Goal: Transaction & Acquisition: Purchase product/service

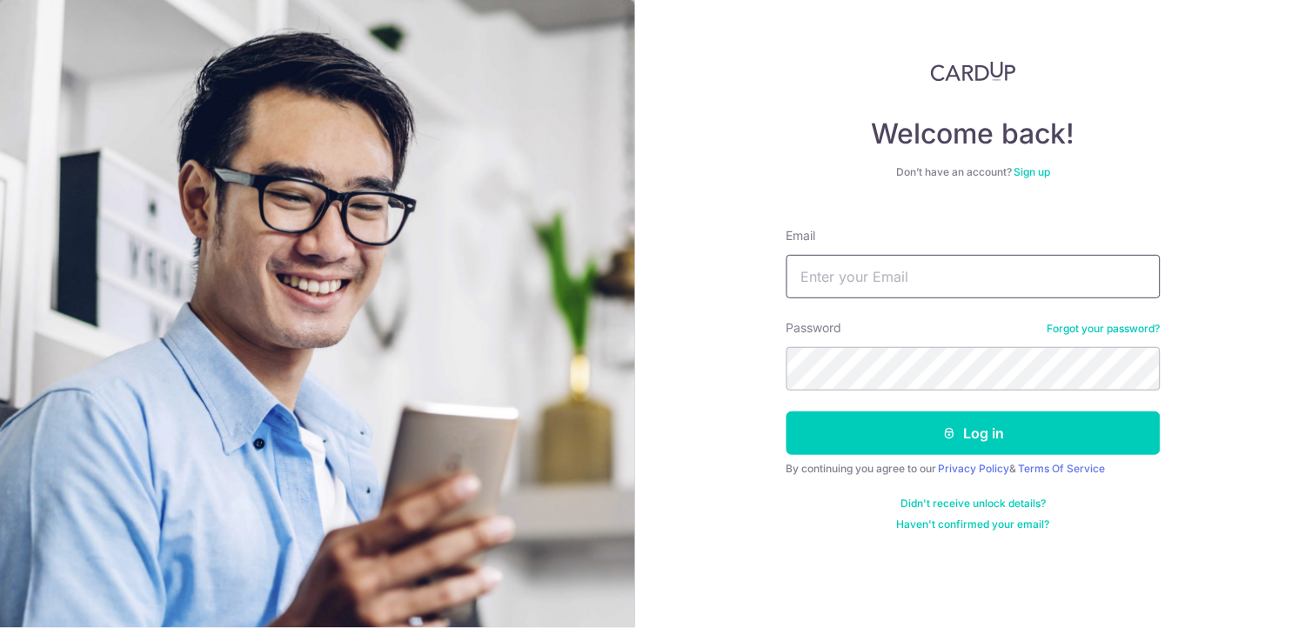
drag, startPoint x: 0, startPoint y: 0, endPoint x: 931, endPoint y: 289, distance: 975.1
click at [931, 289] on input "Email" at bounding box center [974, 277] width 374 height 44
type input "henry869@gmail.com"
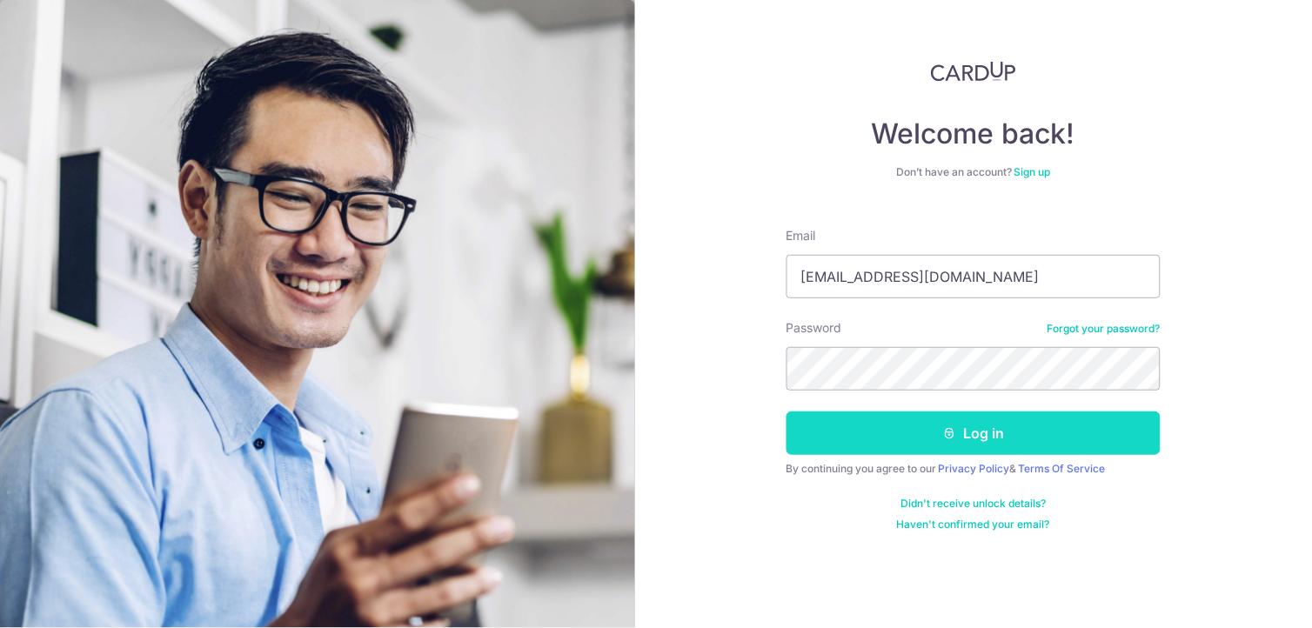
click at [975, 427] on button "Log in" at bounding box center [974, 434] width 374 height 44
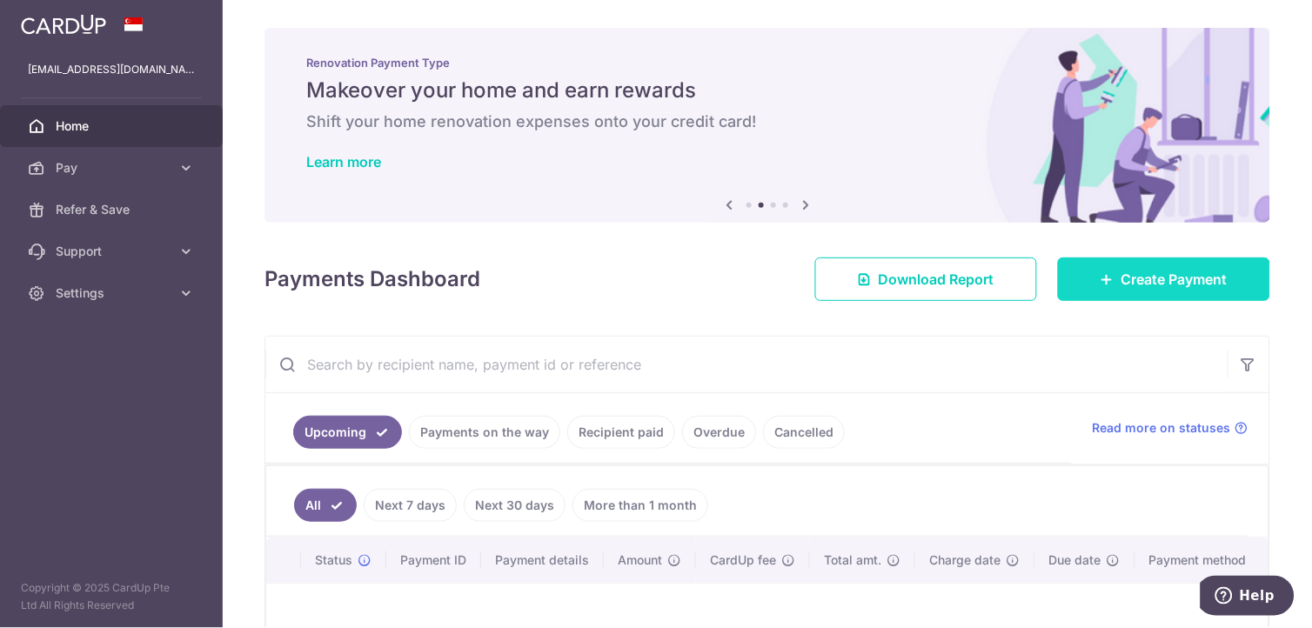
click at [1172, 265] on link "Create Payment" at bounding box center [1164, 280] width 212 height 44
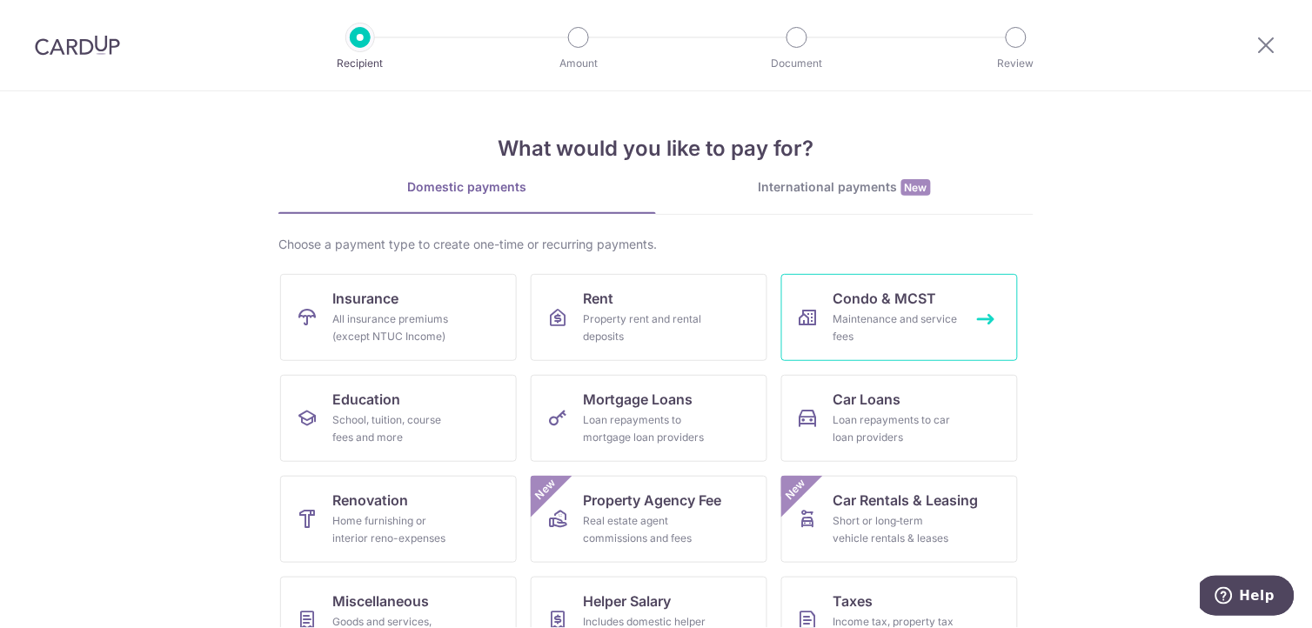
click at [910, 318] on div "Maintenance and service fees" at bounding box center [896, 328] width 125 height 35
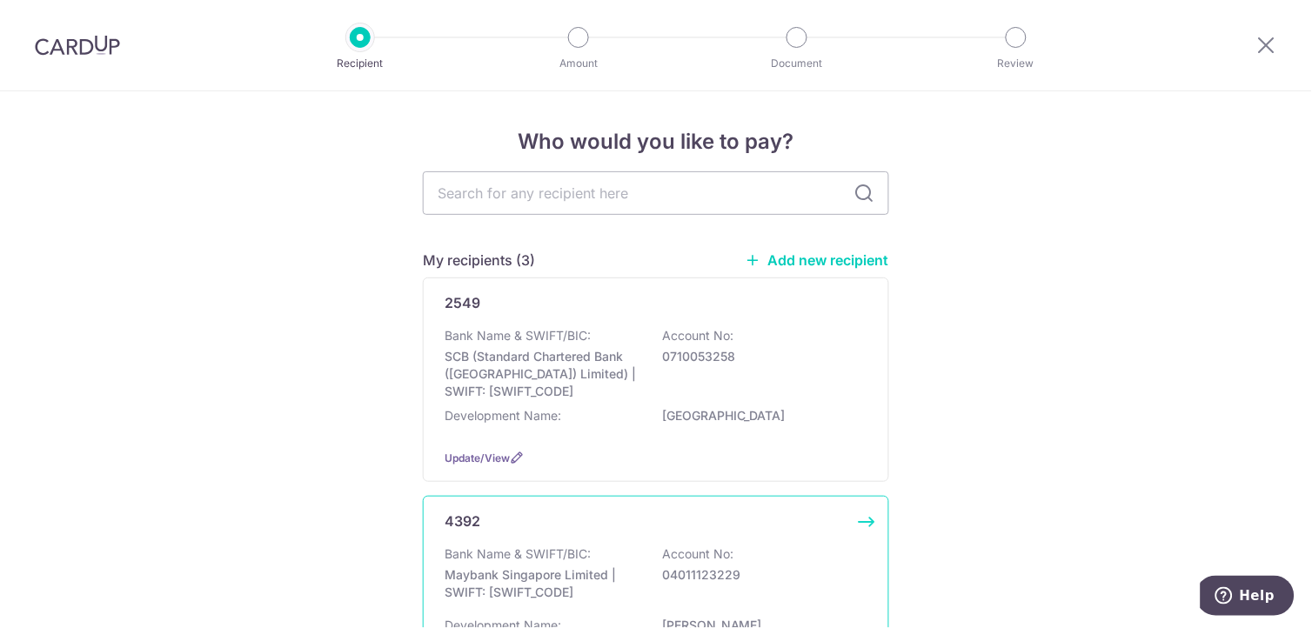
click at [696, 537] on div "4392 Bank Name & SWIFT/BIC: Maybank Singapore Limited | SWIFT: MBBESGS2XXX Acco…" at bounding box center [656, 594] width 467 height 196
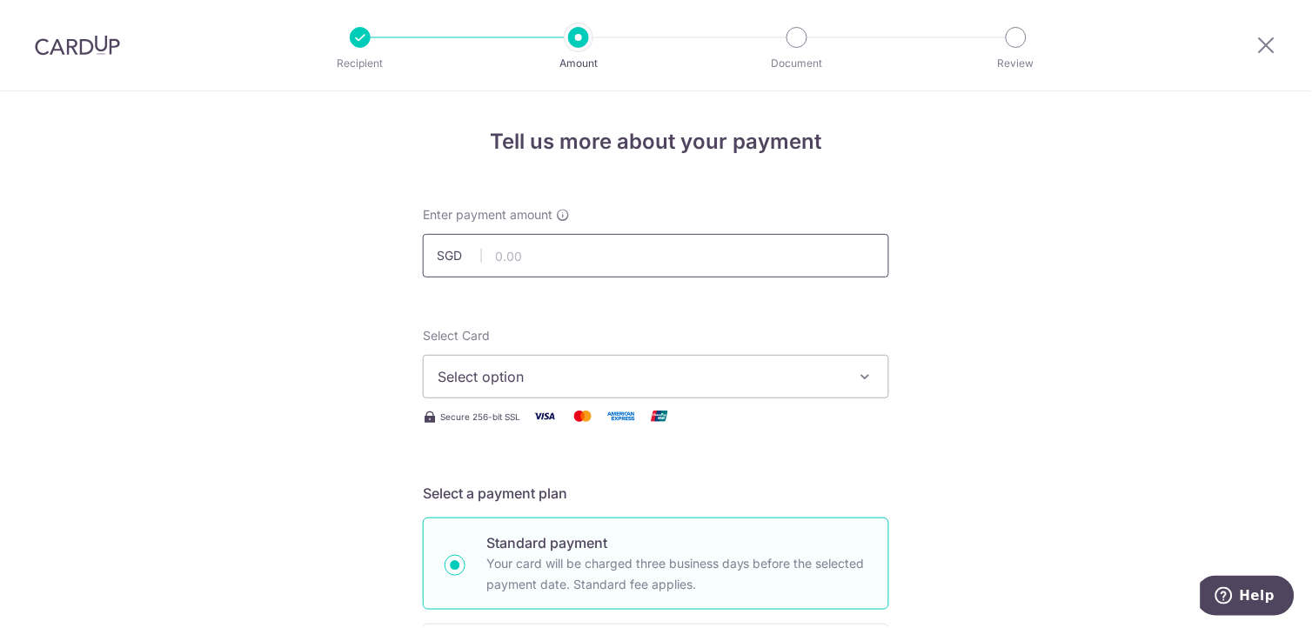
click at [646, 256] on input "text" at bounding box center [656, 256] width 467 height 44
type input "1,144.50"
click at [859, 373] on icon "button" at bounding box center [865, 376] width 17 height 17
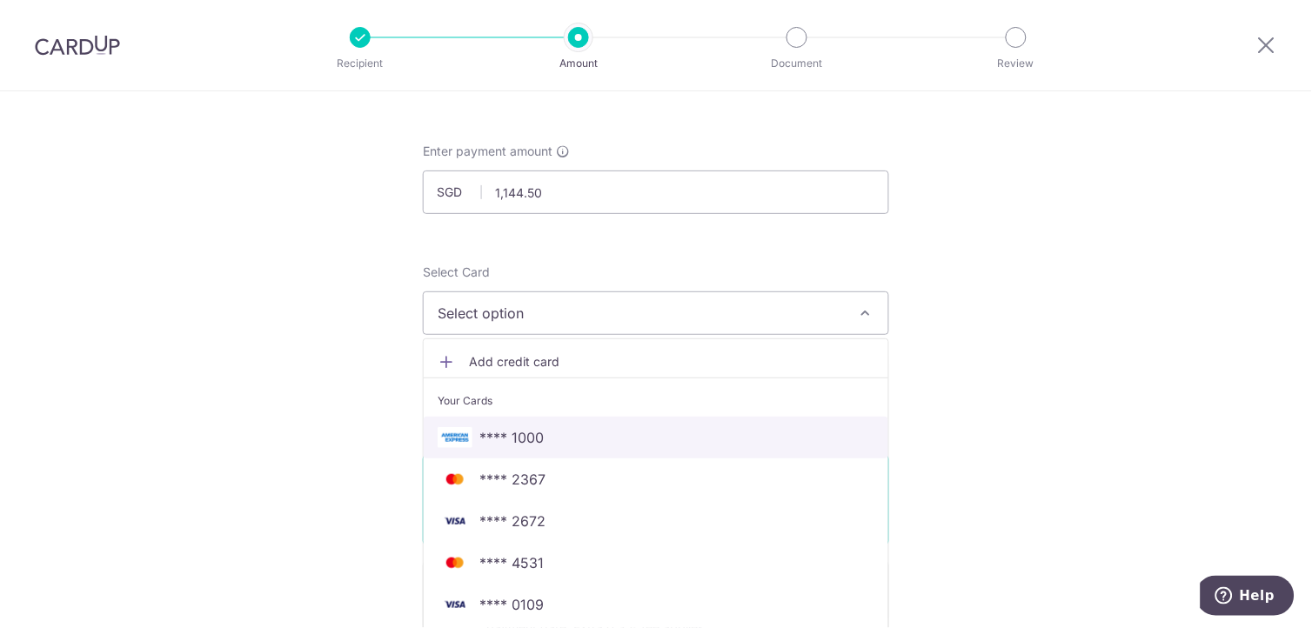
scroll to position [97, 0]
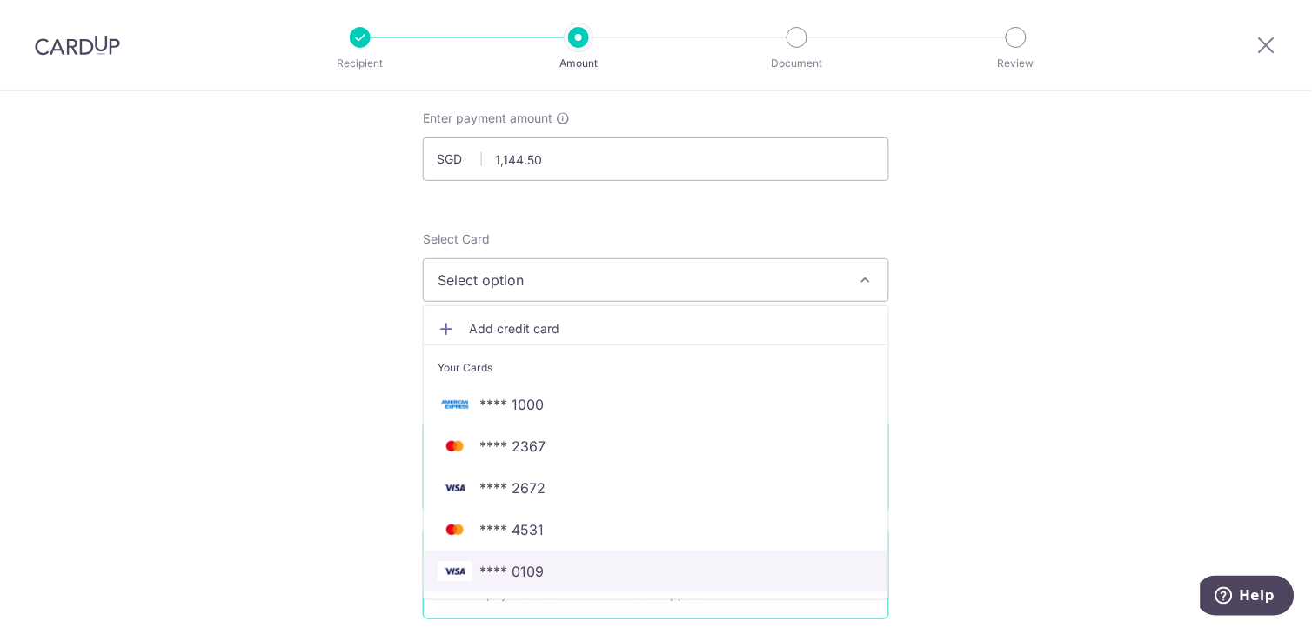
click at [620, 580] on span "**** 0109" at bounding box center [656, 571] width 437 height 21
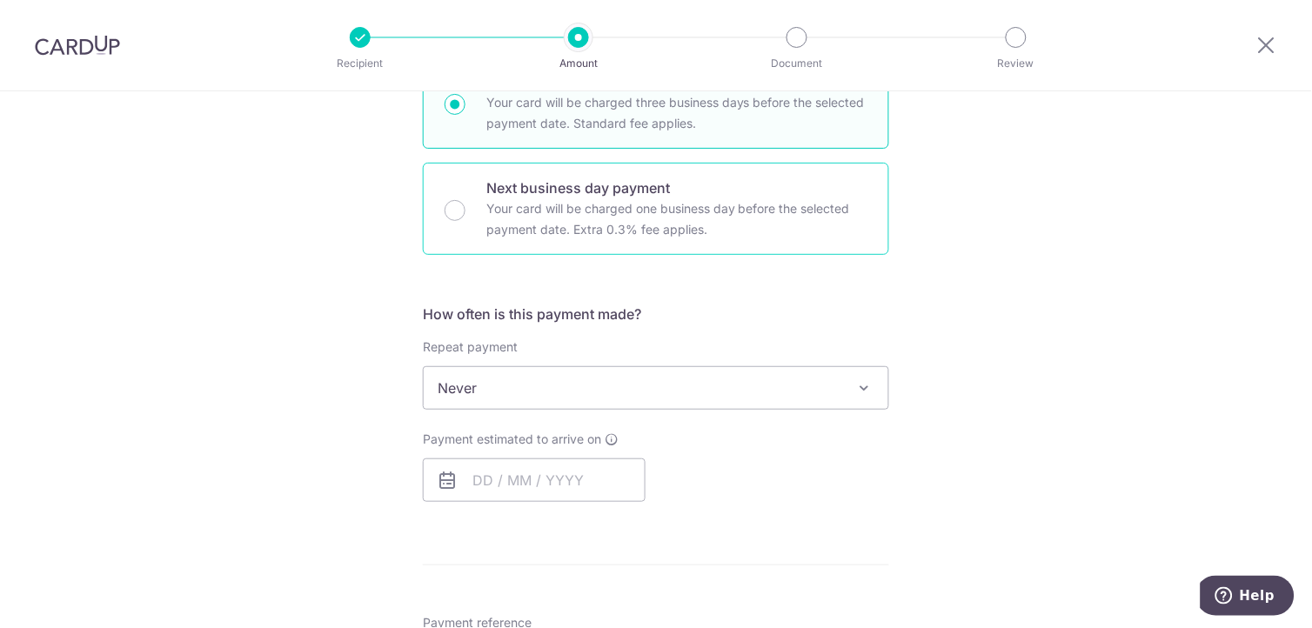
scroll to position [483, 0]
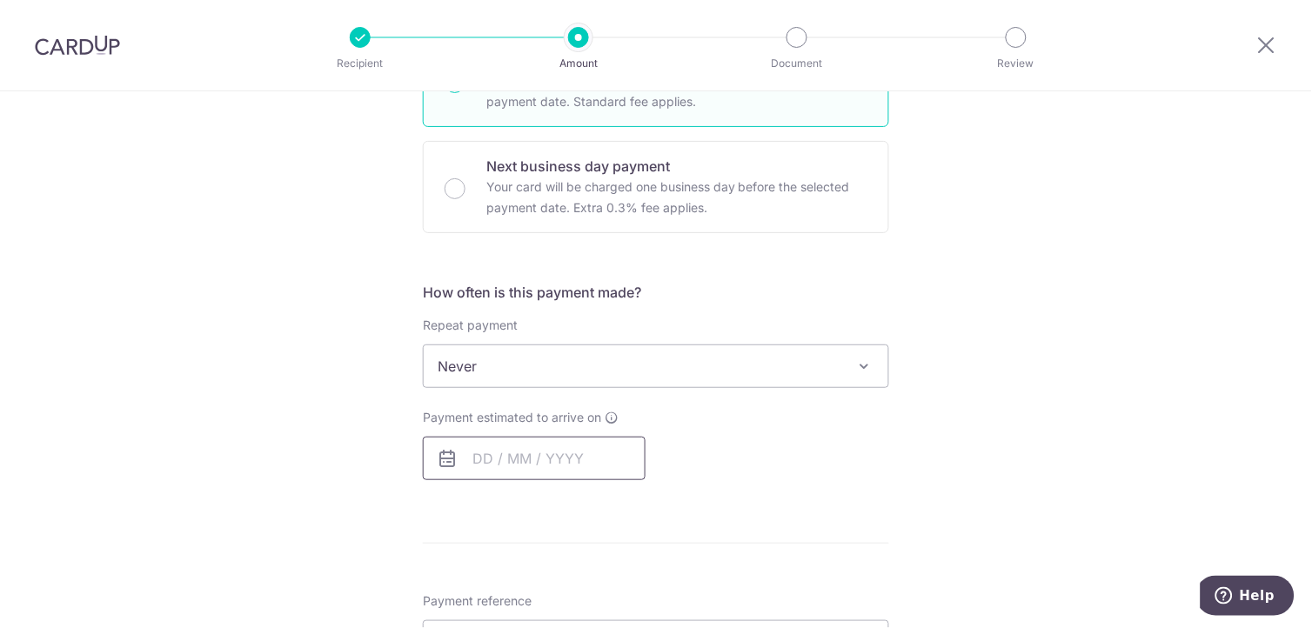
click at [550, 465] on input "text" at bounding box center [534, 459] width 223 height 44
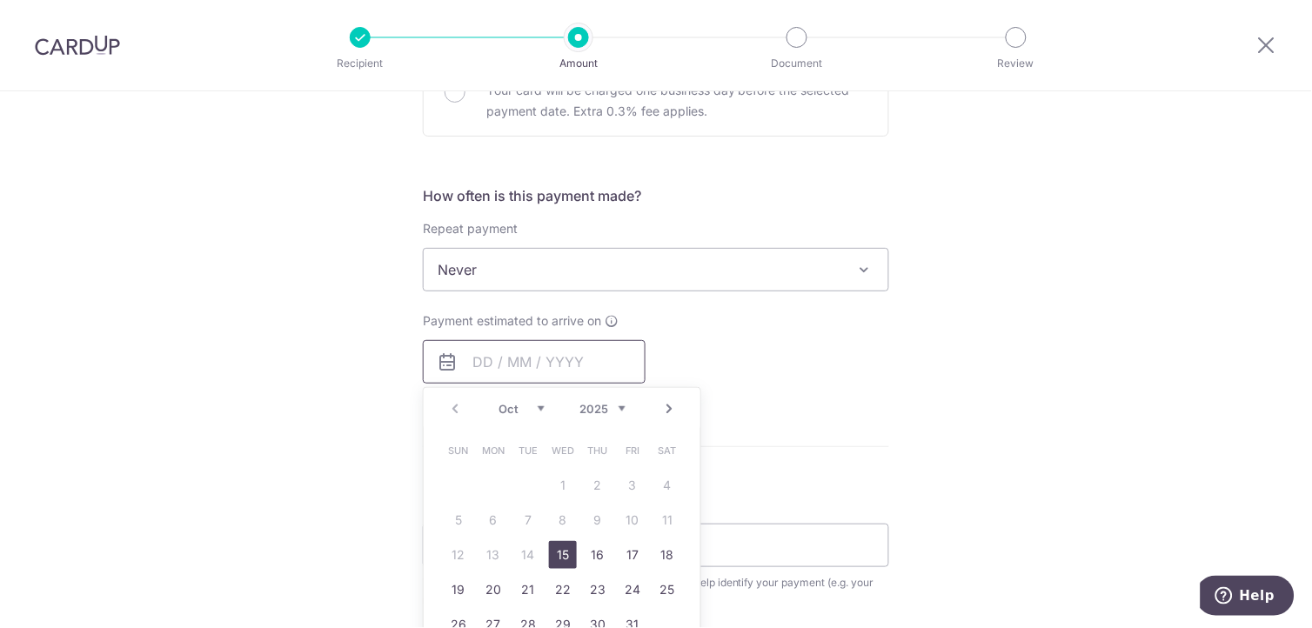
scroll to position [676, 0]
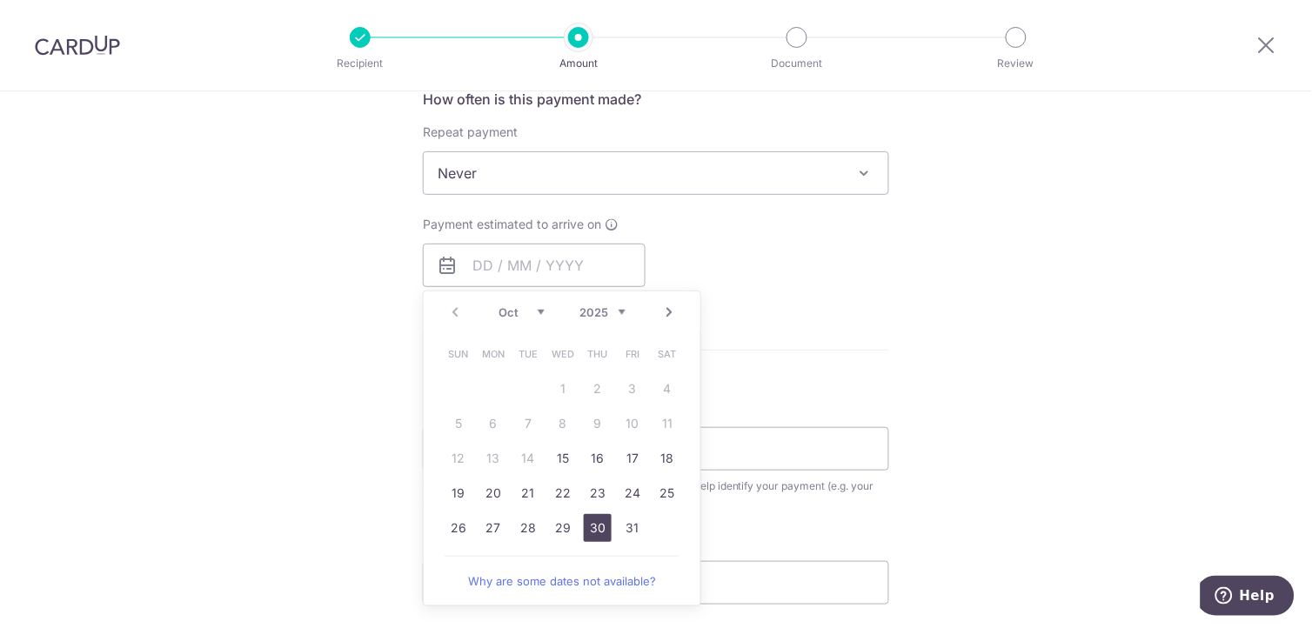
click at [601, 533] on link "30" at bounding box center [598, 528] width 28 height 28
type input "[DATE]"
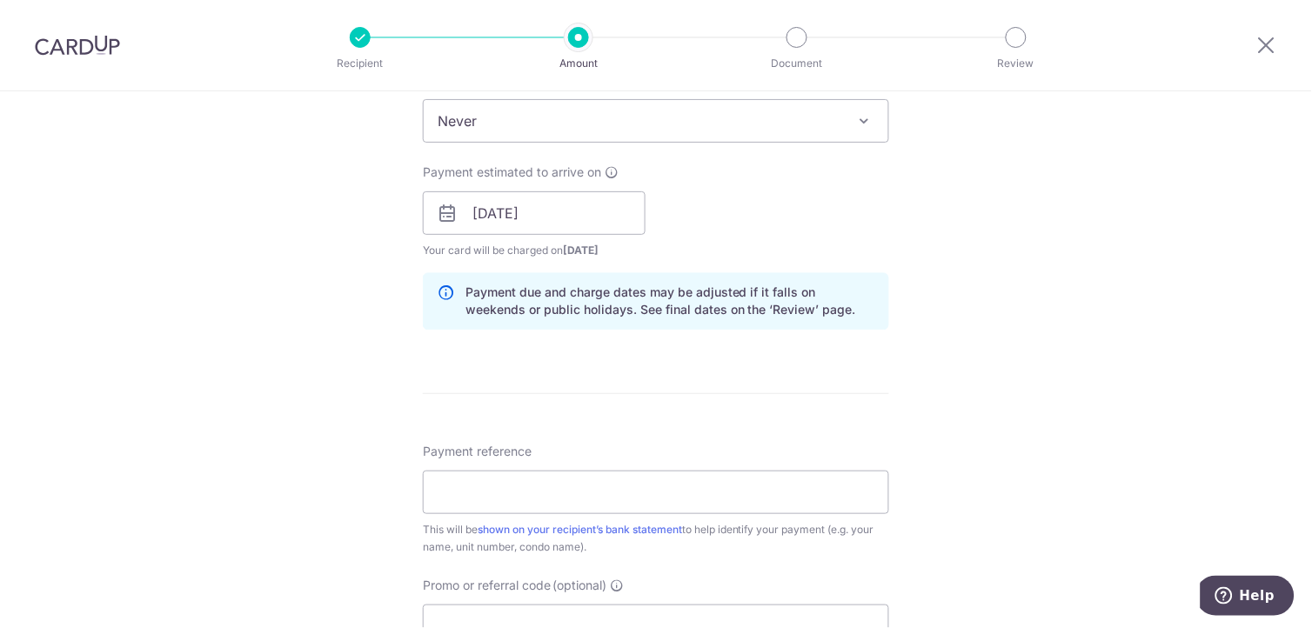
scroll to position [773, 0]
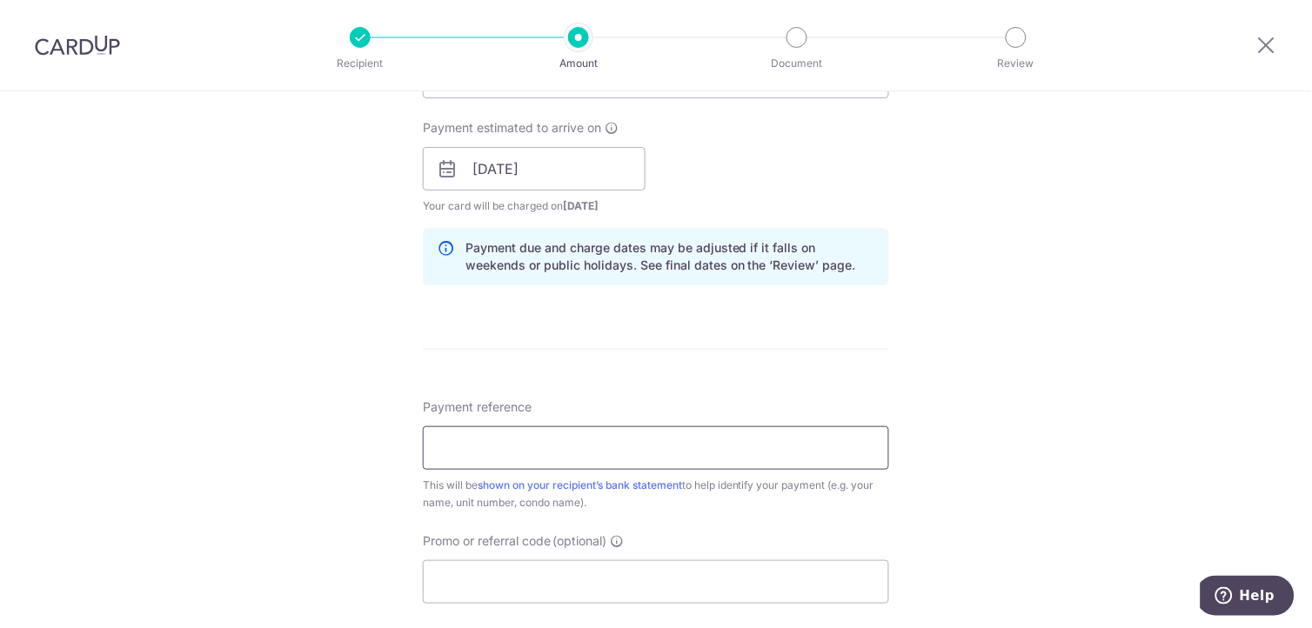
click at [733, 451] on input "Payment reference" at bounding box center [656, 448] width 467 height 44
type input "401431"
click at [1043, 357] on div "Tell us more about your payment Enter payment amount SGD 1,144.50 1144.50 Selec…" at bounding box center [656, 142] width 1312 height 1646
click at [659, 589] on input "Promo or referral code (optional)" at bounding box center [656, 583] width 467 height 44
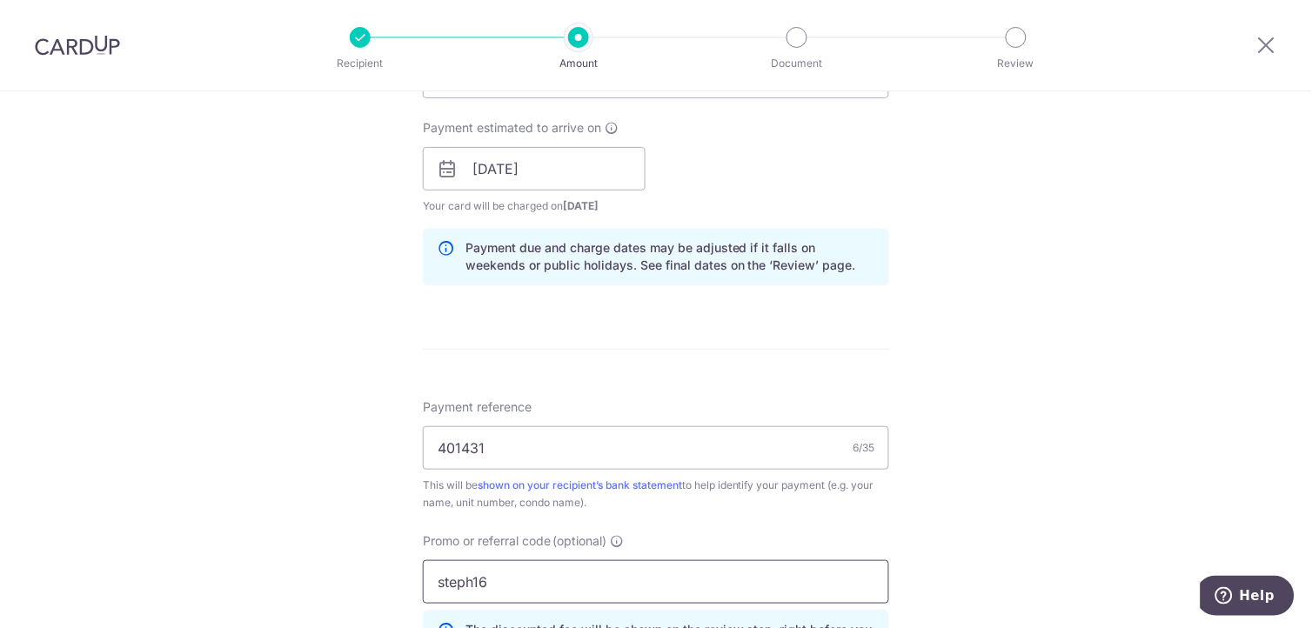
type input "steph16"
click at [1115, 491] on div "Tell us more about your payment Enter payment amount SGD 1,144.50 1144.50 Selec…" at bounding box center [656, 181] width 1312 height 1724
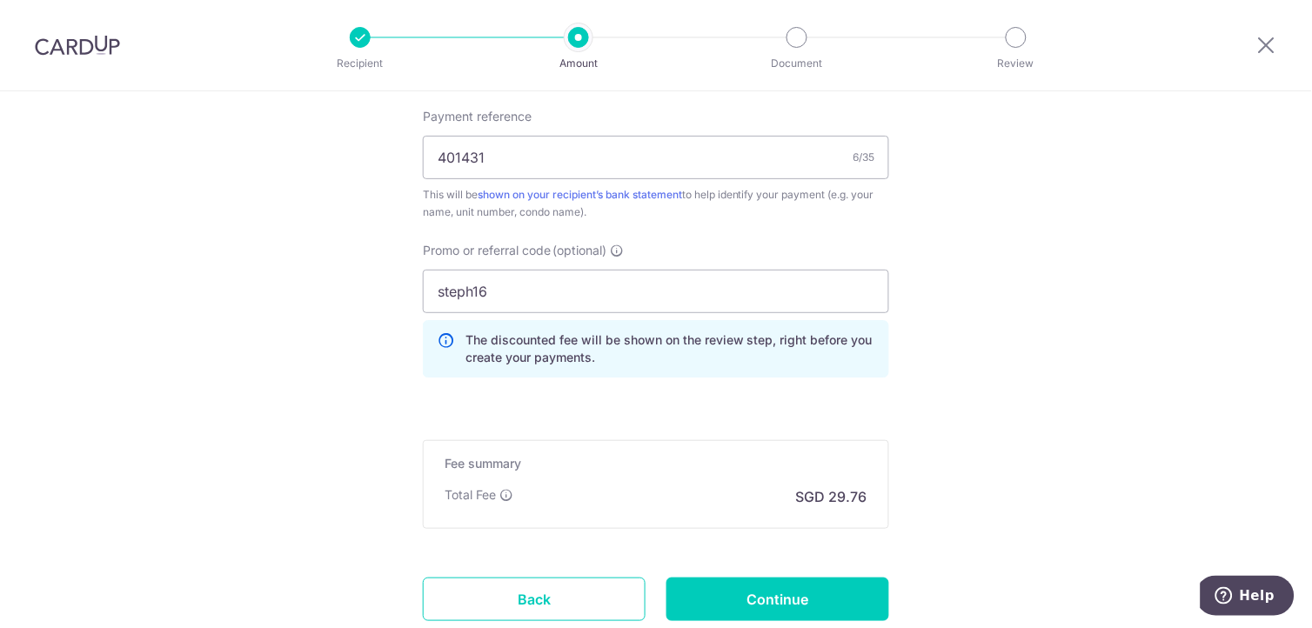
scroll to position [1160, 0]
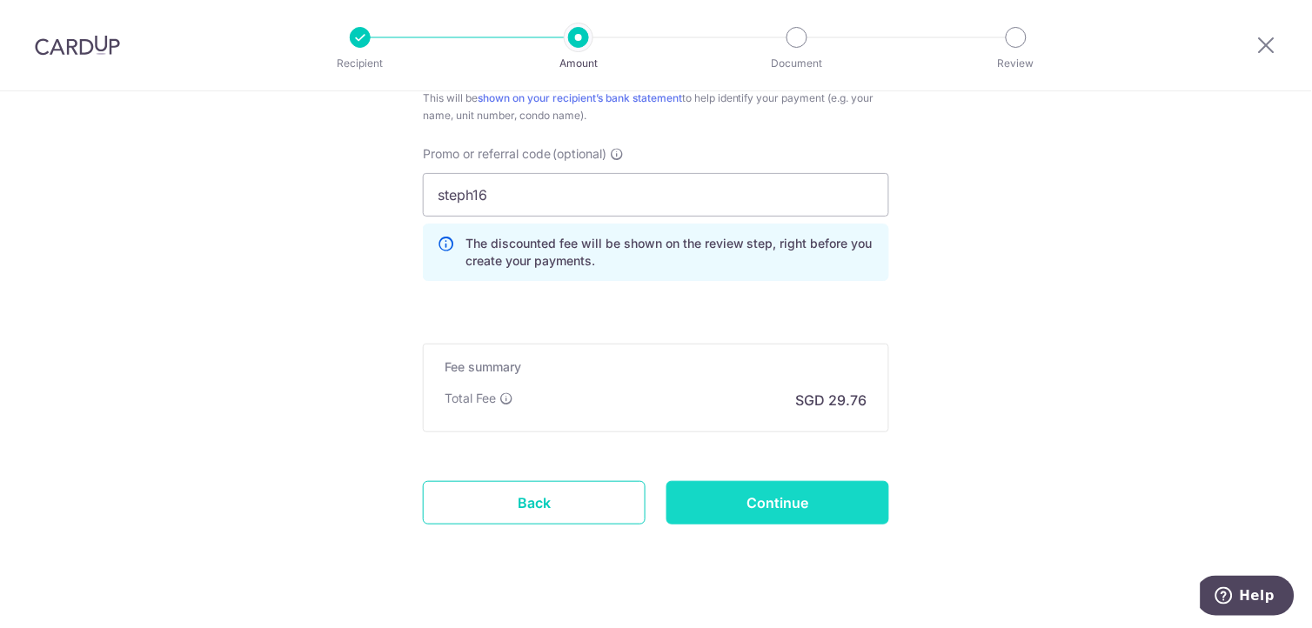
click at [738, 510] on input "Continue" at bounding box center [778, 503] width 223 height 44
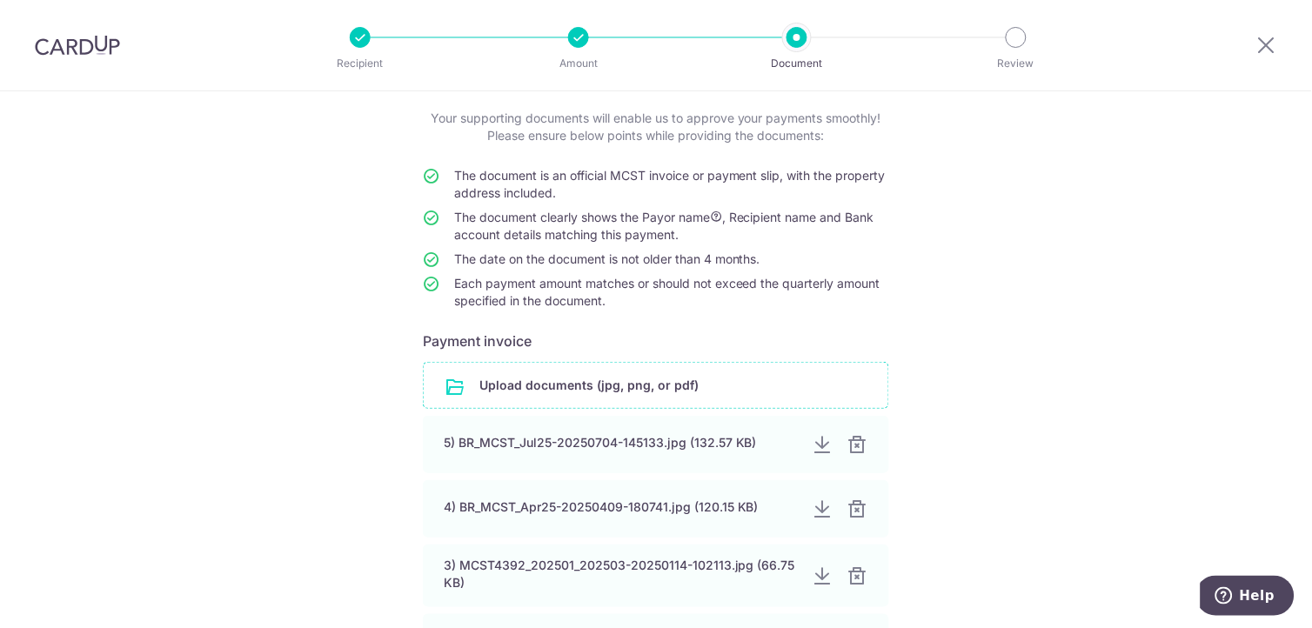
click at [566, 384] on input "file" at bounding box center [656, 385] width 465 height 45
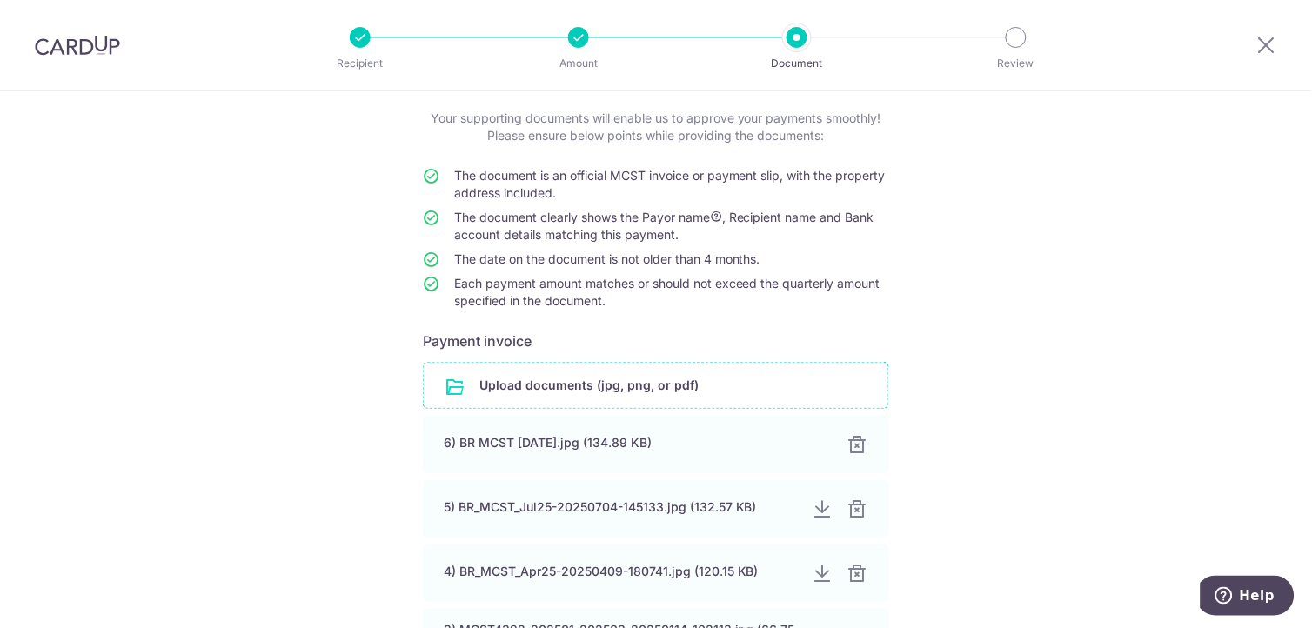
scroll to position [193, 0]
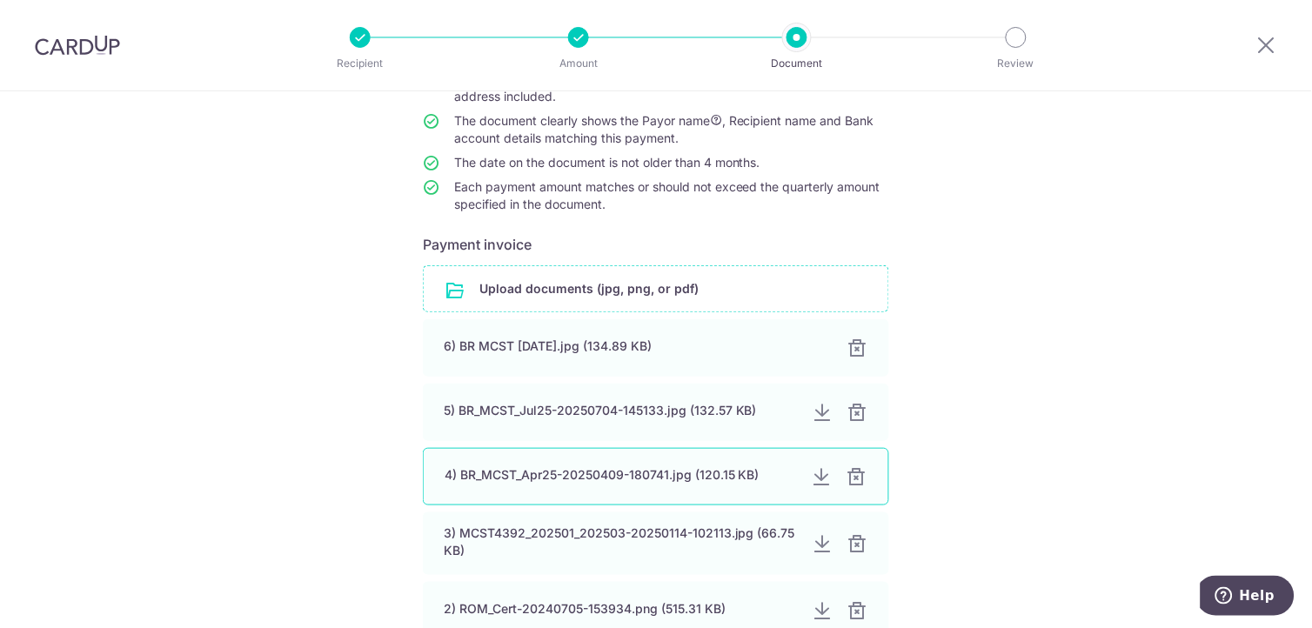
click at [855, 473] on div at bounding box center [857, 477] width 21 height 21
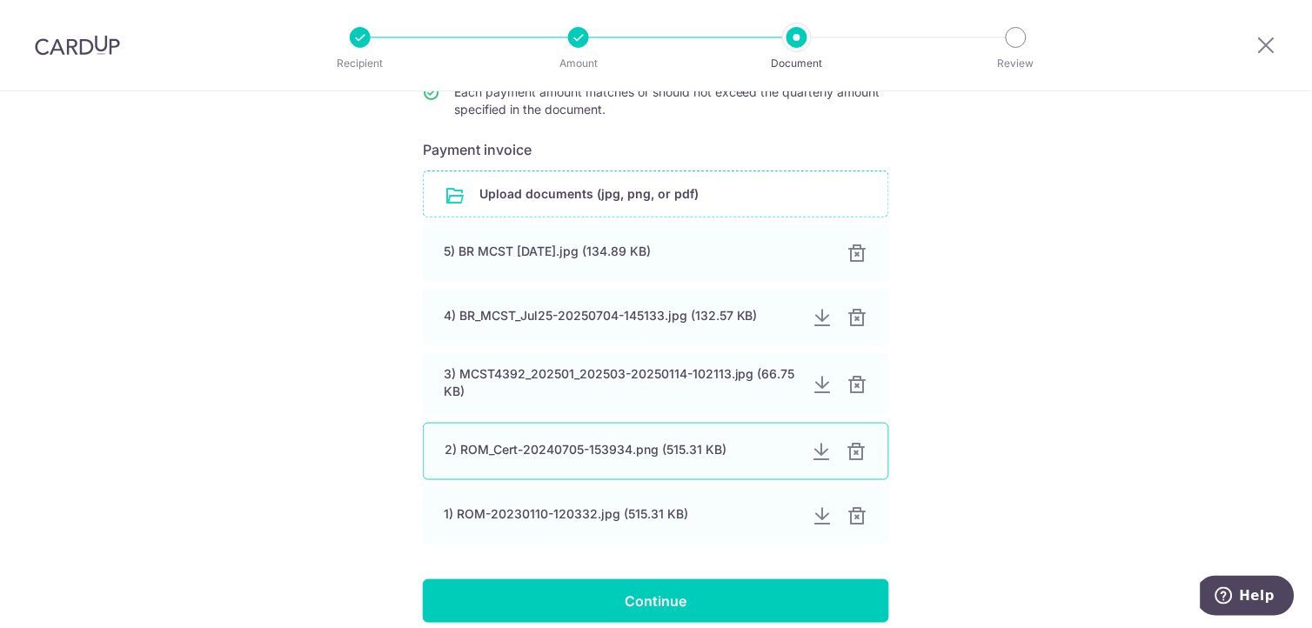
scroll to position [290, 0]
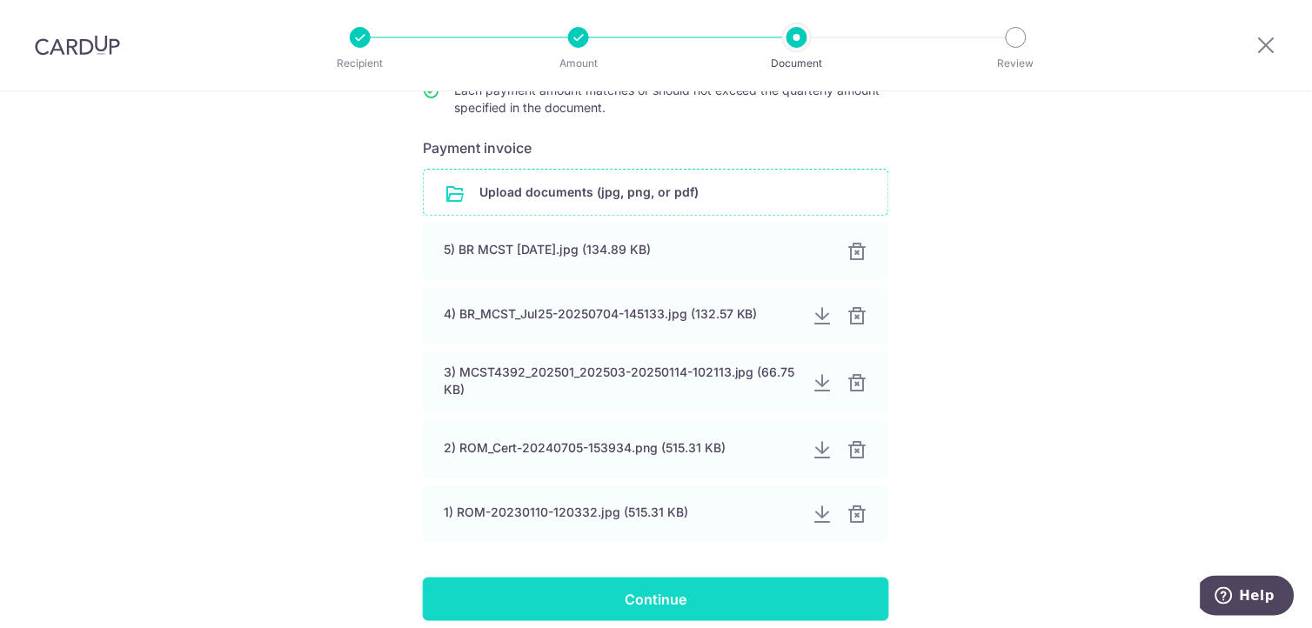
click at [676, 599] on input "Continue" at bounding box center [656, 600] width 467 height 44
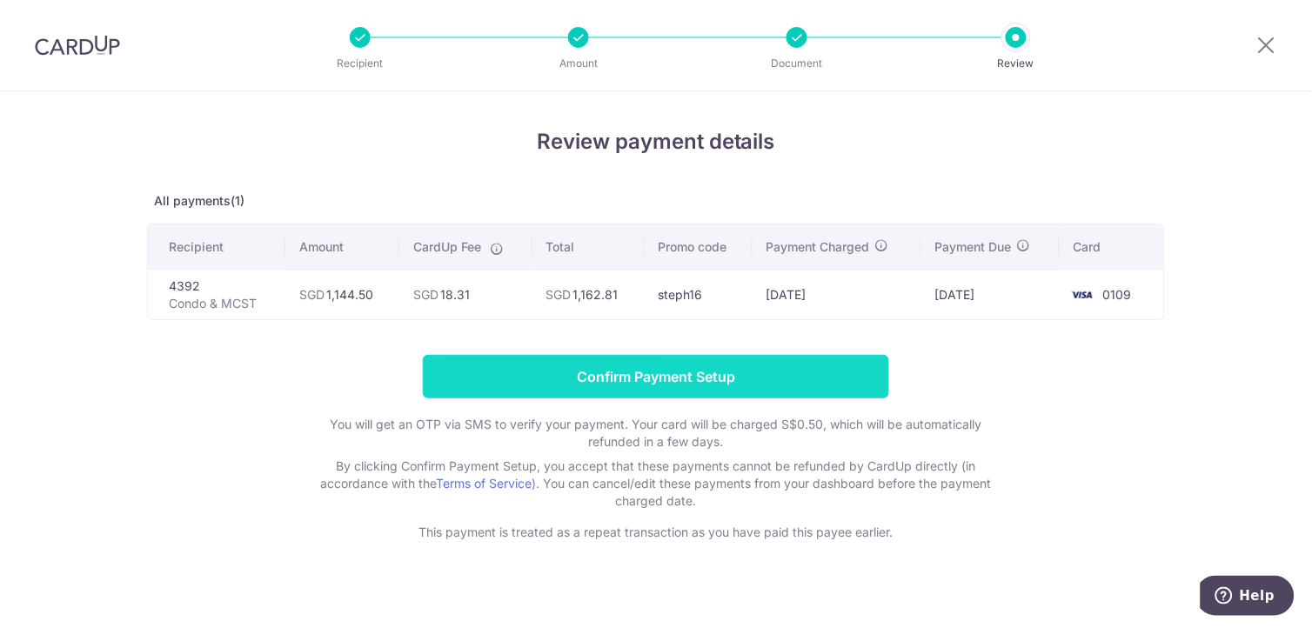
click at [592, 377] on input "Confirm Payment Setup" at bounding box center [656, 377] width 467 height 44
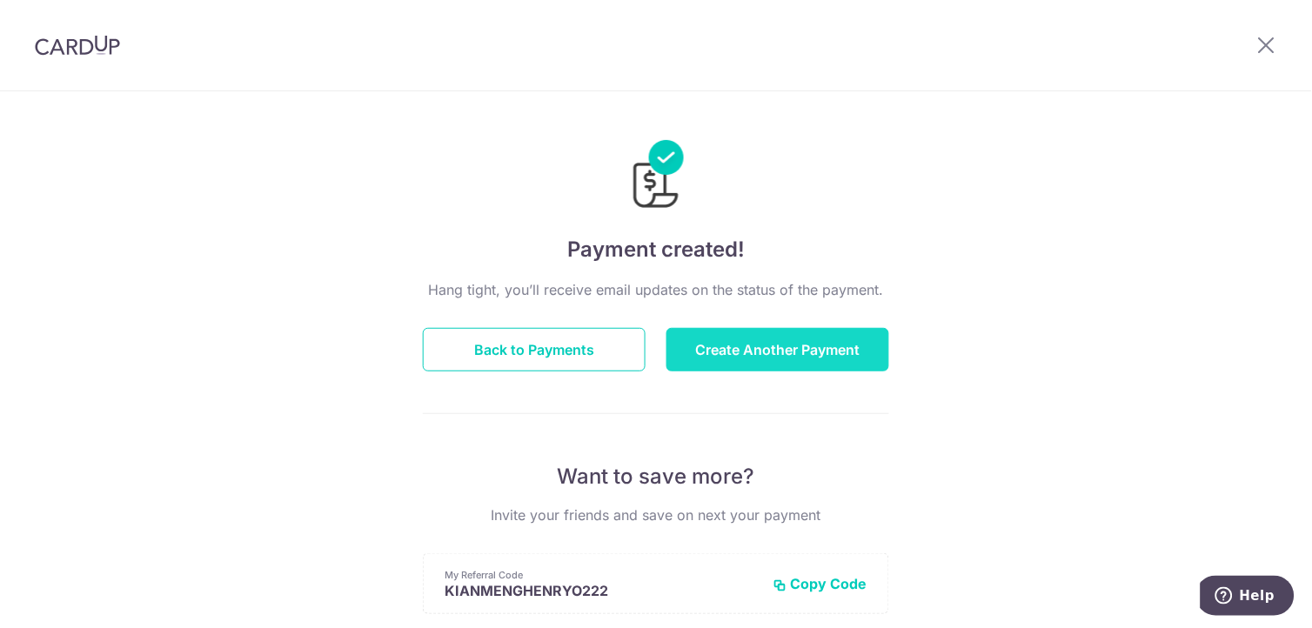
click at [805, 342] on button "Create Another Payment" at bounding box center [778, 350] width 223 height 44
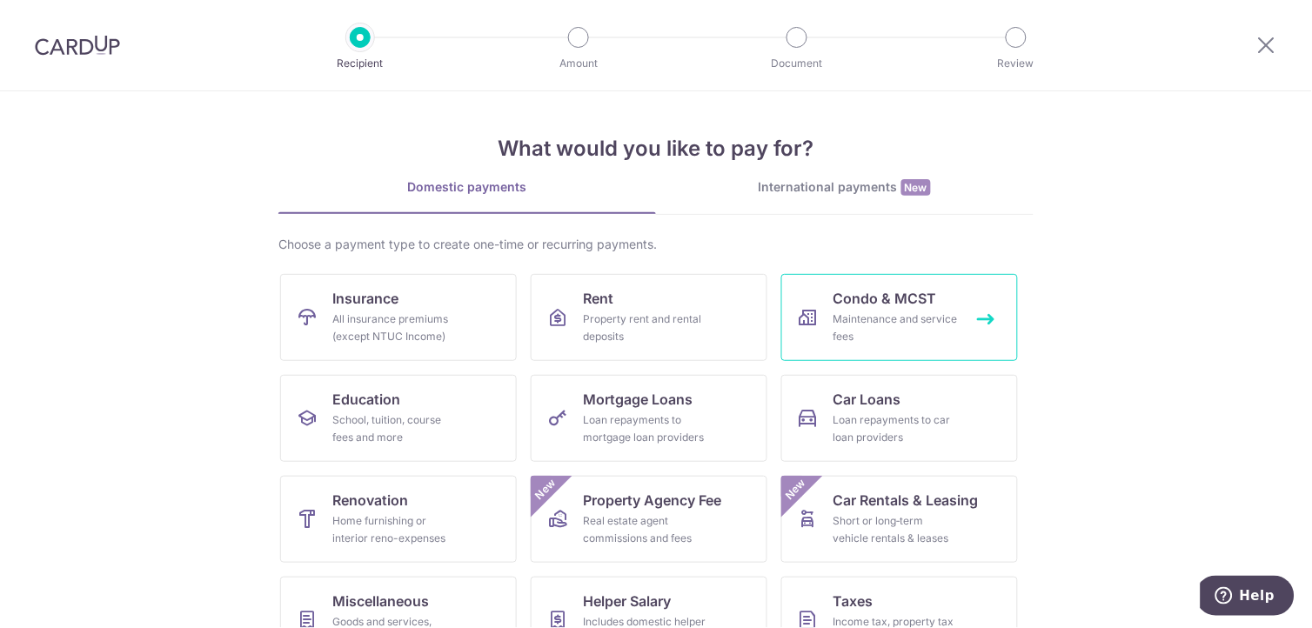
click at [905, 329] on div "Maintenance and service fees" at bounding box center [896, 328] width 125 height 35
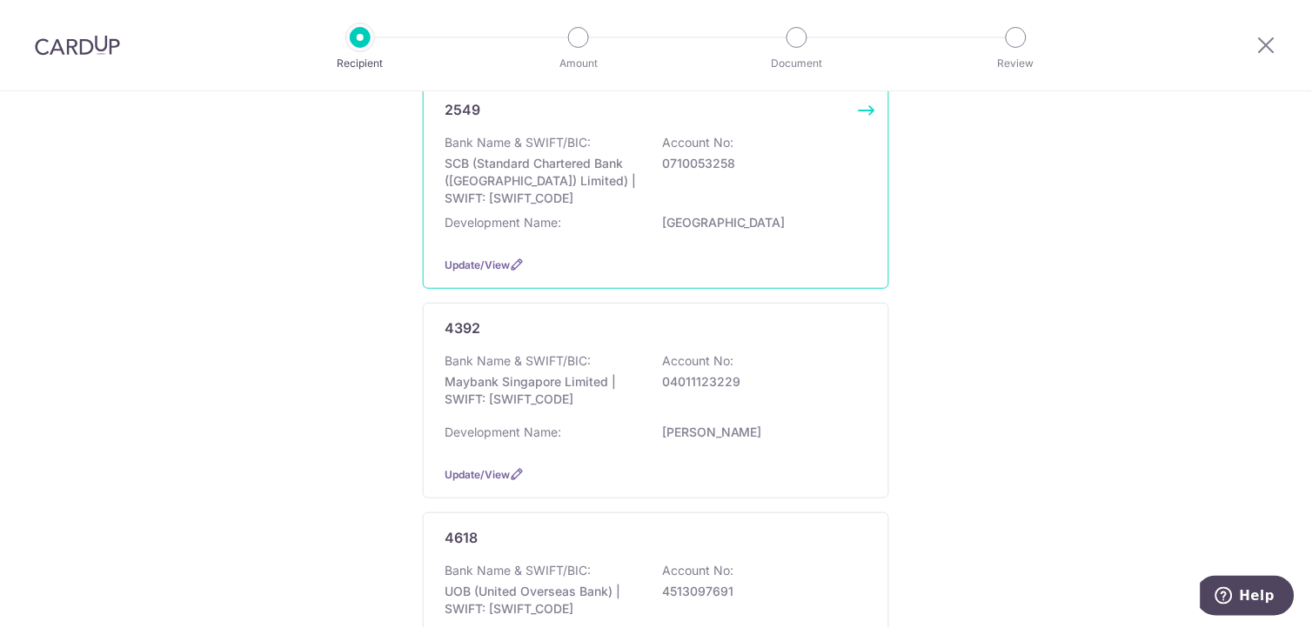
scroll to position [290, 0]
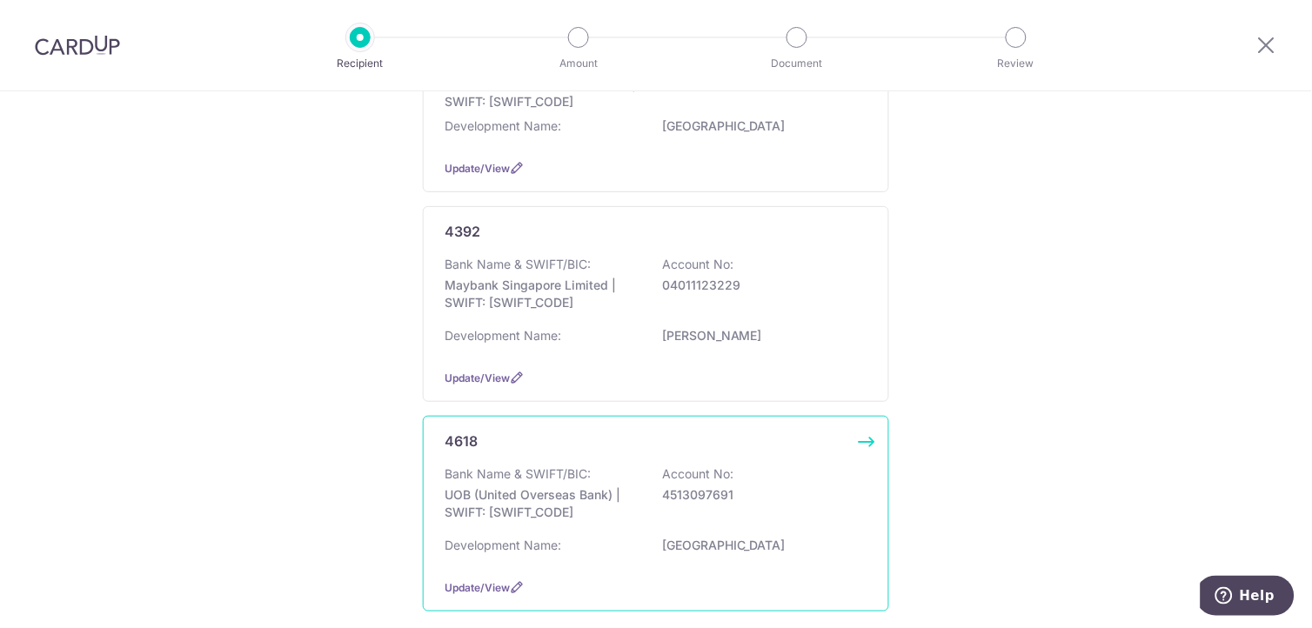
click at [524, 458] on div "4618 Bank Name & SWIFT/BIC: UOB (United Overseas Bank) | SWIFT: [SWIFT_CODE] Ac…" at bounding box center [656, 514] width 467 height 196
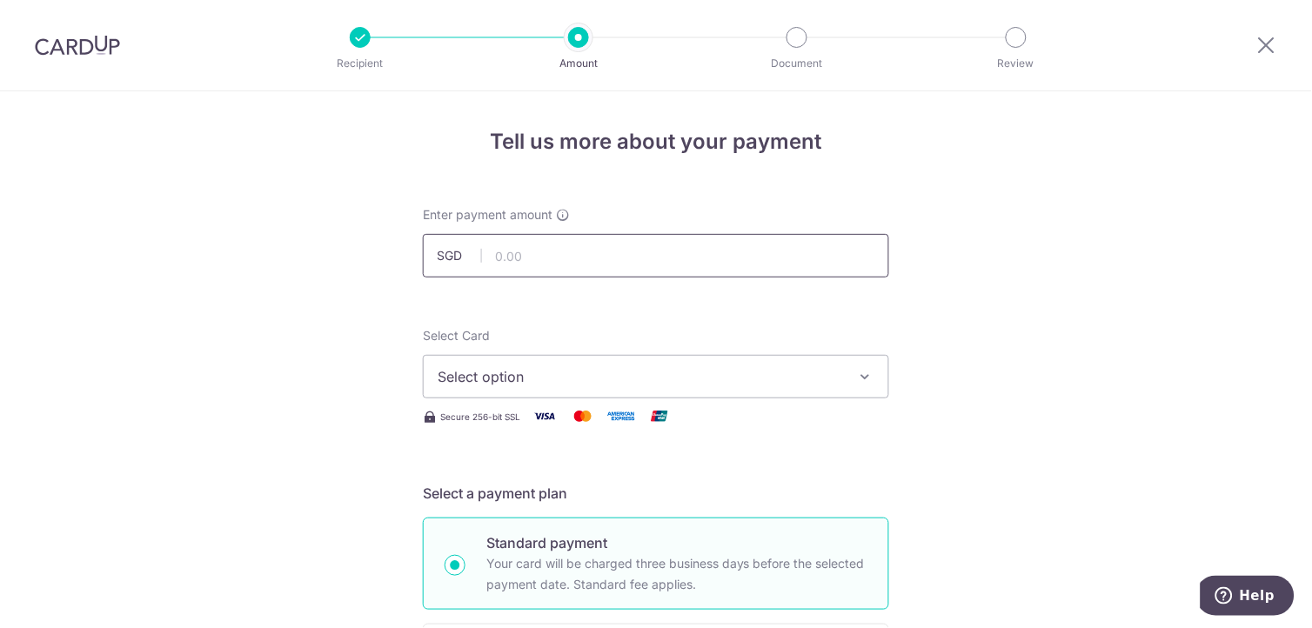
click at [568, 247] on input "text" at bounding box center [656, 256] width 467 height 44
type input "1,123.90"
click at [830, 375] on span "Select option" at bounding box center [641, 376] width 406 height 21
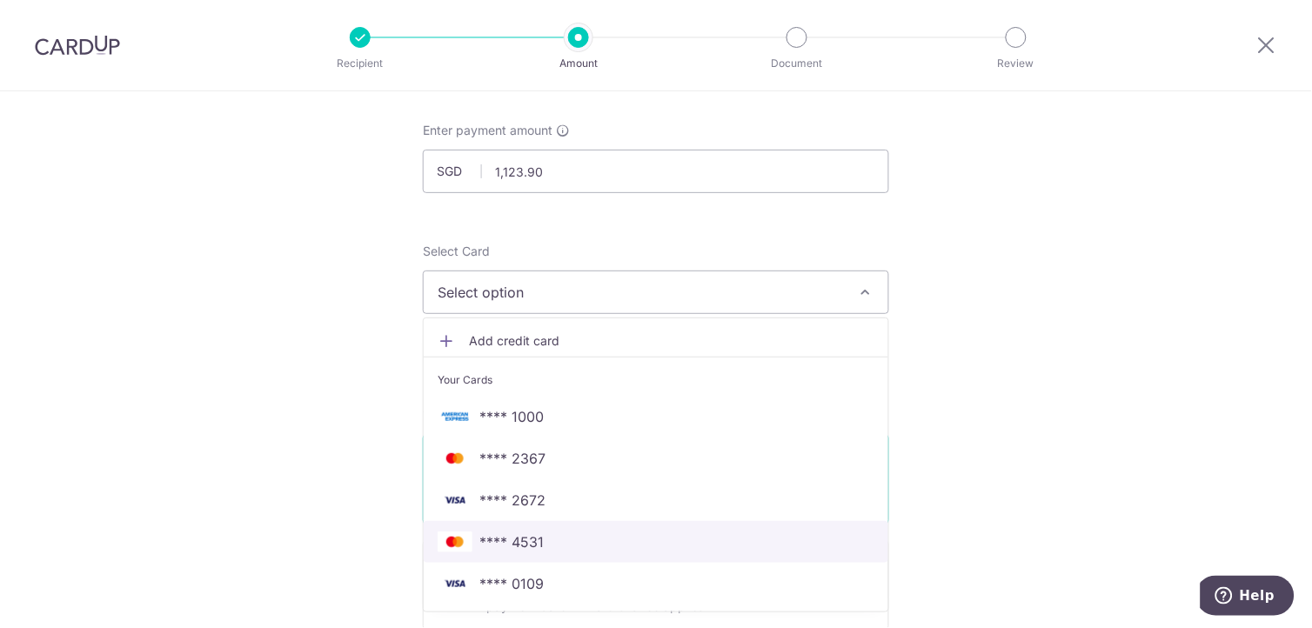
scroll to position [193, 0]
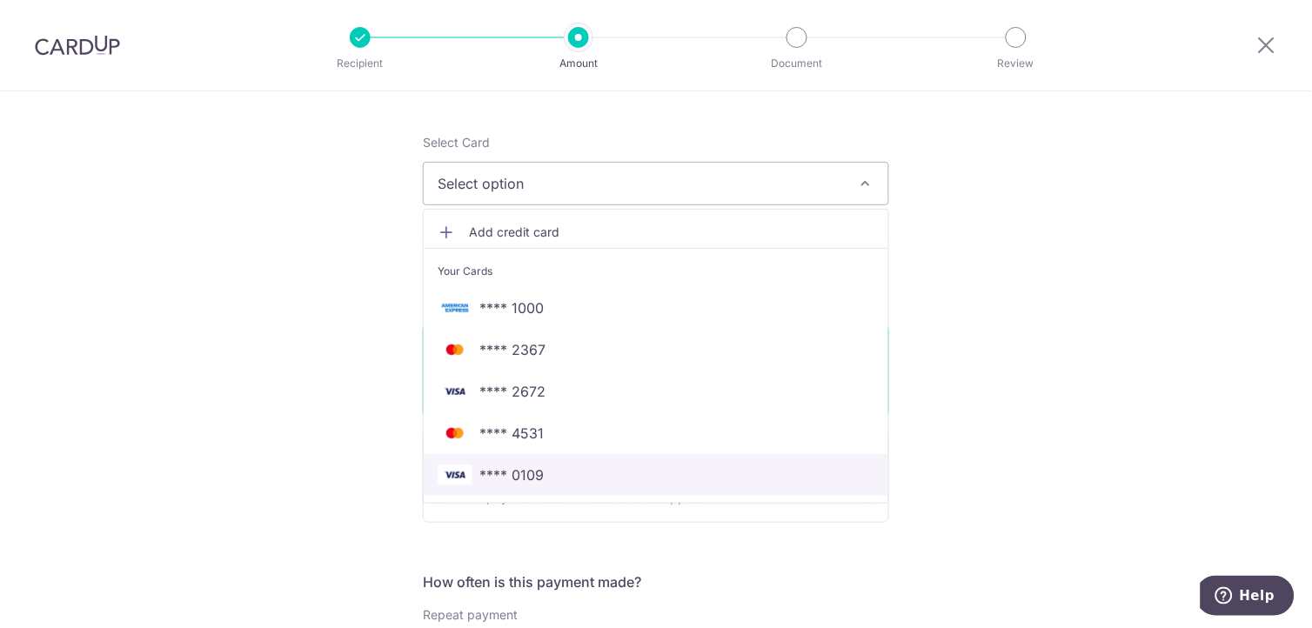
click at [601, 489] on link "**** 0109" at bounding box center [656, 475] width 465 height 42
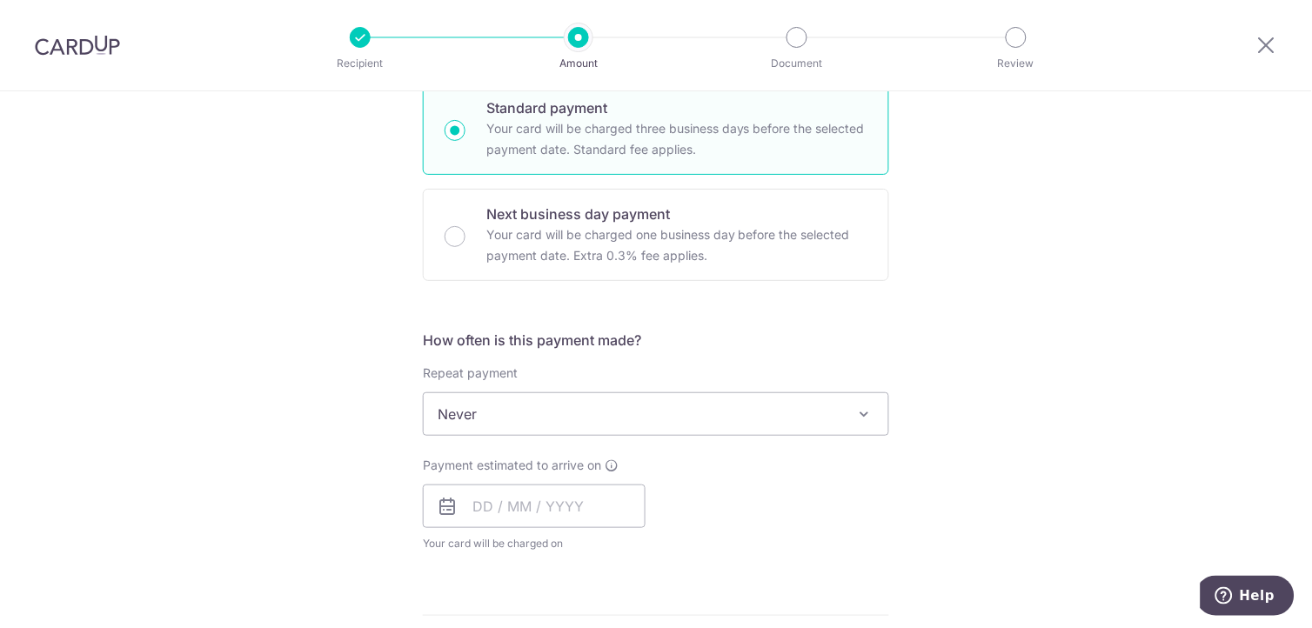
scroll to position [483, 0]
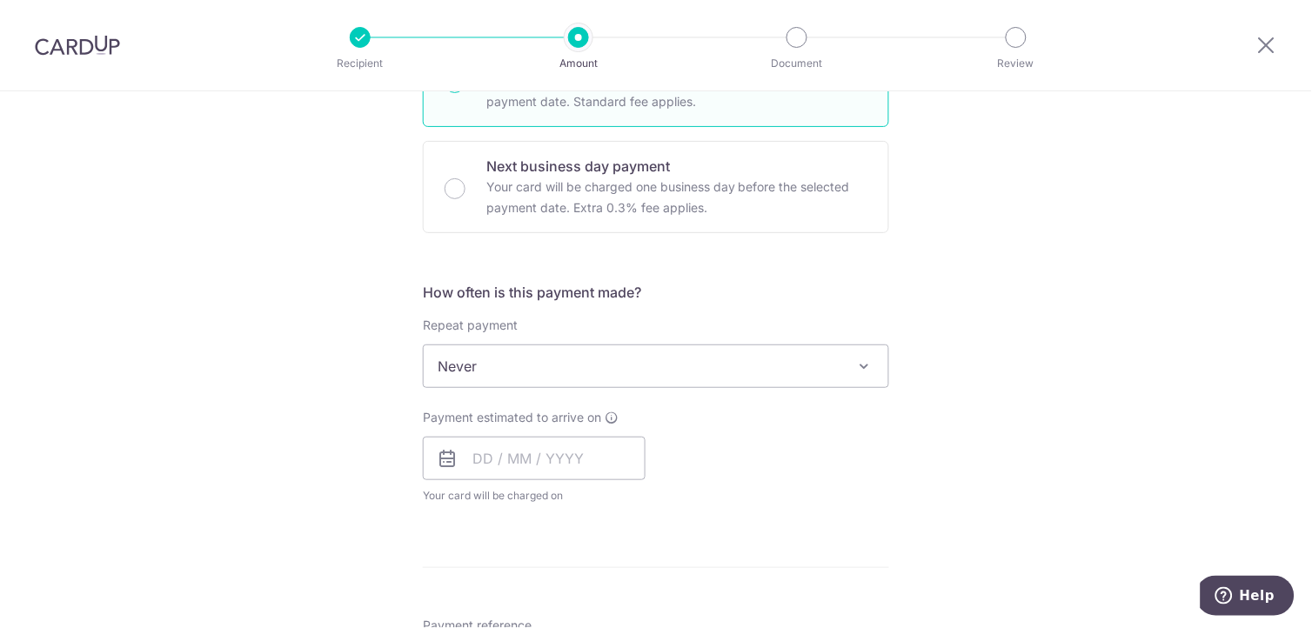
click at [863, 367] on span at bounding box center [865, 366] width 21 height 21
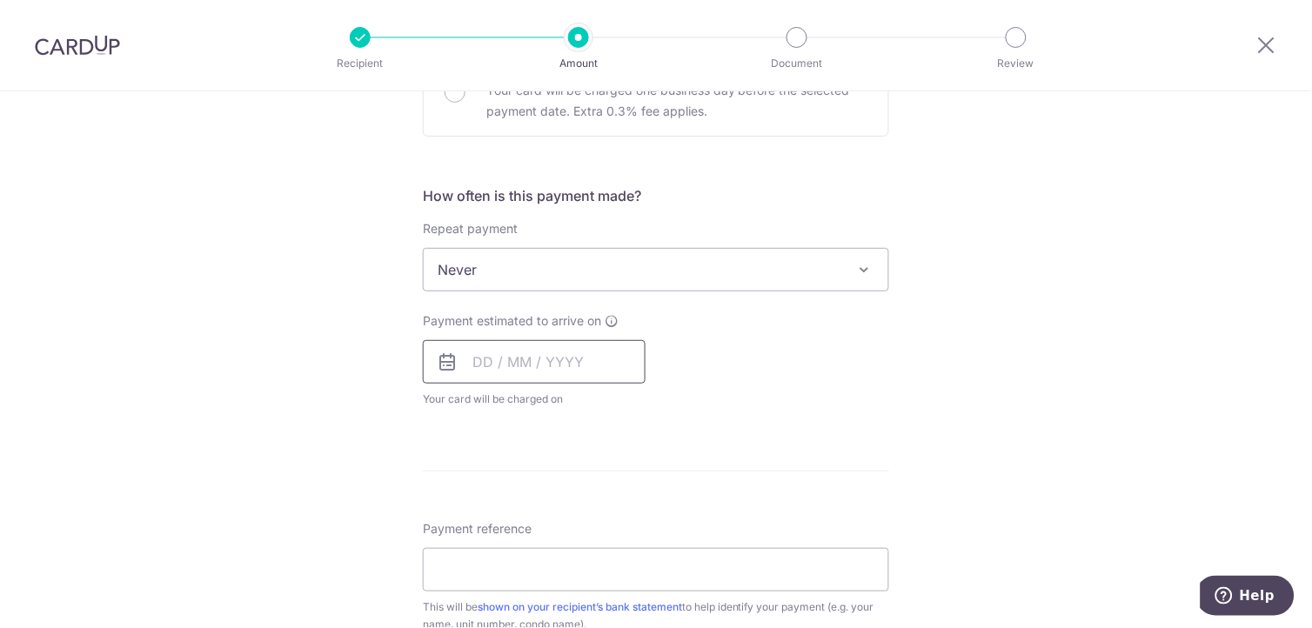
click at [479, 361] on input "text" at bounding box center [534, 362] width 223 height 44
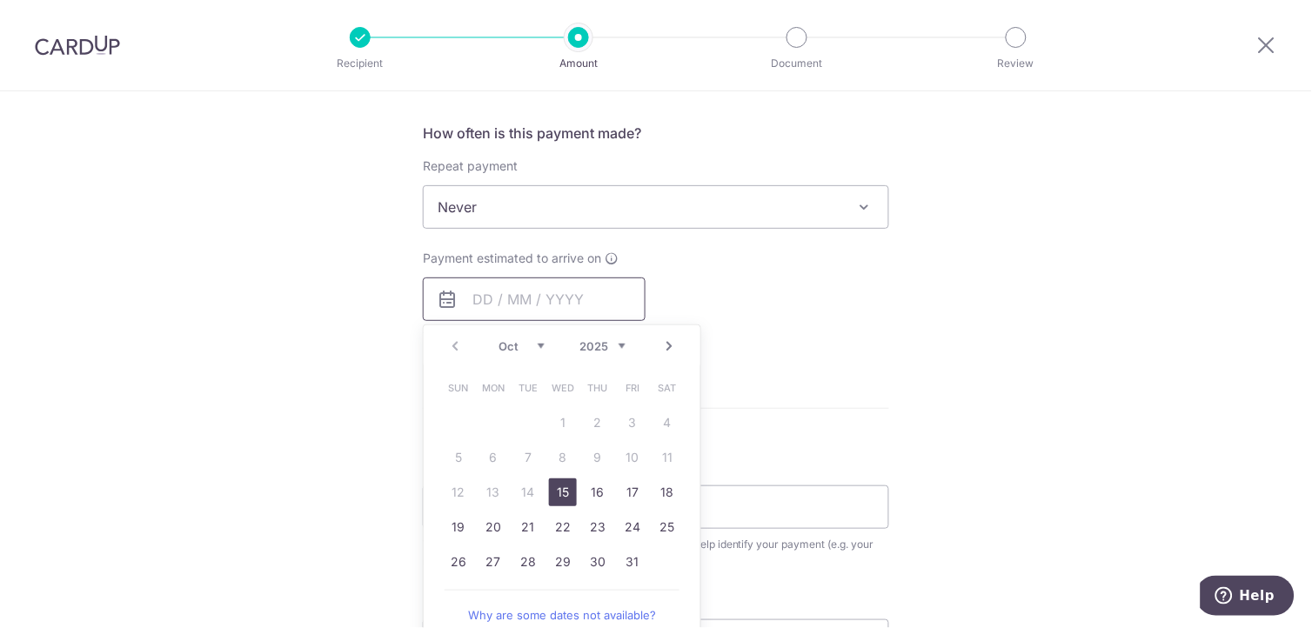
scroll to position [676, 0]
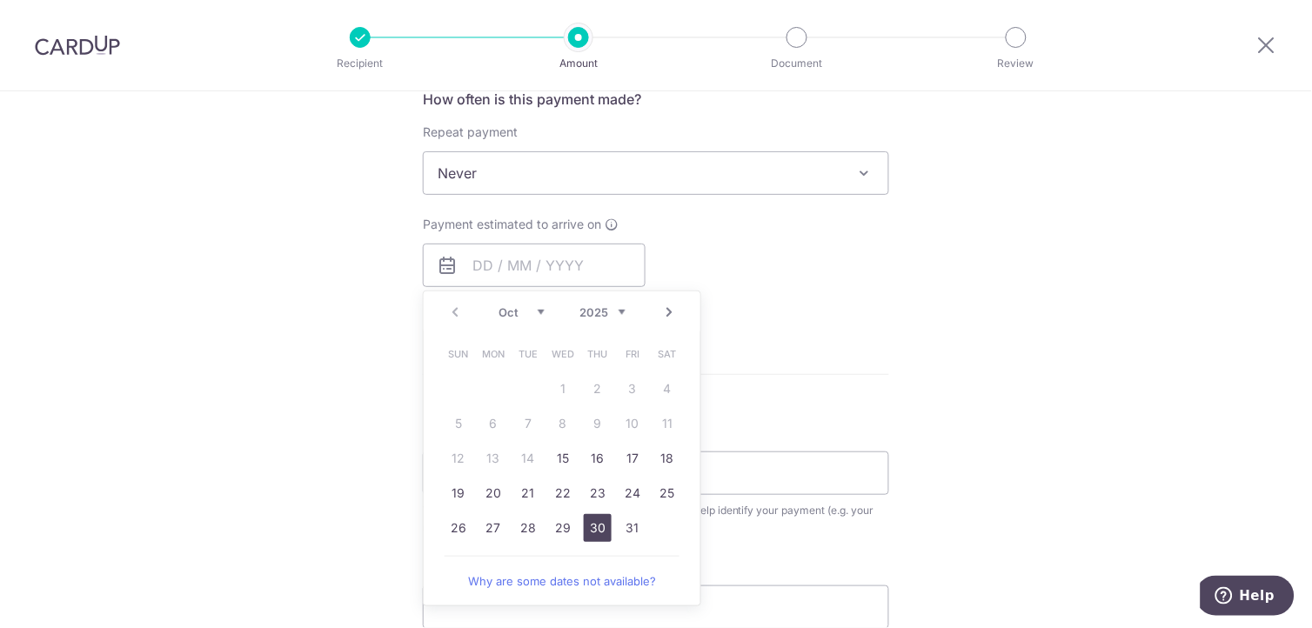
click at [596, 520] on link "30" at bounding box center [598, 528] width 28 height 28
type input "30/10/2025"
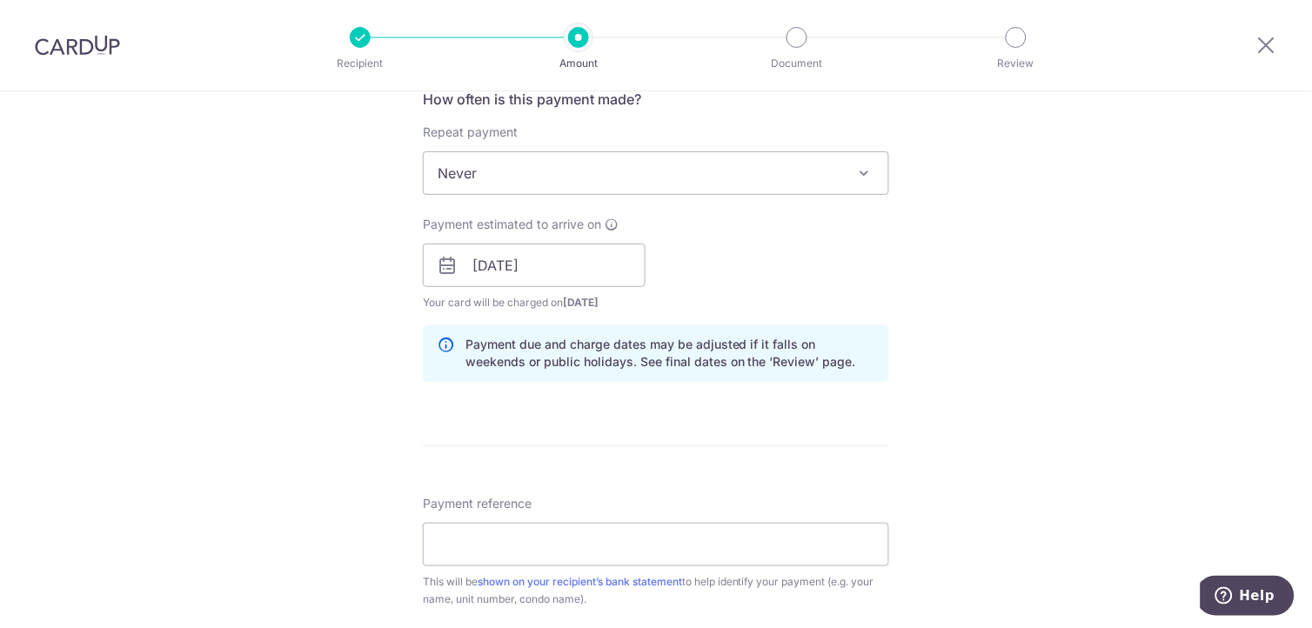
click at [1033, 305] on div "Tell us more about your payment Enter payment amount SGD 1,123.90 1123.90 Selec…" at bounding box center [656, 238] width 1312 height 1646
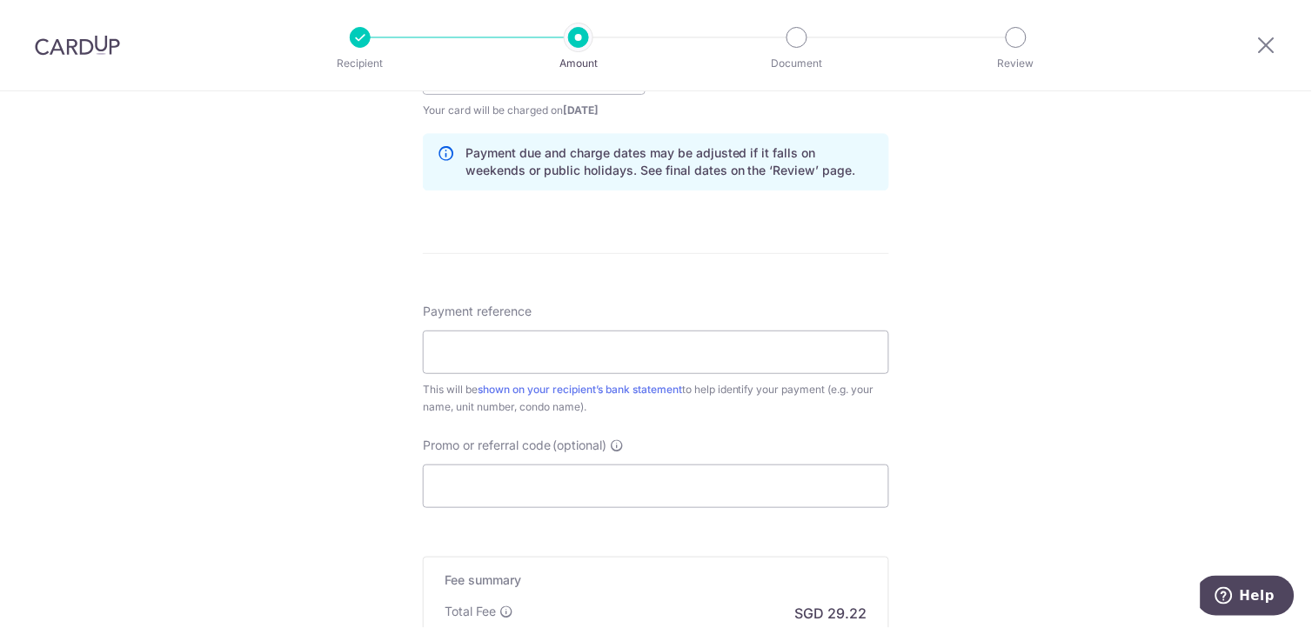
scroll to position [870, 0]
click at [583, 343] on input "Payment reference" at bounding box center [656, 351] width 467 height 44
drag, startPoint x: 676, startPoint y: 371, endPoint x: 725, endPoint y: 375, distance: 48.9
click at [681, 368] on input "Payment reference" at bounding box center [656, 351] width 467 height 44
click at [1056, 418] on div "Tell us more about your payment Enter payment amount SGD 1,123.90 1123.90 Selec…" at bounding box center [656, 44] width 1312 height 1646
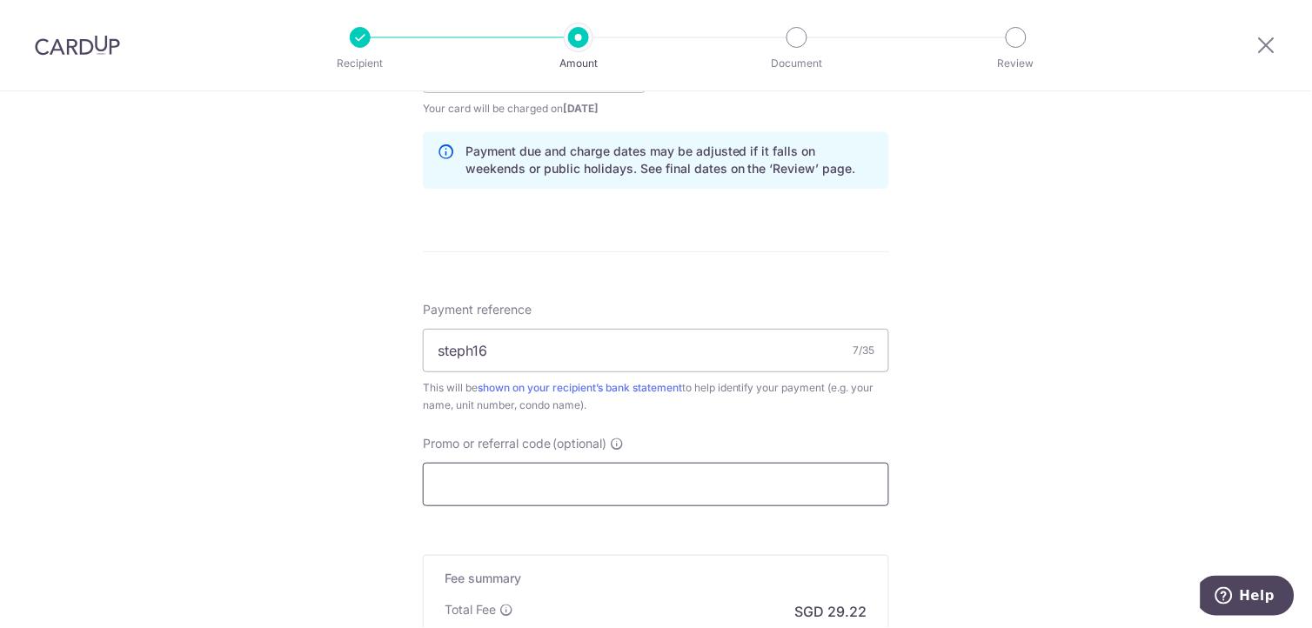
click at [529, 480] on input "Promo or referral code (optional)" at bounding box center [656, 485] width 467 height 44
drag, startPoint x: 507, startPoint y: 354, endPoint x: 415, endPoint y: 345, distance: 91.9
click at [415, 345] on div "Tell us more about your payment Enter payment amount SGD 1,123.90 1123.90 Selec…" at bounding box center [656, 44] width 1312 height 1646
type input "2324022"
click at [906, 396] on div "Tell us more about your payment Enter payment amount SGD 1,123.90 1123.90 Selec…" at bounding box center [656, 44] width 1312 height 1646
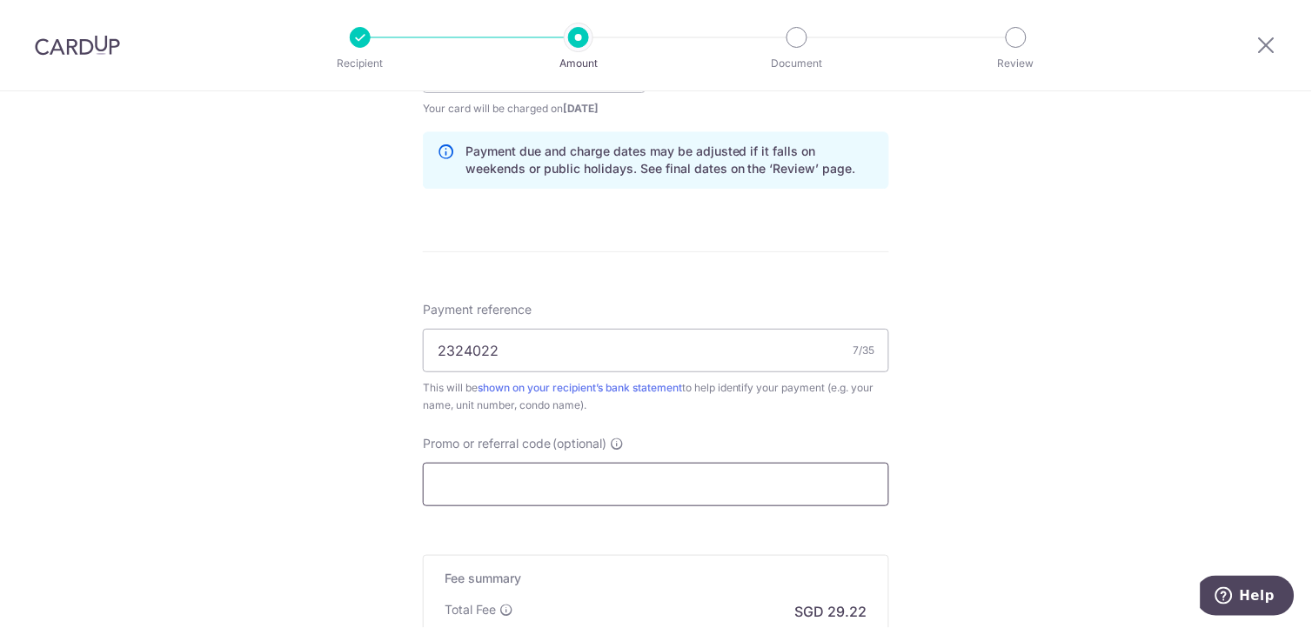
click at [745, 484] on input "Promo or referral code (optional)" at bounding box center [656, 485] width 467 height 44
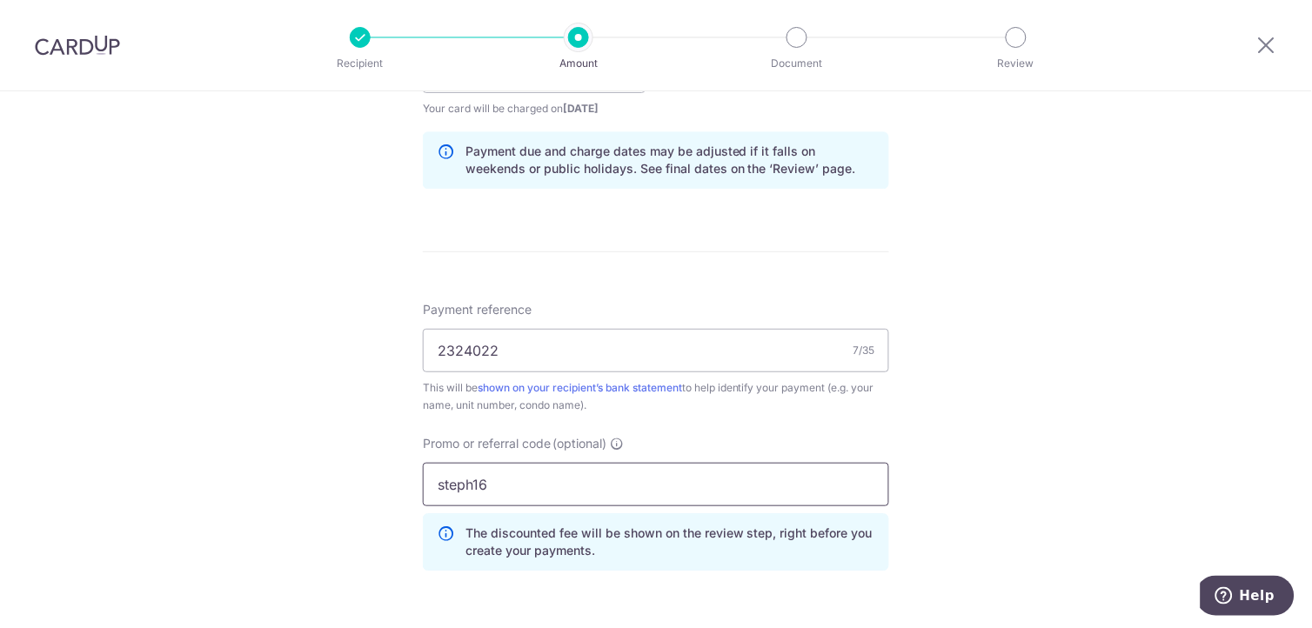
type input "steph16"
click at [1049, 472] on div "Tell us more about your payment Enter payment amount SGD 1,123.90 1123.90 Selec…" at bounding box center [656, 83] width 1312 height 1724
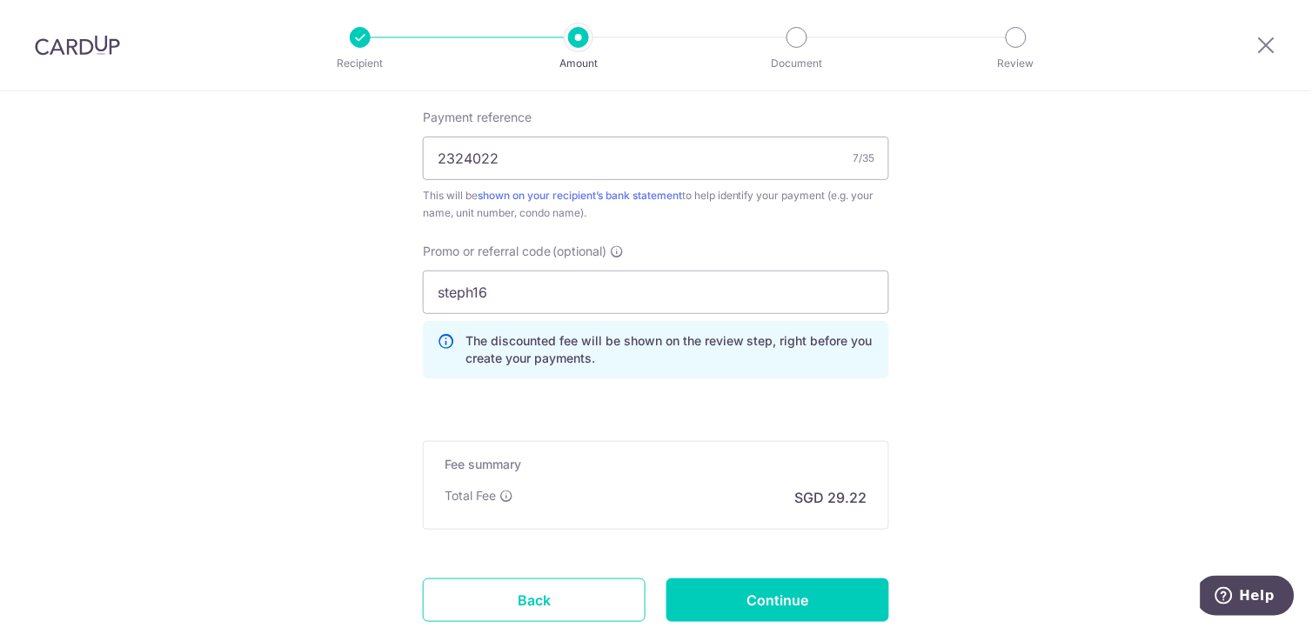
scroll to position [1064, 0]
click at [760, 584] on input "Continue" at bounding box center [778, 600] width 223 height 44
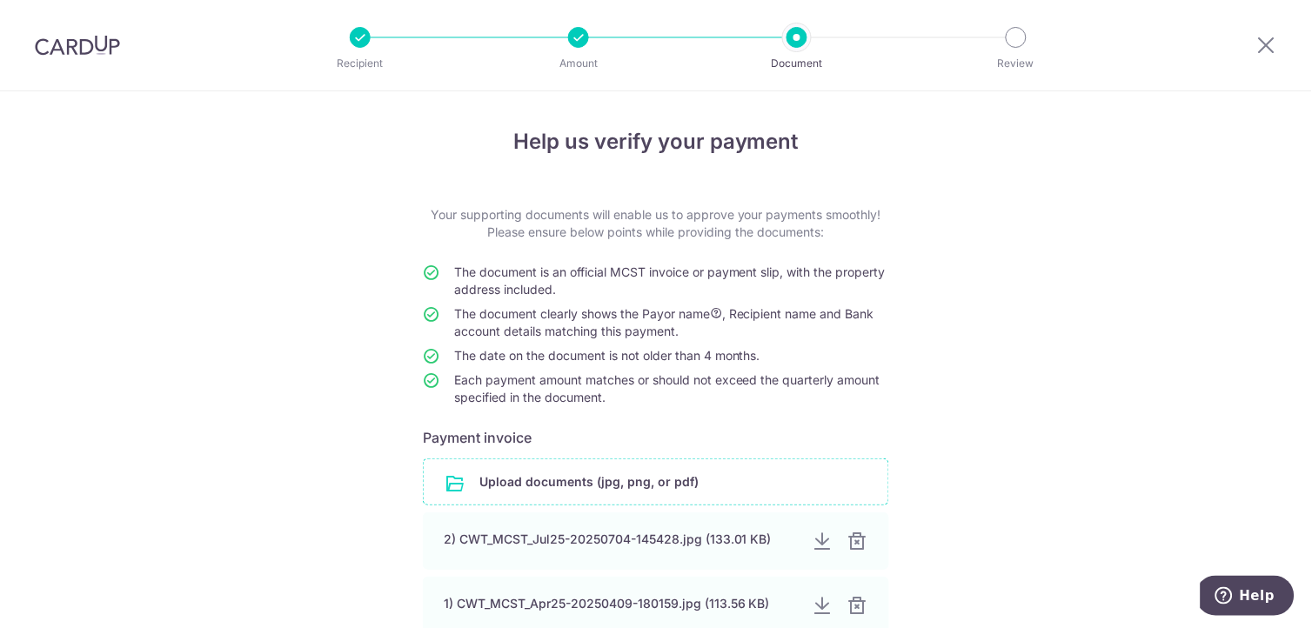
click at [595, 480] on input "file" at bounding box center [656, 482] width 465 height 45
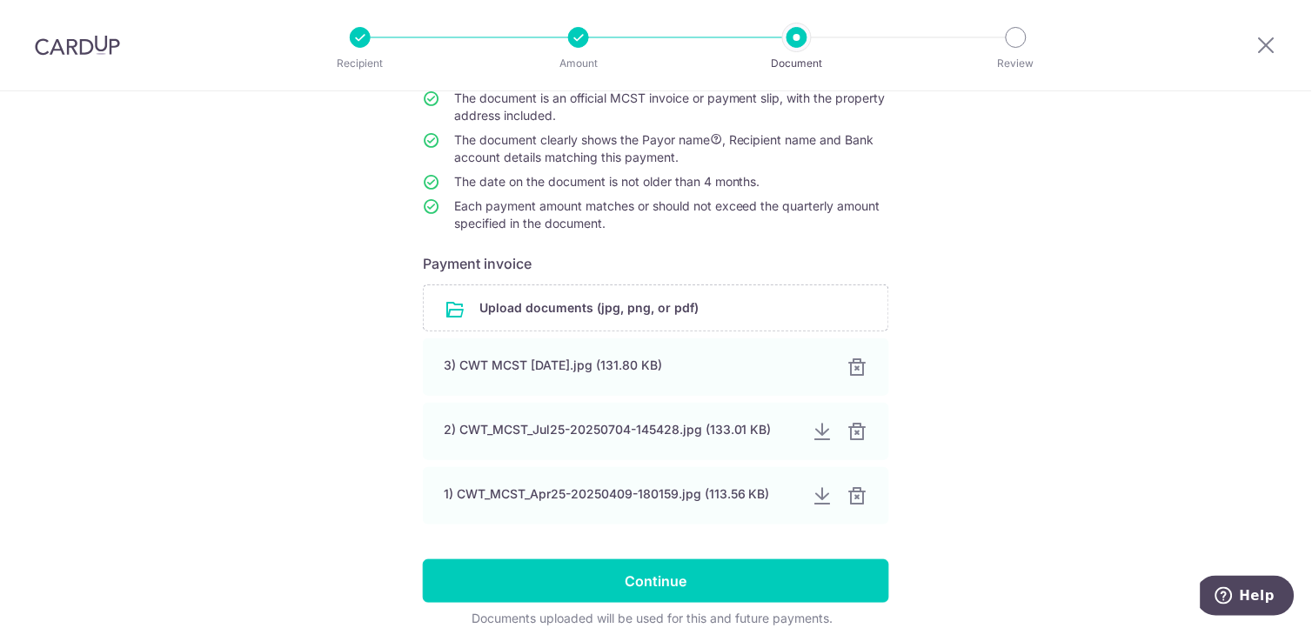
scroll to position [193, 0]
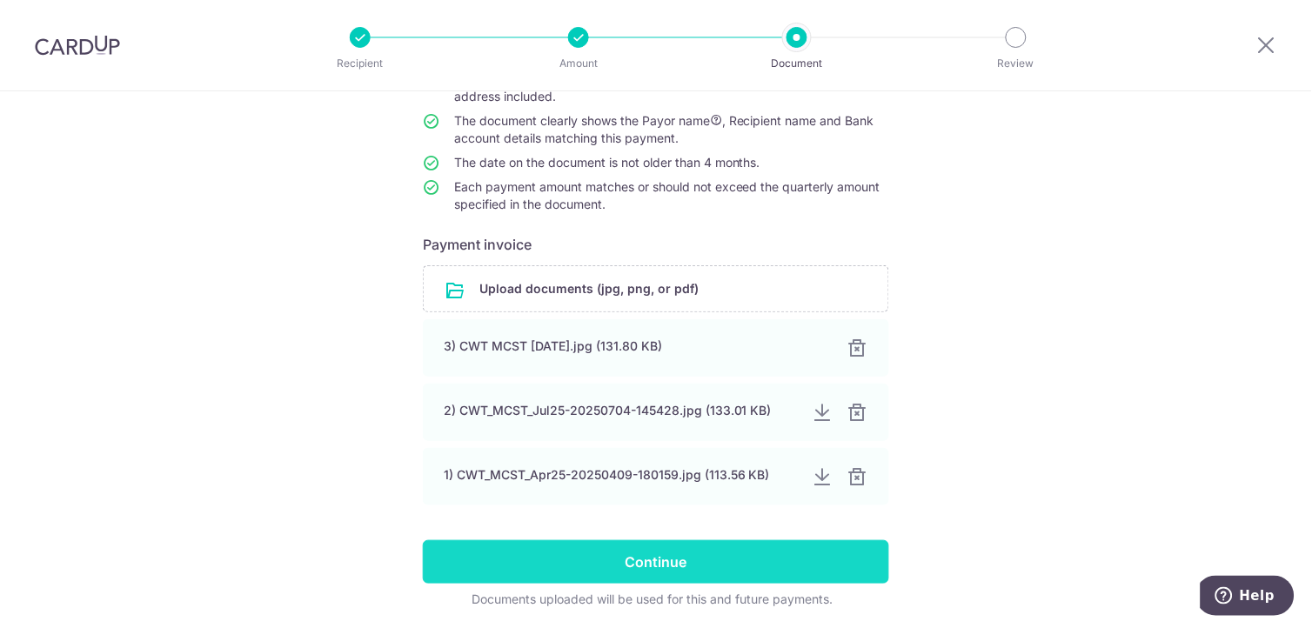
click at [596, 560] on input "Continue" at bounding box center [656, 562] width 467 height 44
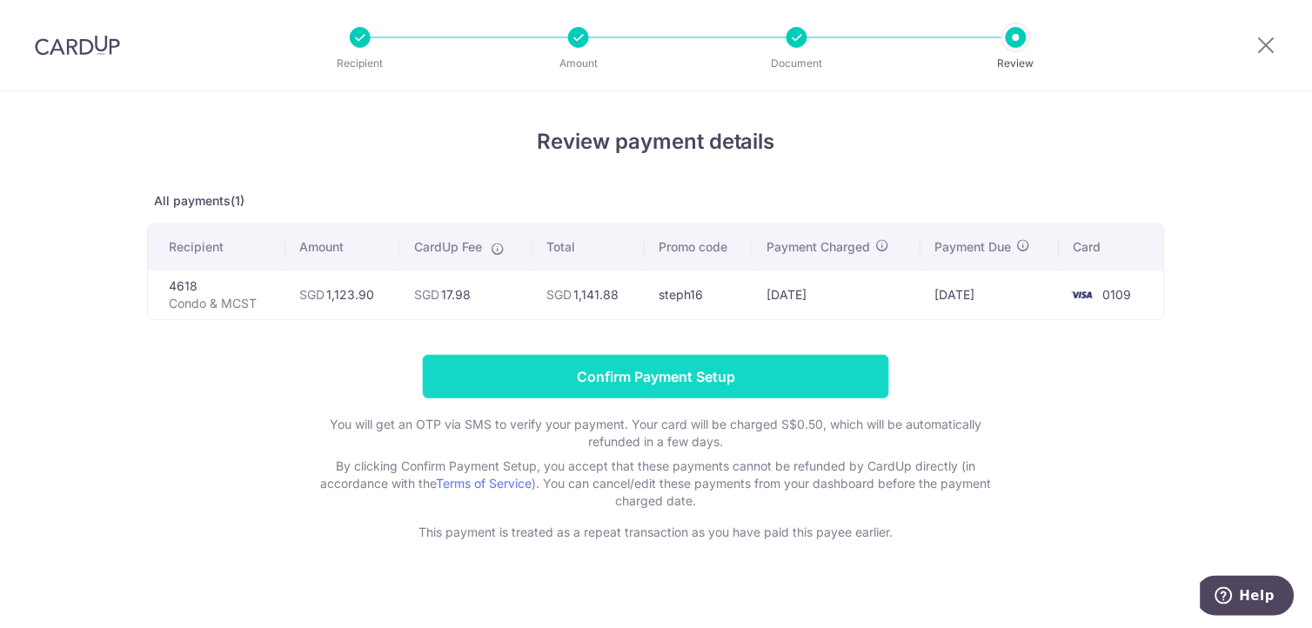
click at [770, 357] on input "Confirm Payment Setup" at bounding box center [656, 377] width 467 height 44
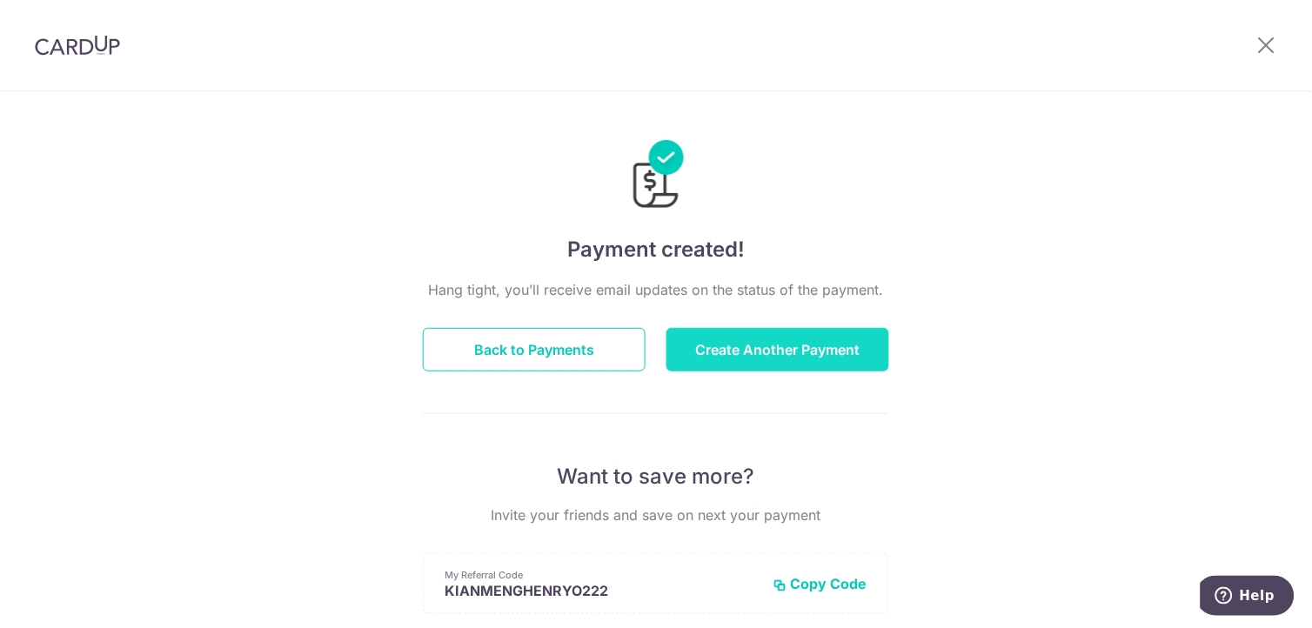
click at [782, 337] on button "Create Another Payment" at bounding box center [778, 350] width 223 height 44
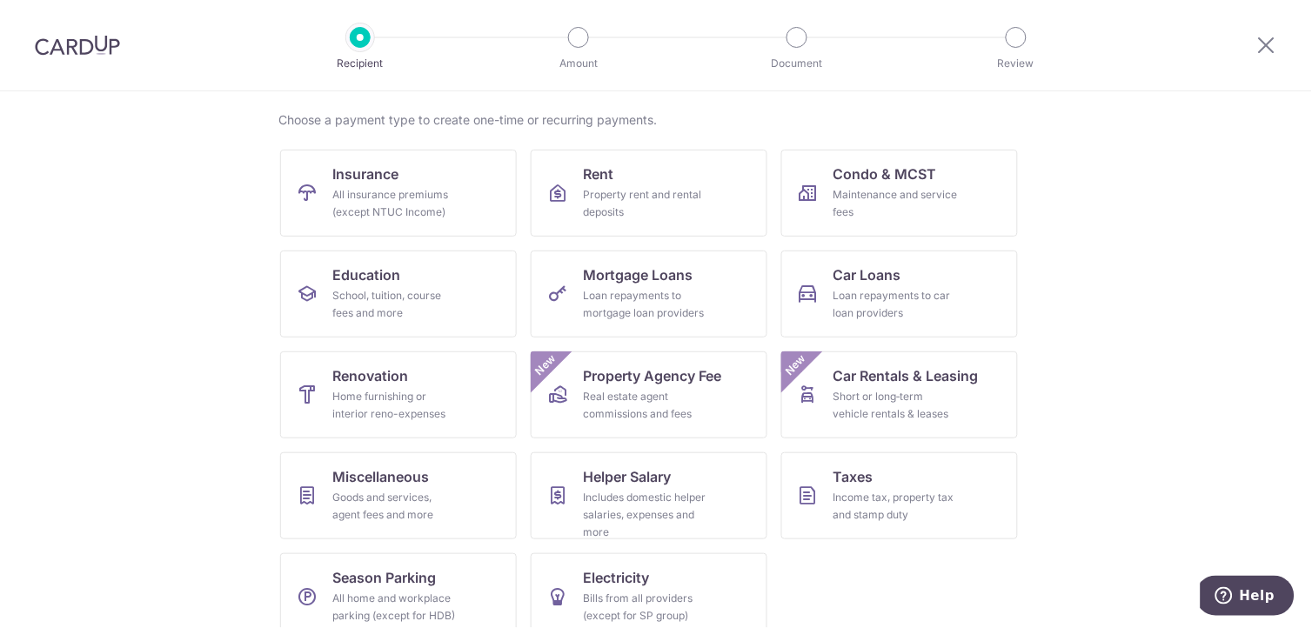
scroll to position [150, 0]
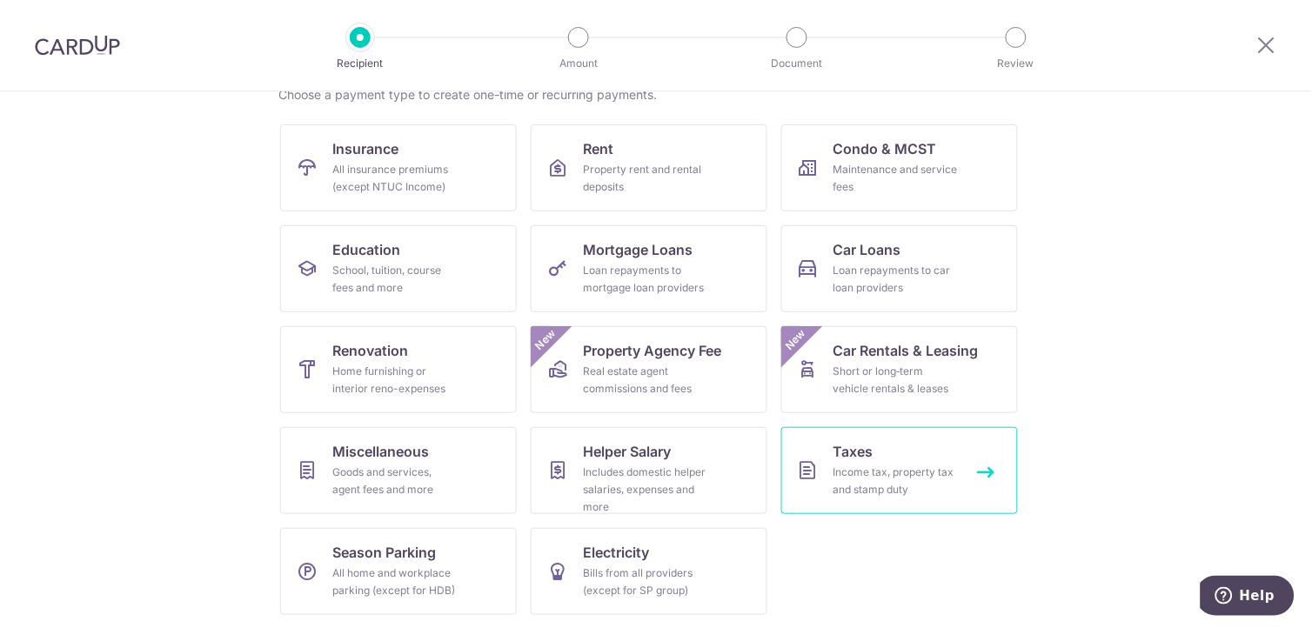
click at [876, 468] on div "Income tax, property tax and stamp duty" at bounding box center [896, 481] width 125 height 35
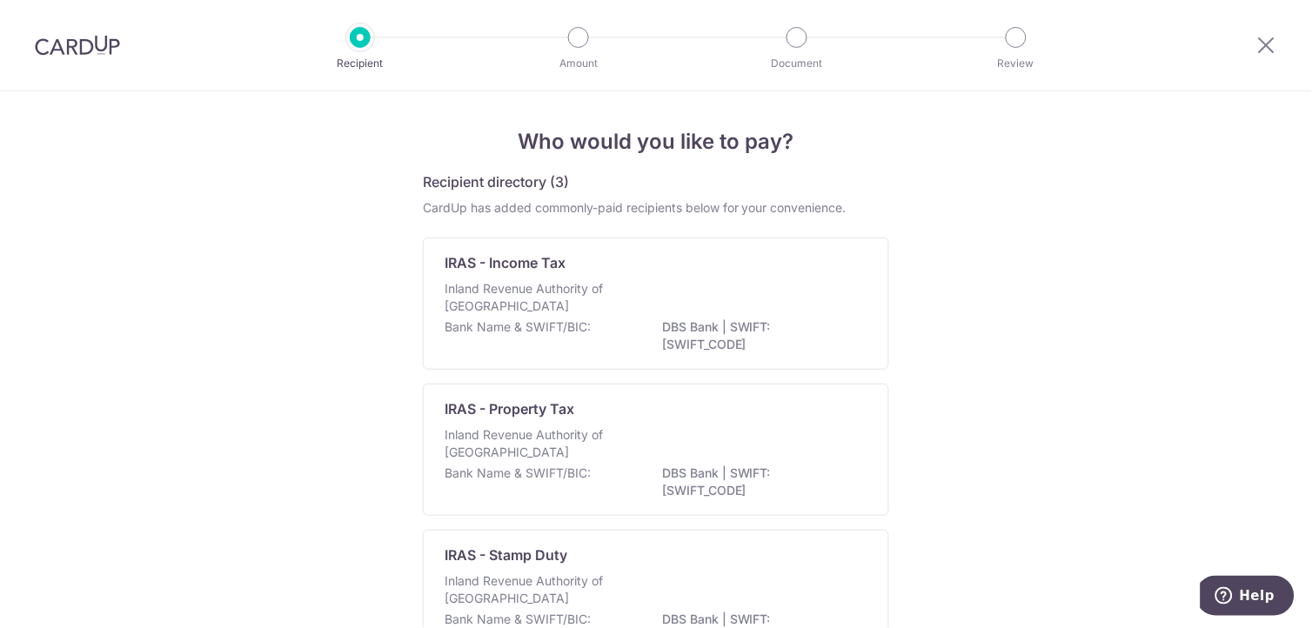
scroll to position [97, 0]
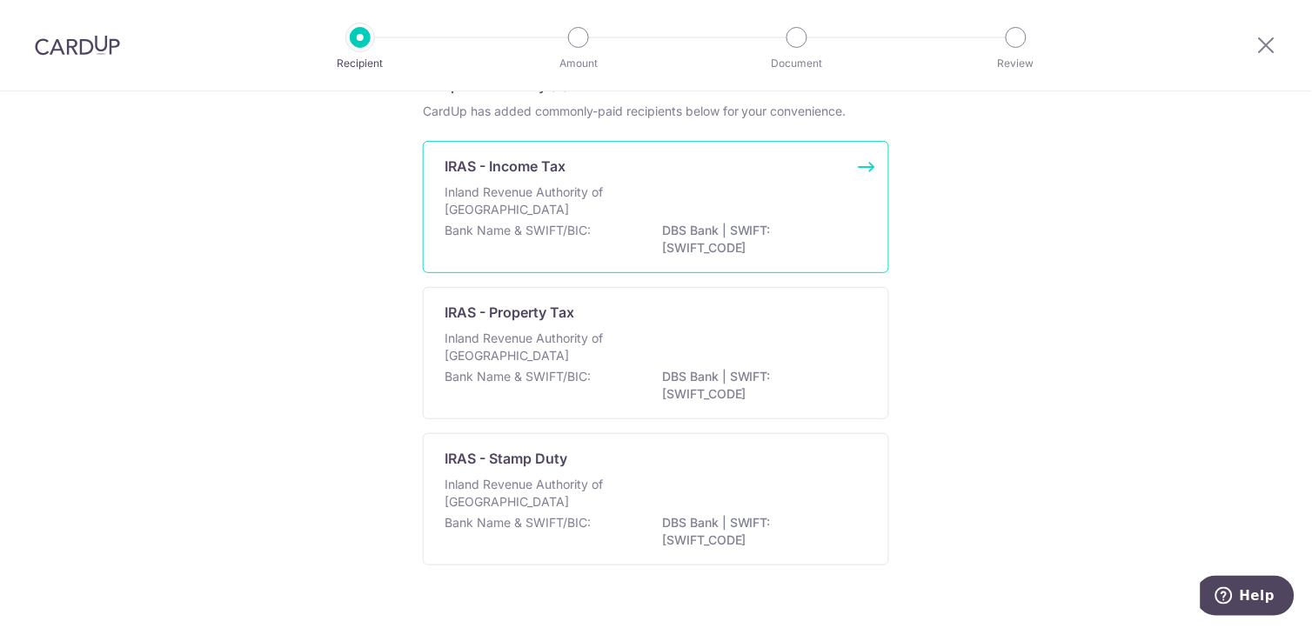
click at [604, 212] on p "Inland Revenue Authority of [GEOGRAPHIC_DATA]" at bounding box center [537, 201] width 185 height 35
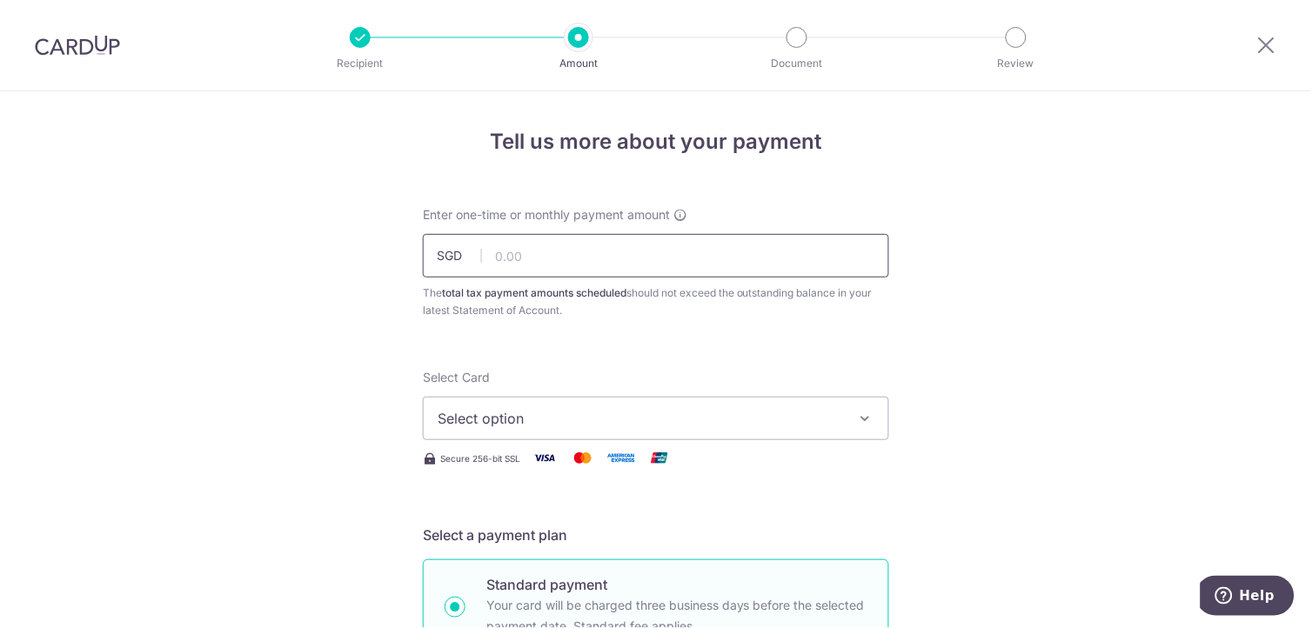
click at [597, 245] on input "text" at bounding box center [656, 256] width 467 height 44
type input "2,596.30"
click at [697, 411] on span "Select option" at bounding box center [641, 418] width 406 height 21
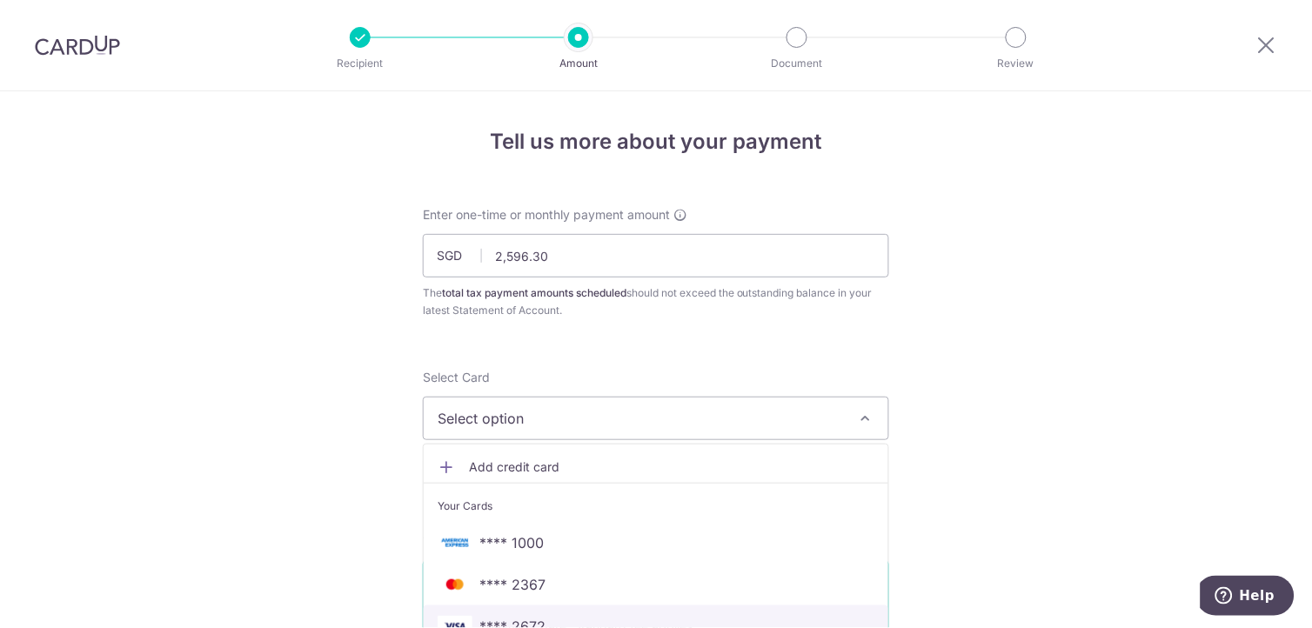
scroll to position [290, 0]
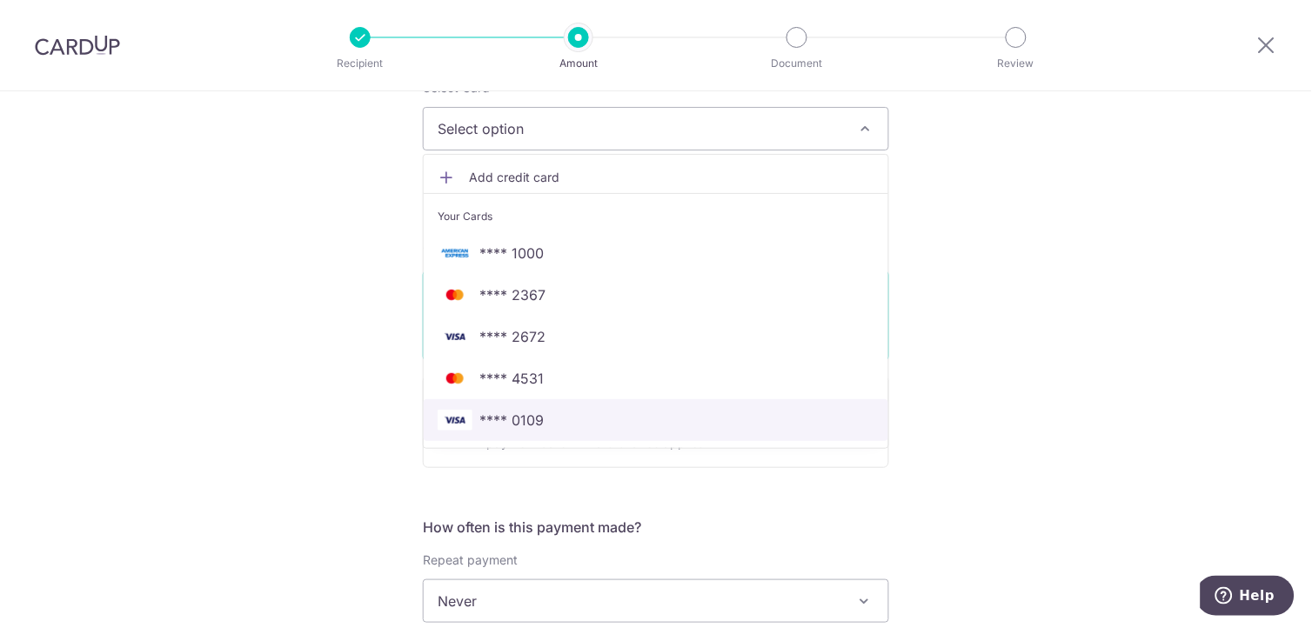
click at [658, 433] on link "**** 0109" at bounding box center [656, 420] width 465 height 42
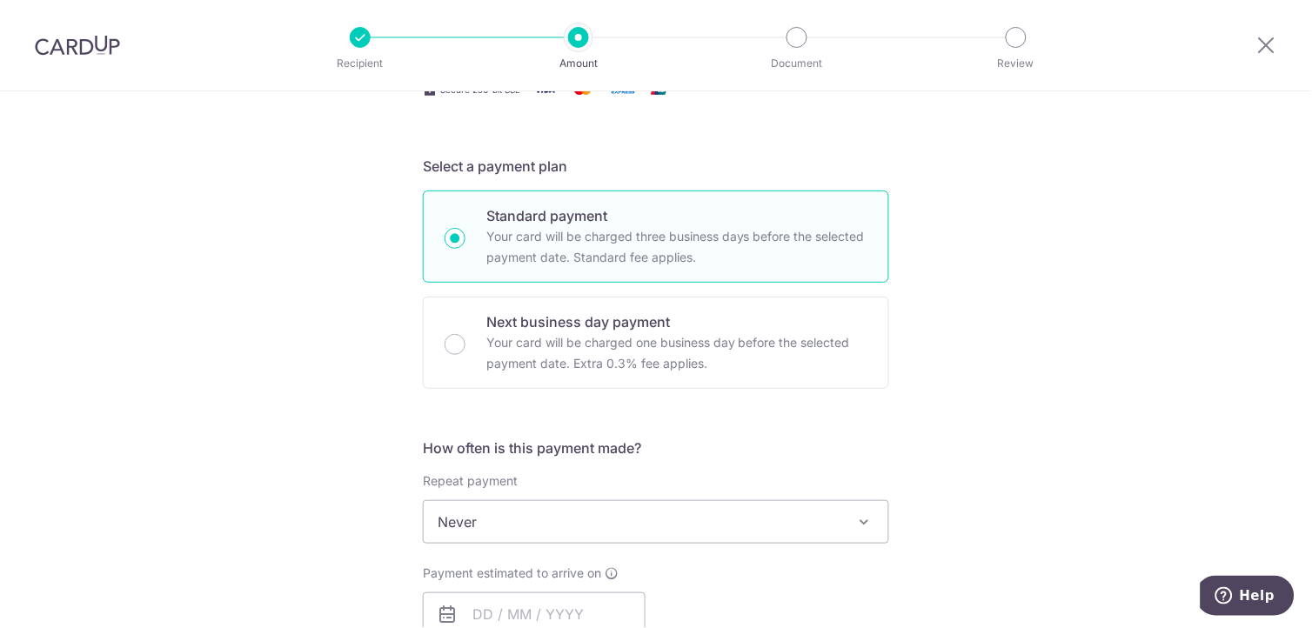
scroll to position [483, 0]
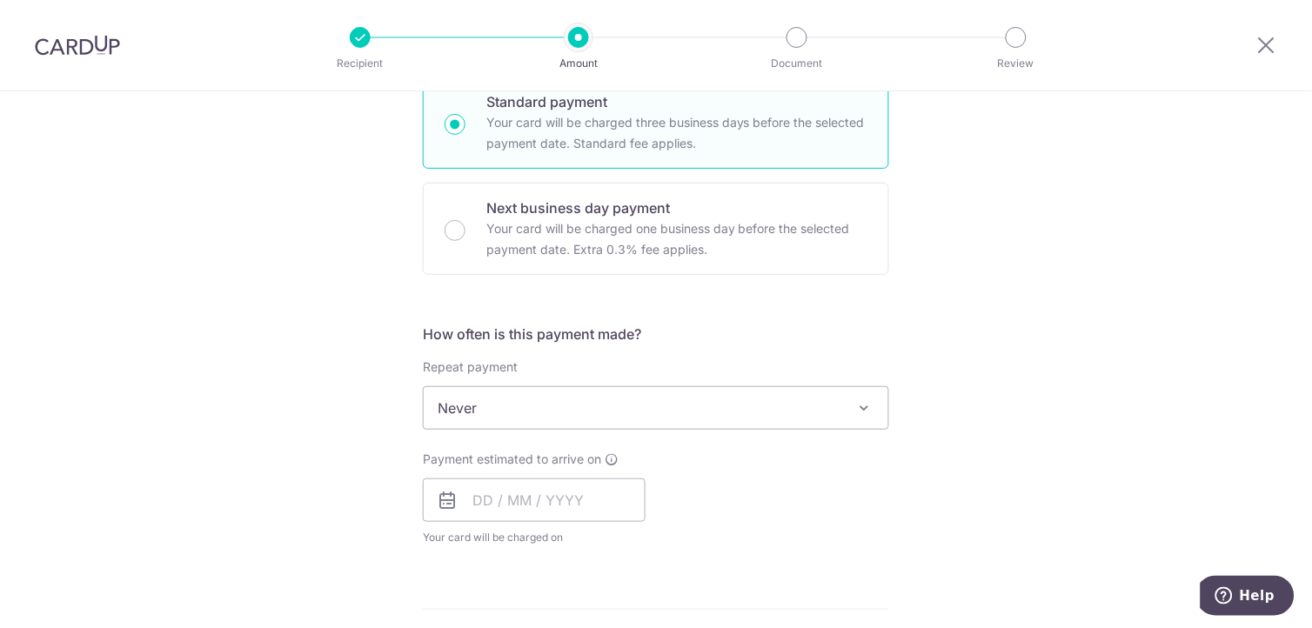
click at [672, 413] on span "Never" at bounding box center [656, 408] width 465 height 42
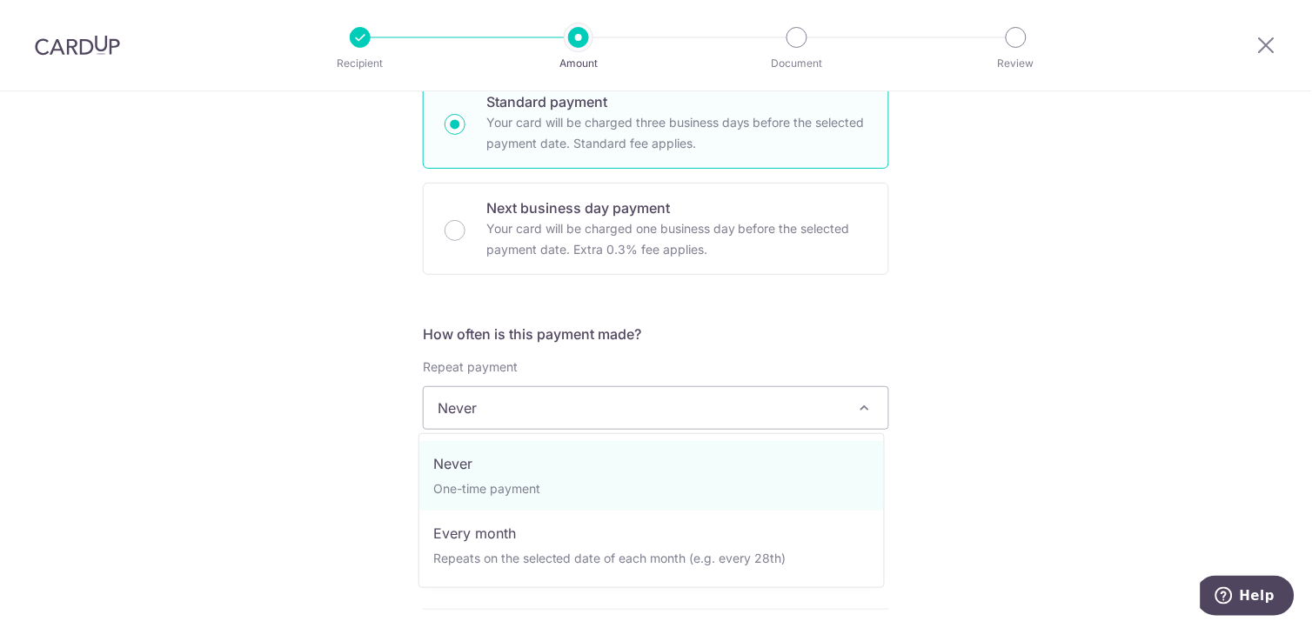
click at [672, 413] on span "Never" at bounding box center [656, 408] width 465 height 42
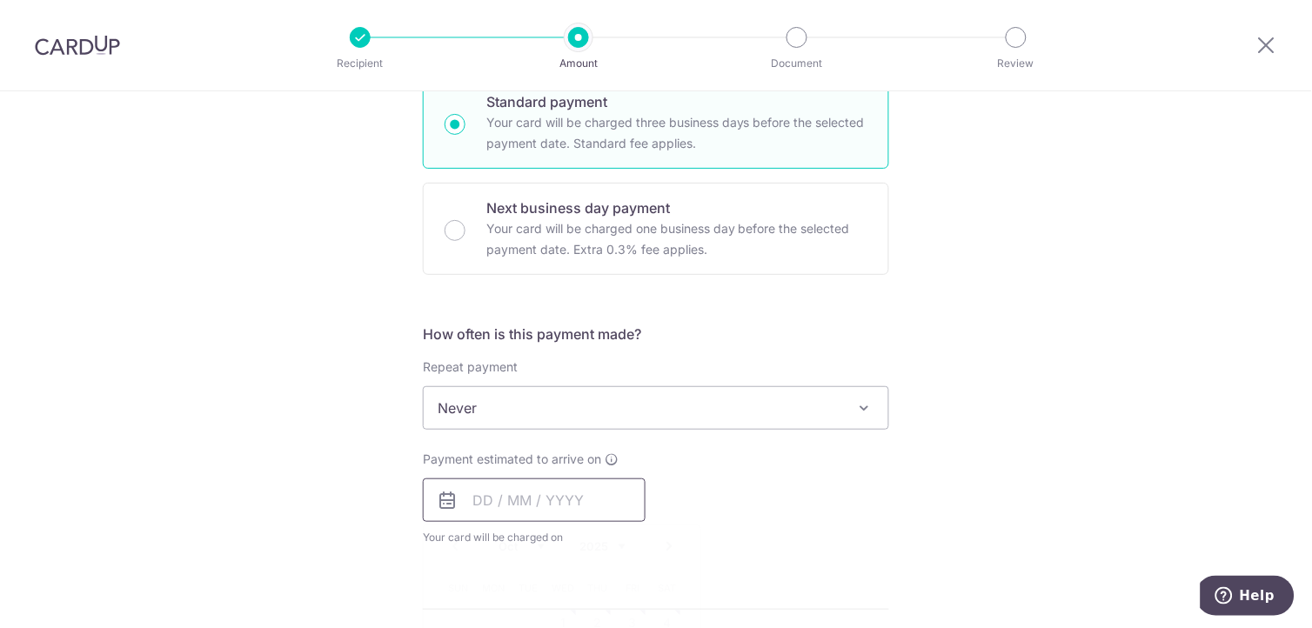
click at [473, 494] on input "text" at bounding box center [534, 501] width 223 height 44
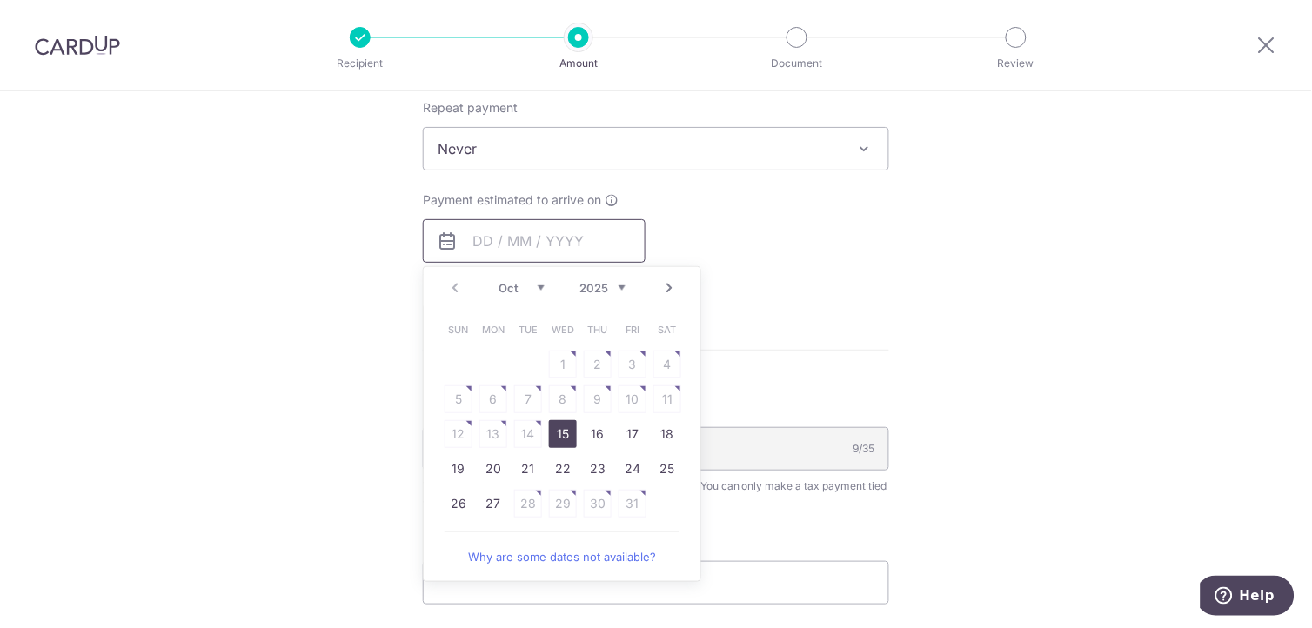
scroll to position [773, 0]
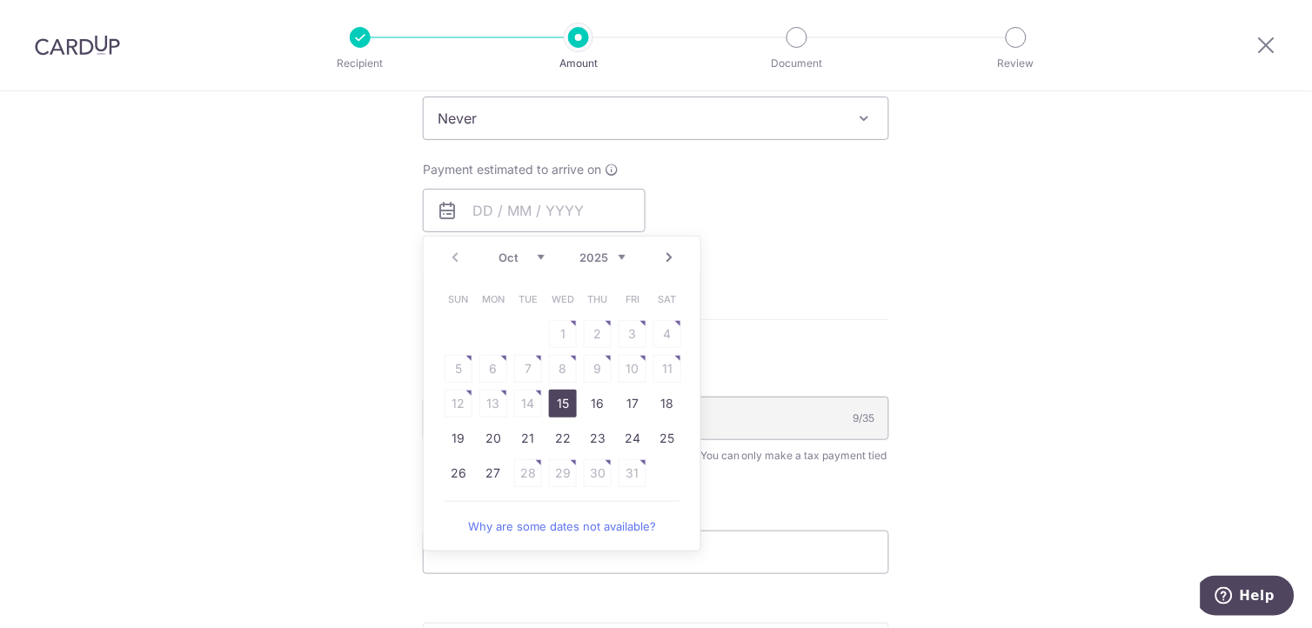
click at [662, 251] on link "Next" at bounding box center [669, 257] width 21 height 21
click at [450, 252] on link "Prev" at bounding box center [455, 257] width 21 height 21
click at [482, 477] on link "27" at bounding box center [494, 474] width 28 height 28
type input "27/10/2025"
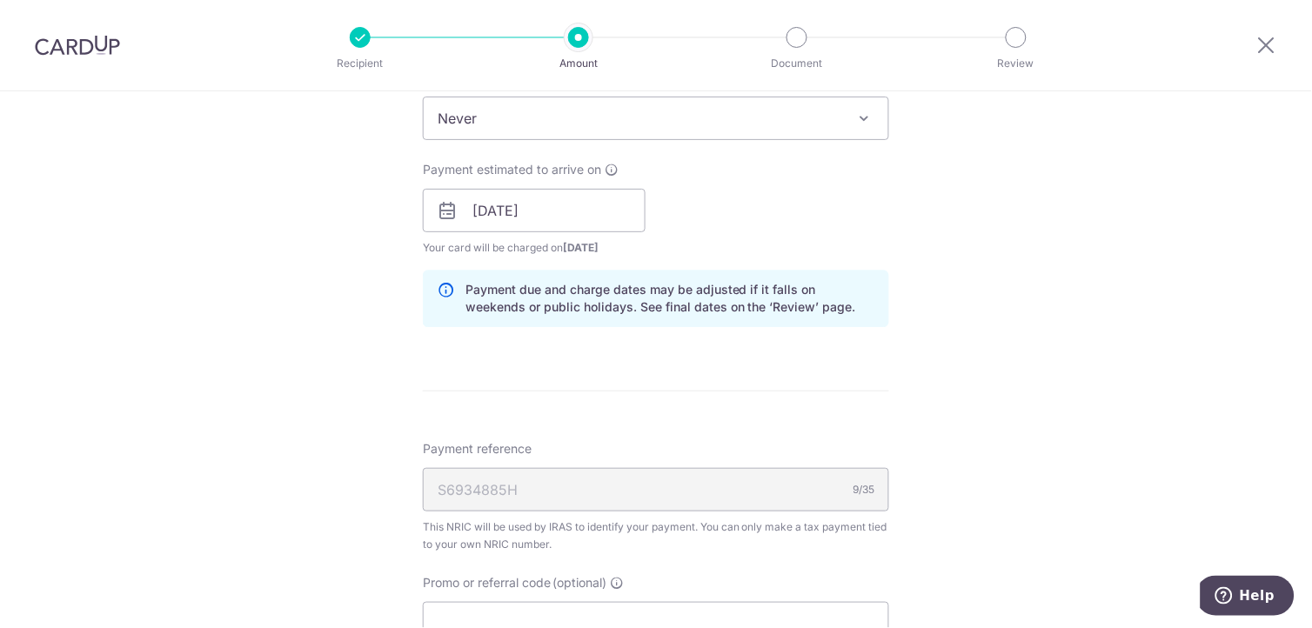
scroll to position [870, 0]
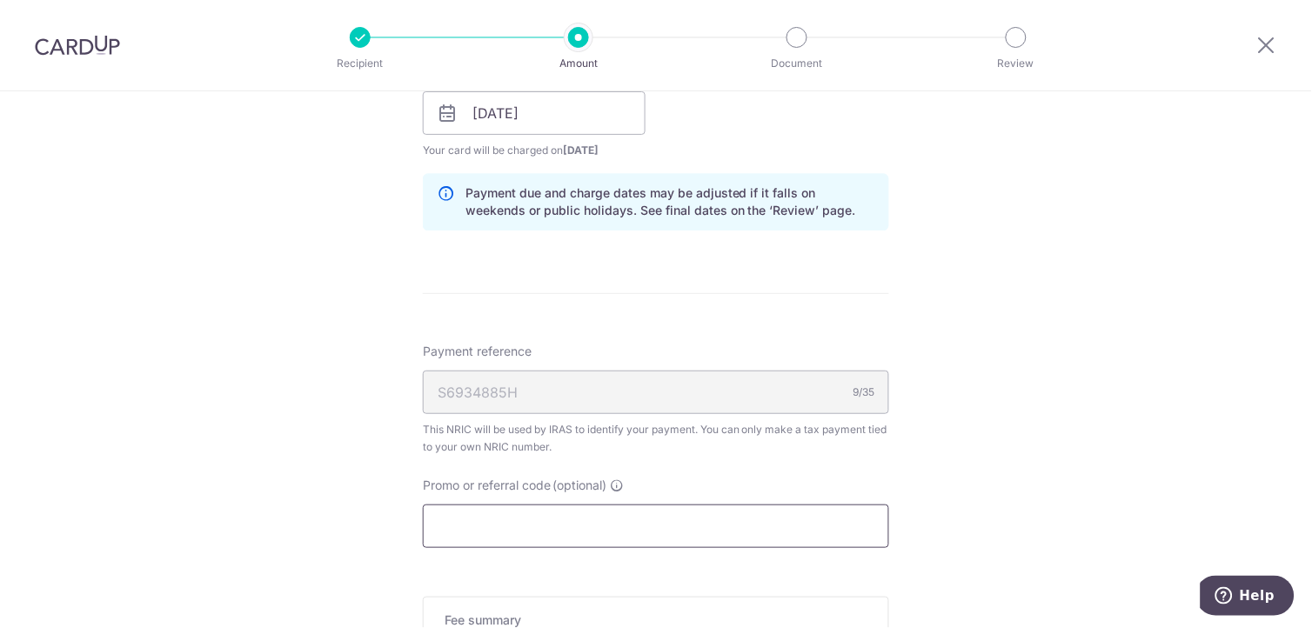
click at [715, 523] on input "Promo or referral code (optional)" at bounding box center [656, 527] width 467 height 44
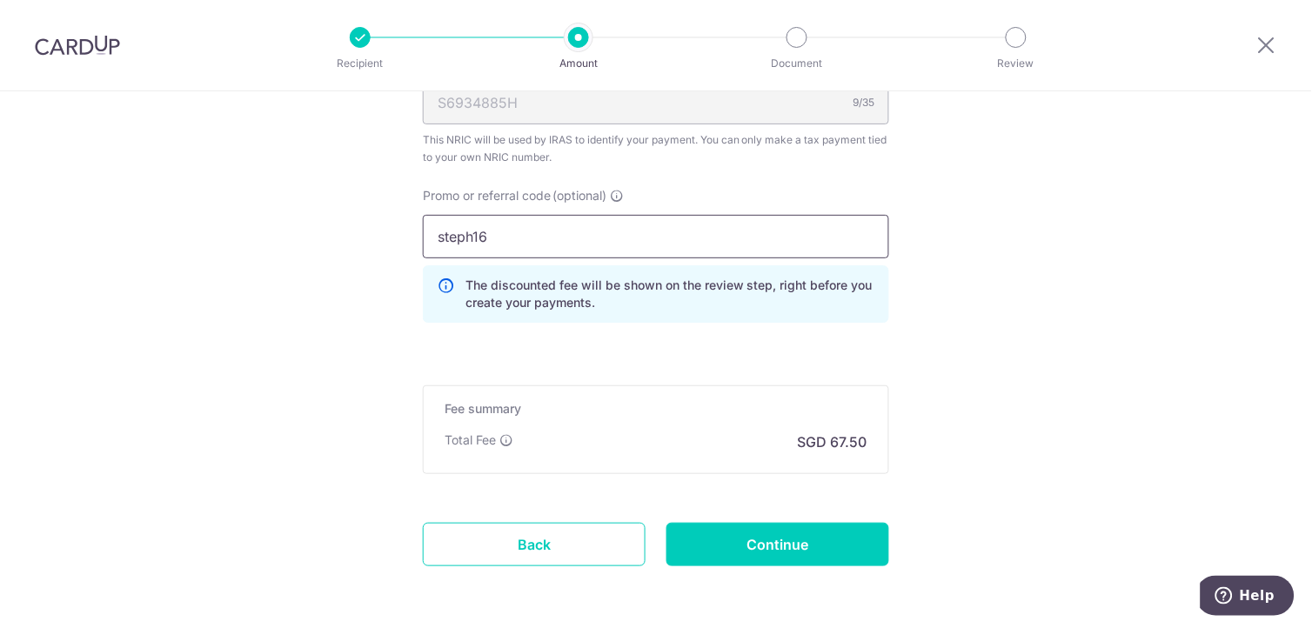
scroll to position [1229, 0]
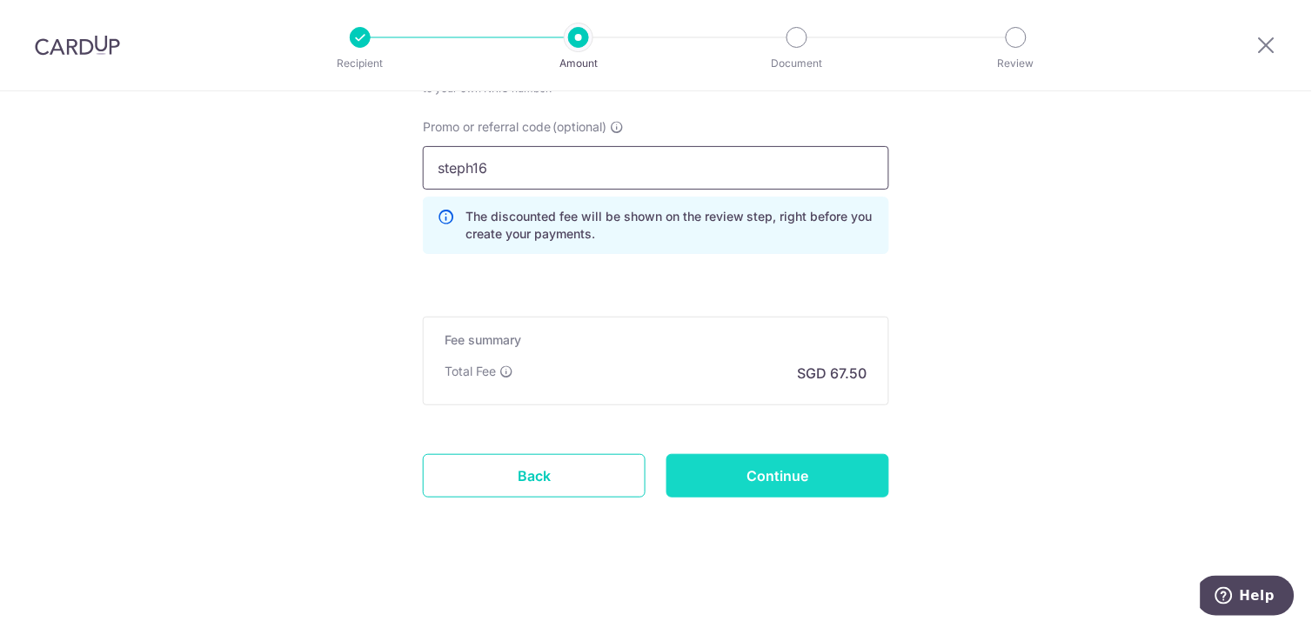
type input "steph16"
click at [786, 480] on input "Continue" at bounding box center [778, 476] width 223 height 44
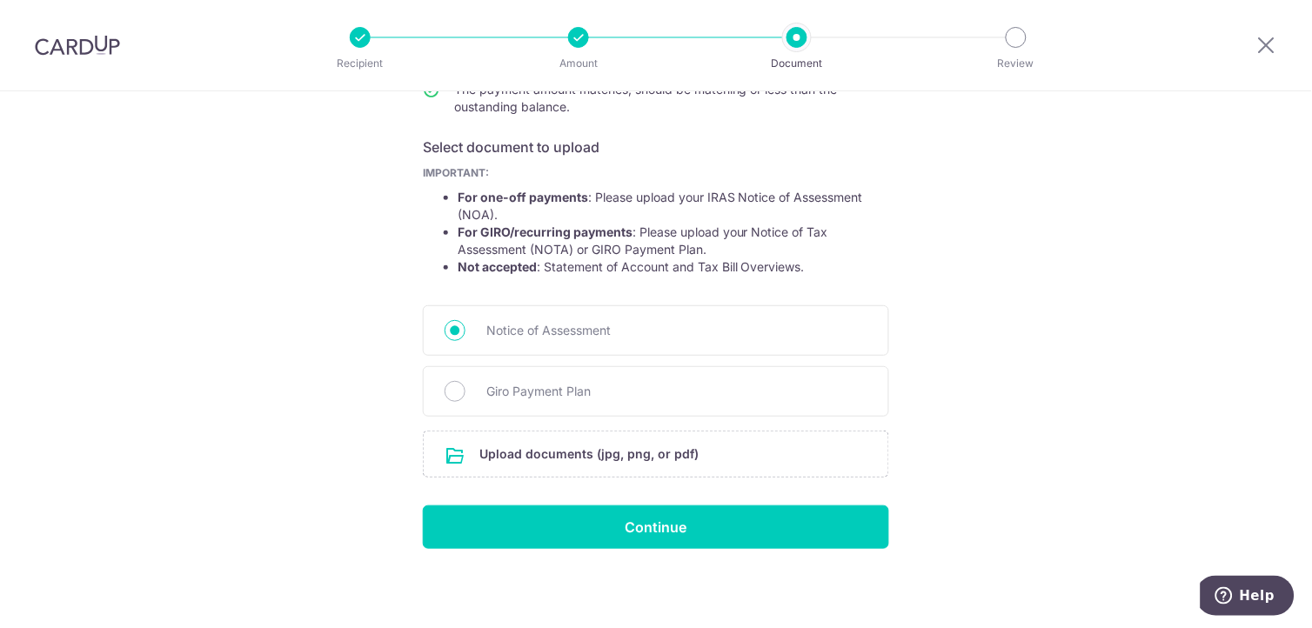
scroll to position [259, 0]
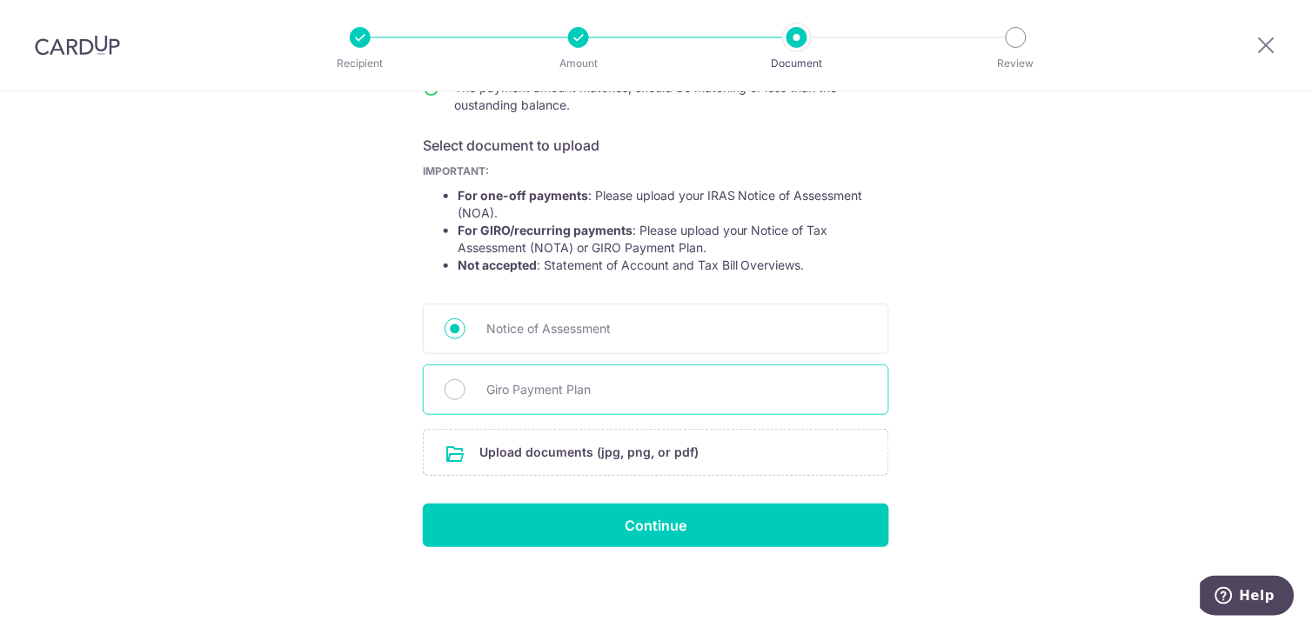
click at [536, 384] on span "Giro Payment Plan" at bounding box center [677, 389] width 381 height 21
click at [466, 384] on input "Giro Payment Plan" at bounding box center [455, 389] width 21 height 21
radio input "true"
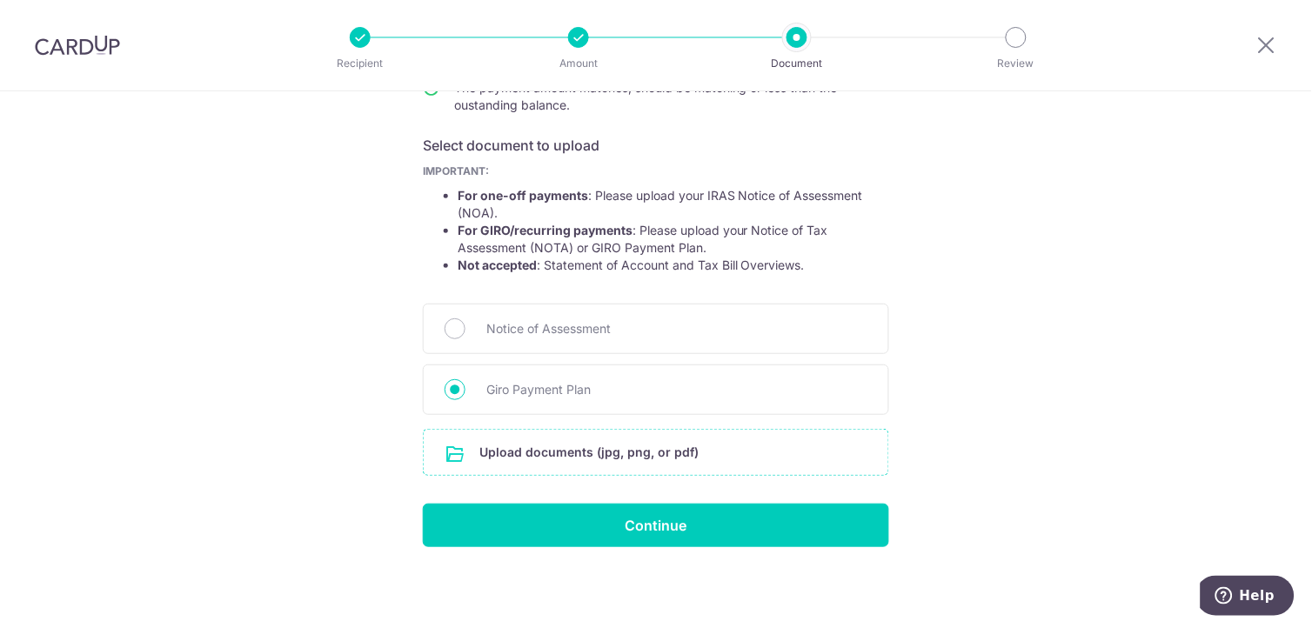
click at [570, 453] on input "file" at bounding box center [656, 452] width 465 height 45
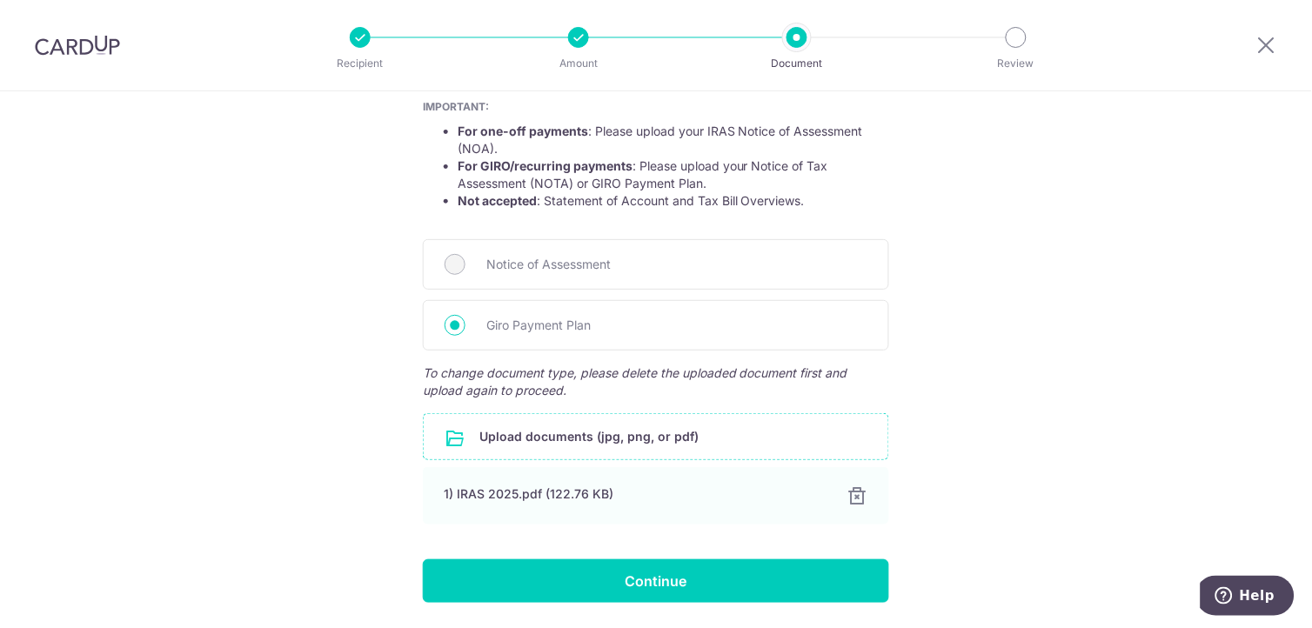
scroll to position [357, 0]
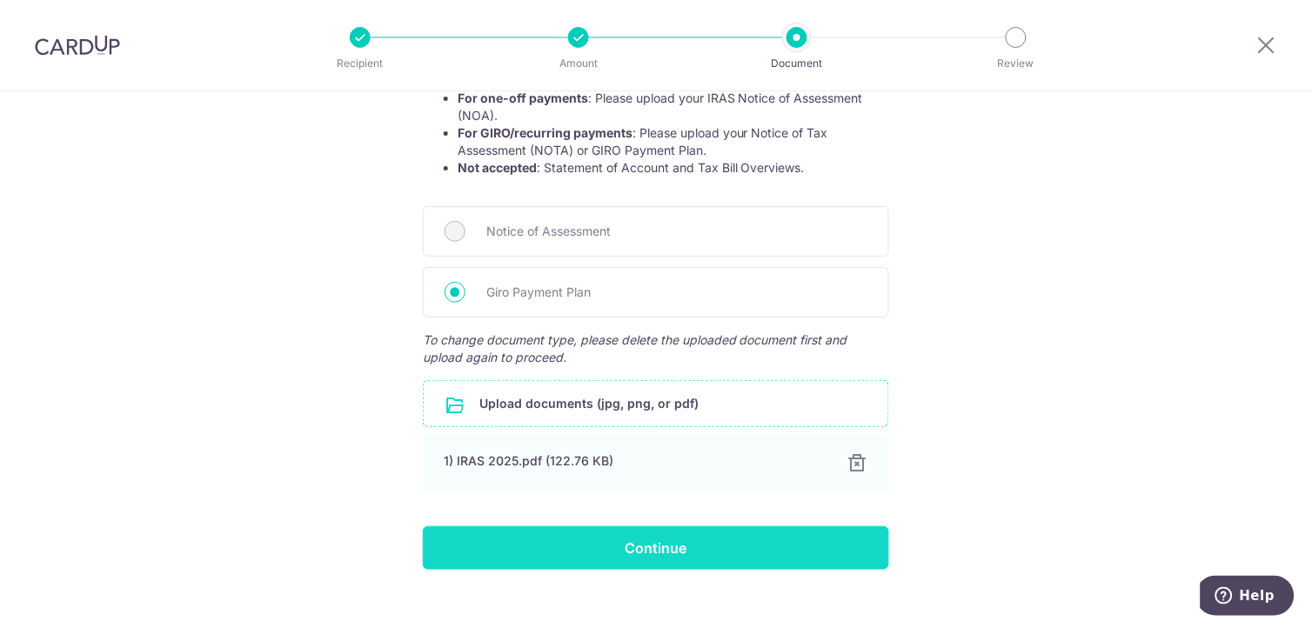
click at [663, 542] on input "Continue" at bounding box center [656, 549] width 467 height 44
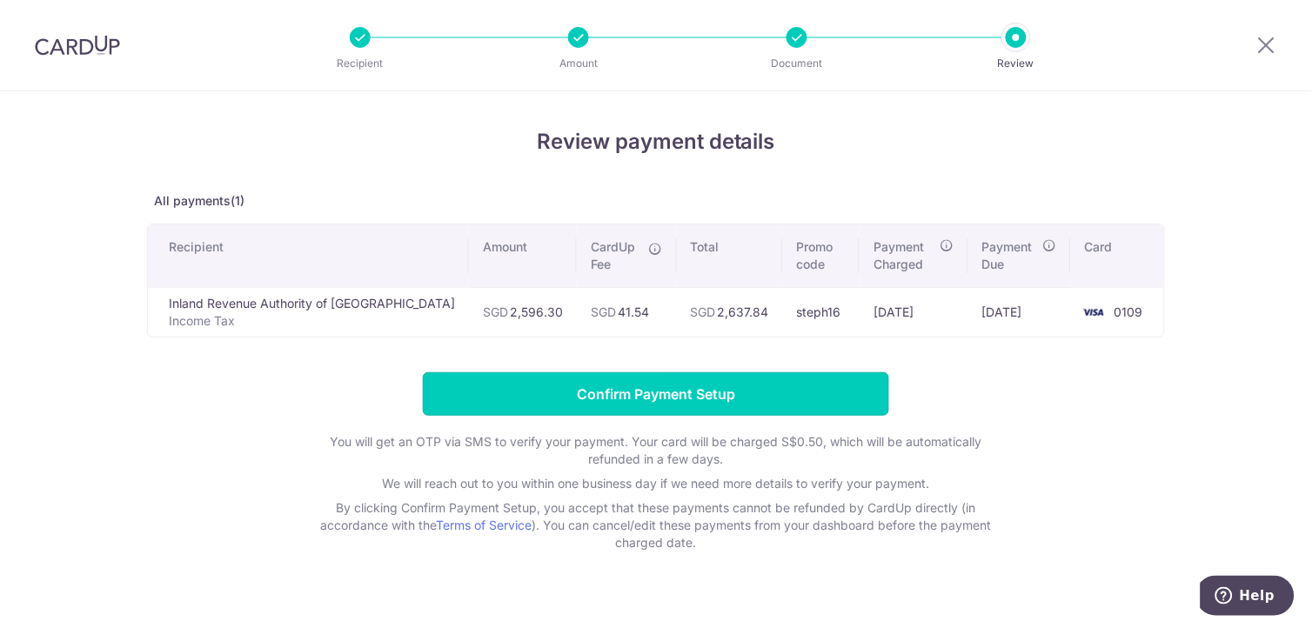
click at [587, 380] on input "Confirm Payment Setup" at bounding box center [656, 395] width 467 height 44
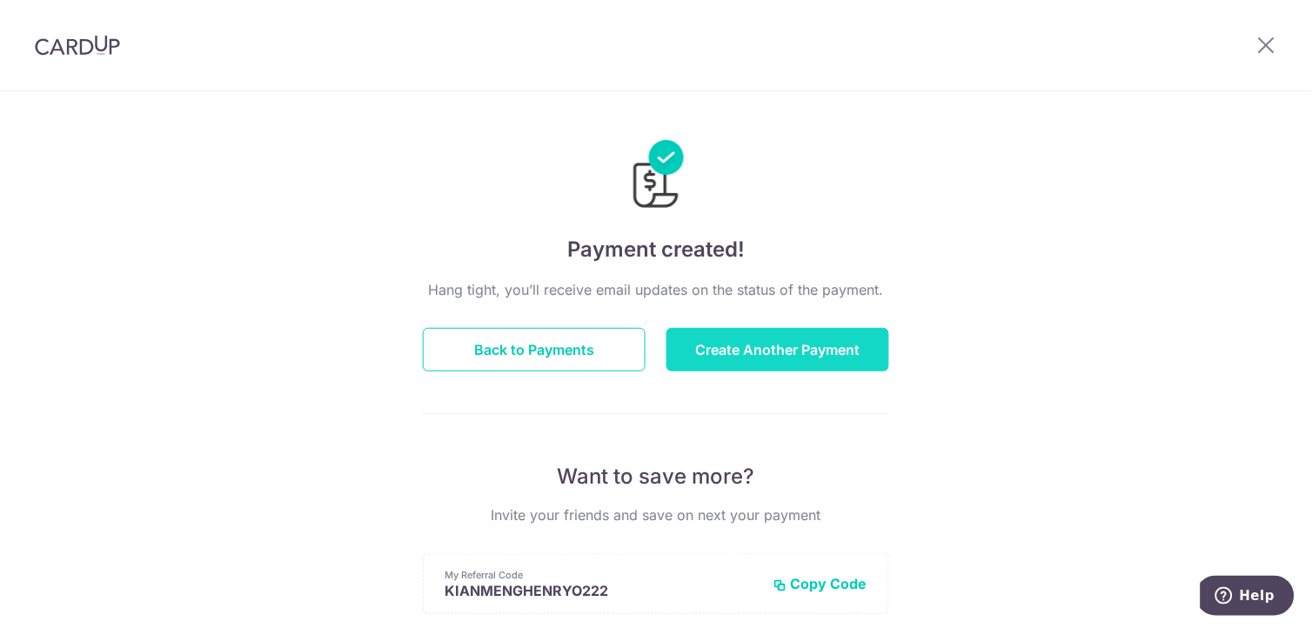
click at [845, 343] on button "Create Another Payment" at bounding box center [778, 350] width 223 height 44
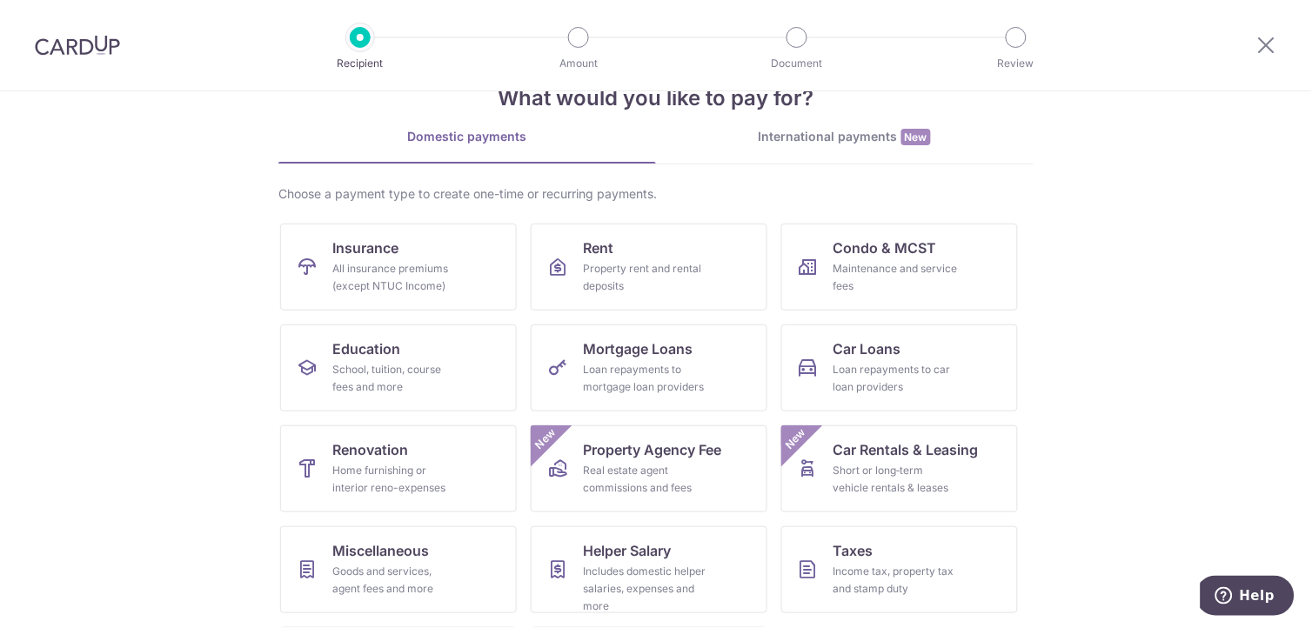
scroll to position [97, 0]
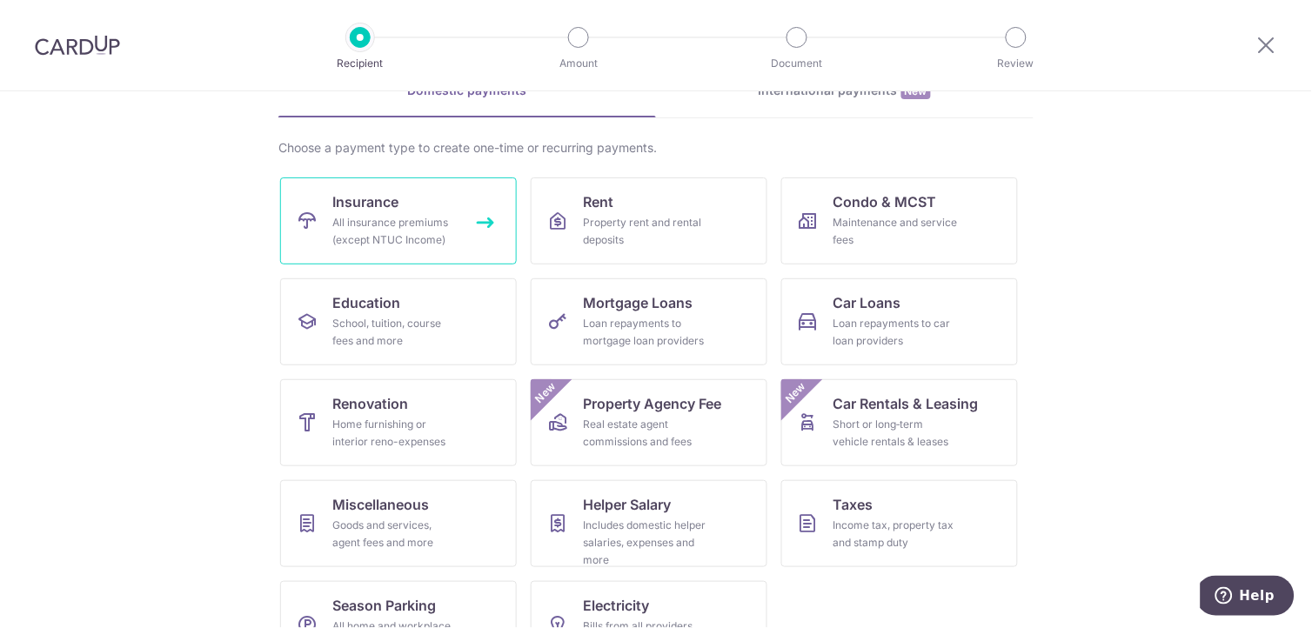
click at [333, 218] on div "All insurance premiums (except NTUC Income)" at bounding box center [394, 231] width 125 height 35
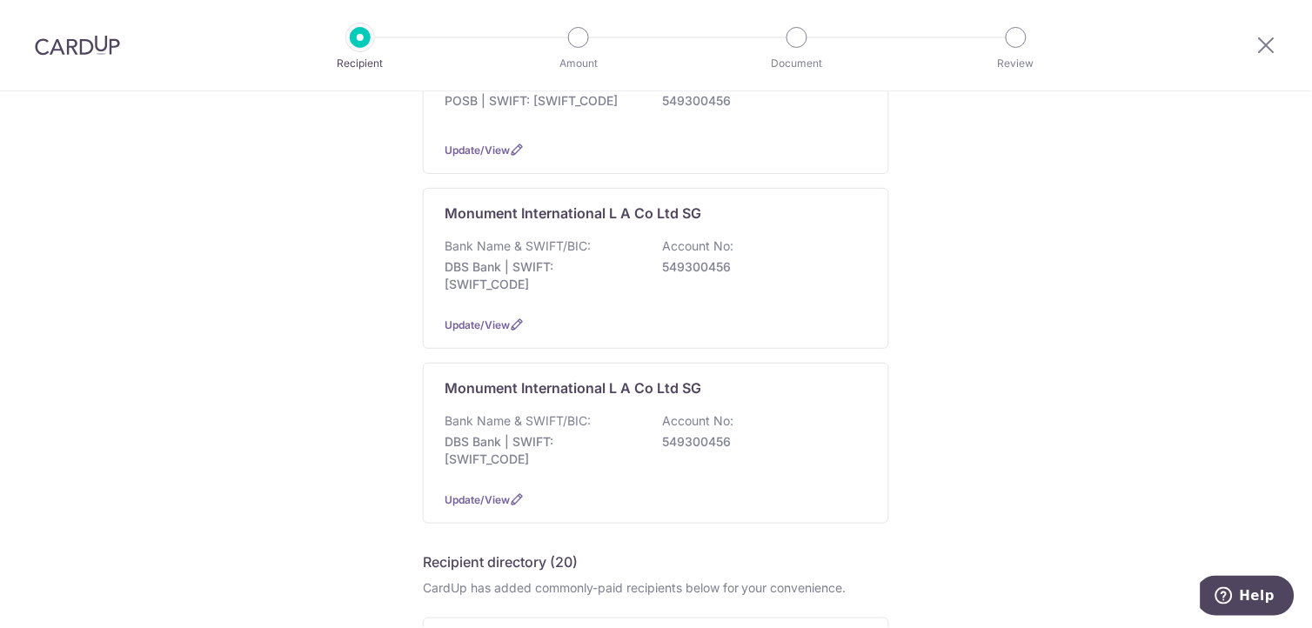
scroll to position [290, 0]
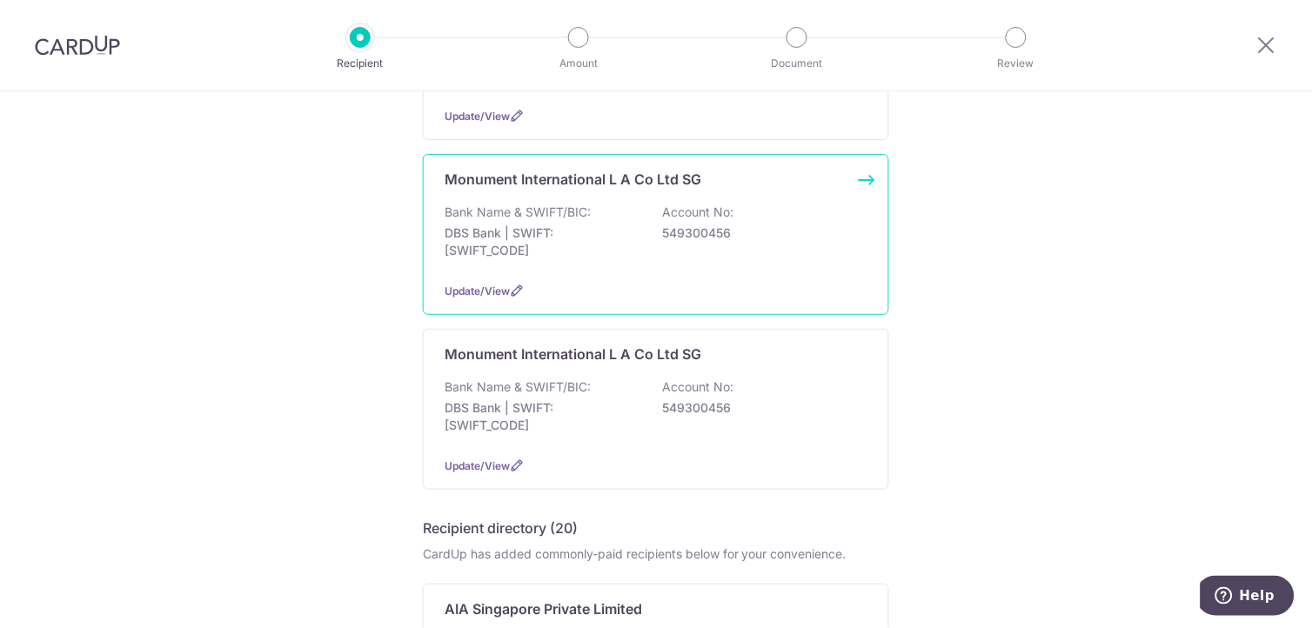
click at [596, 257] on p "DBS Bank | SWIFT: [SWIFT_CODE]" at bounding box center [542, 242] width 195 height 35
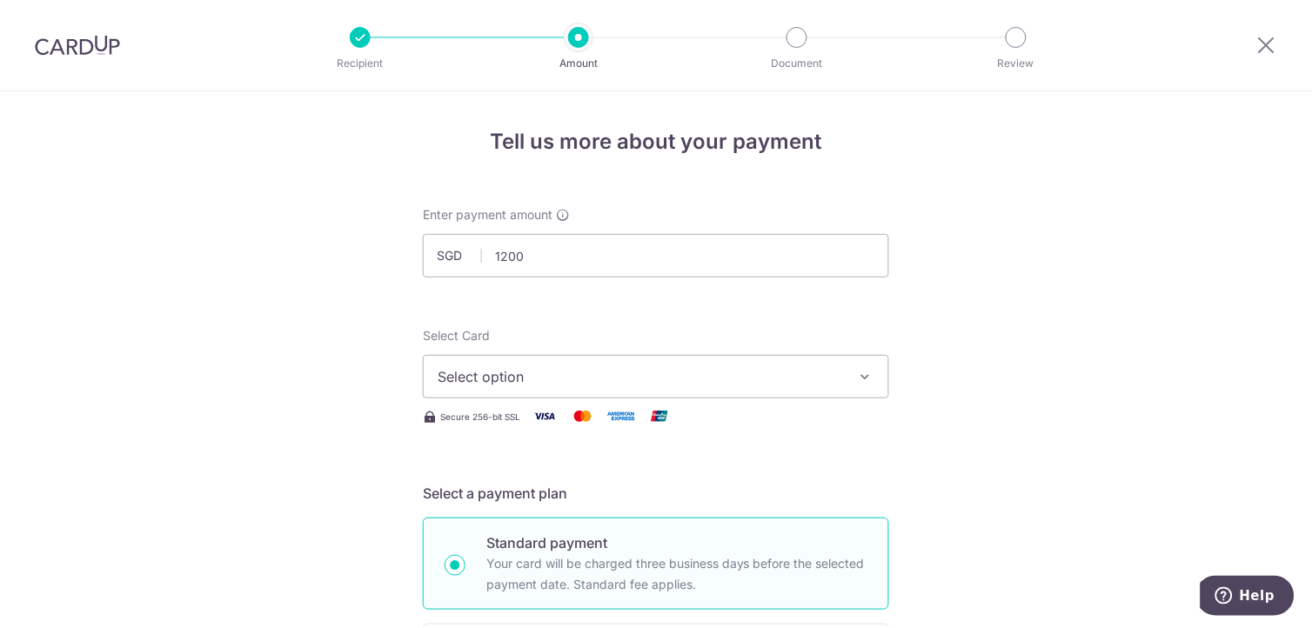
type input "1,200.00"
click at [860, 372] on icon "button" at bounding box center [865, 376] width 17 height 17
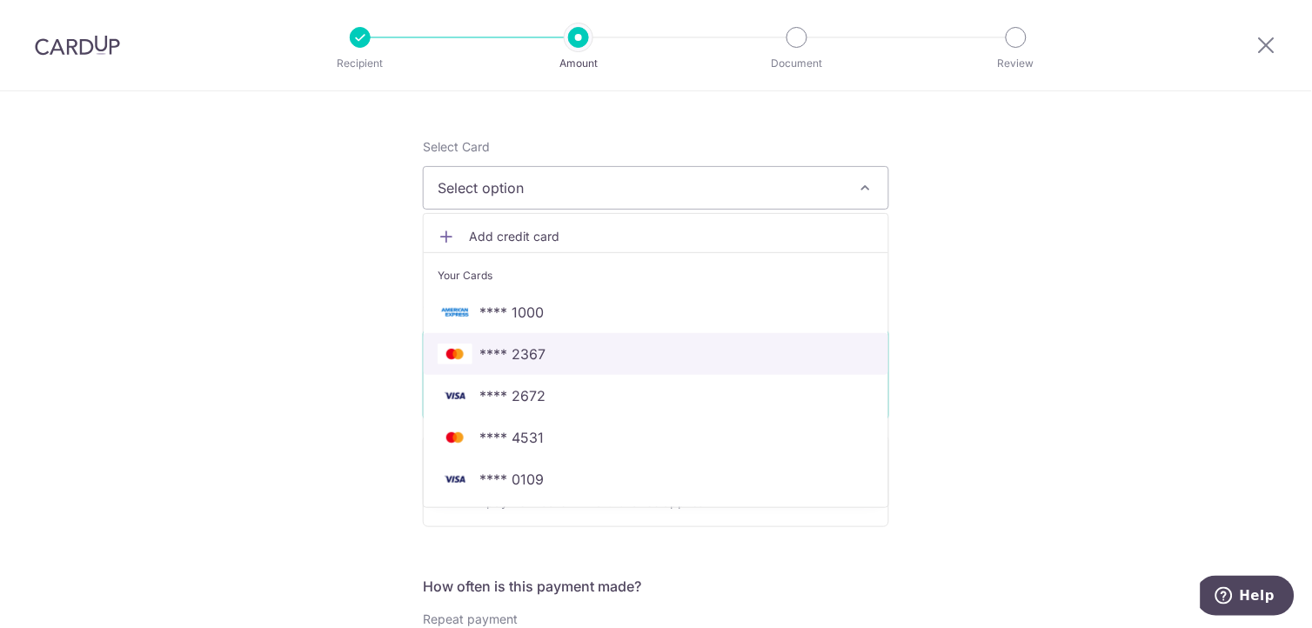
scroll to position [193, 0]
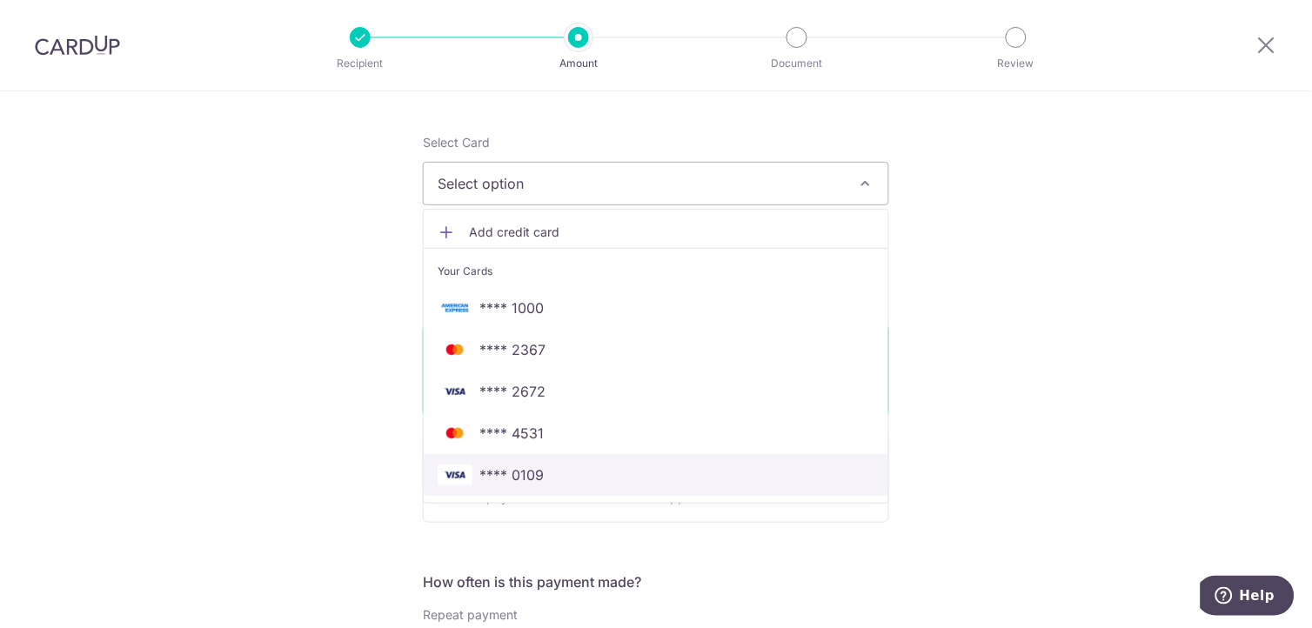
click at [684, 480] on span "**** 0109" at bounding box center [656, 475] width 437 height 21
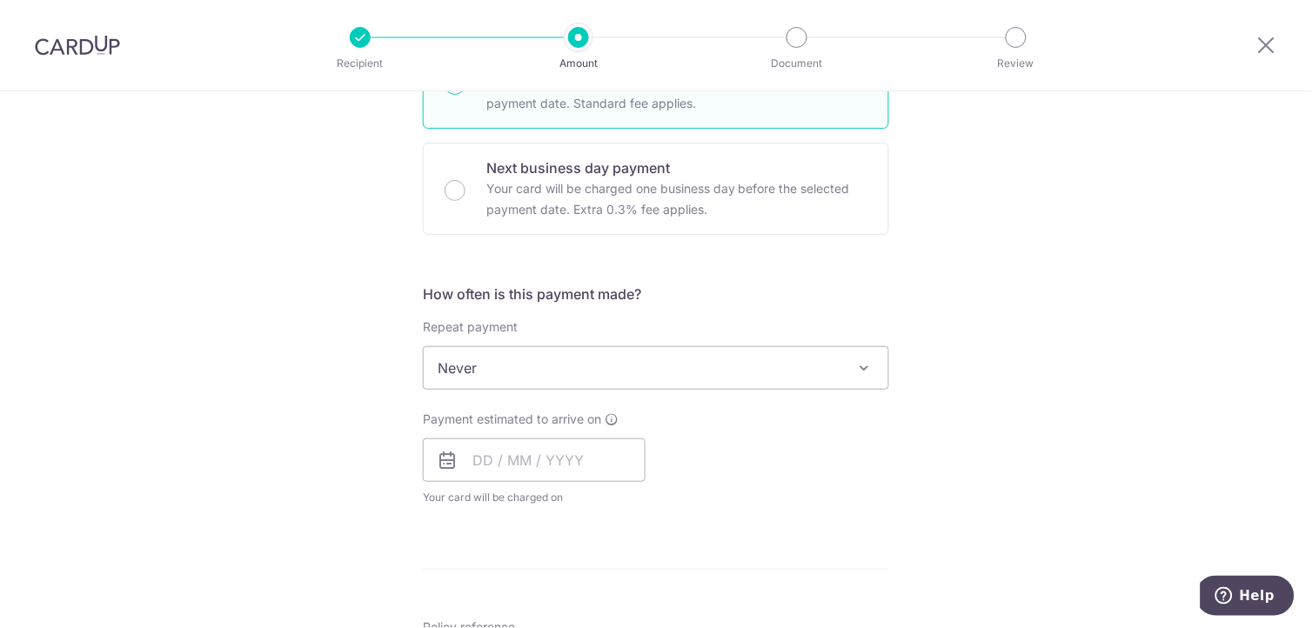
scroll to position [483, 0]
click at [485, 459] on input "text" at bounding box center [534, 459] width 223 height 44
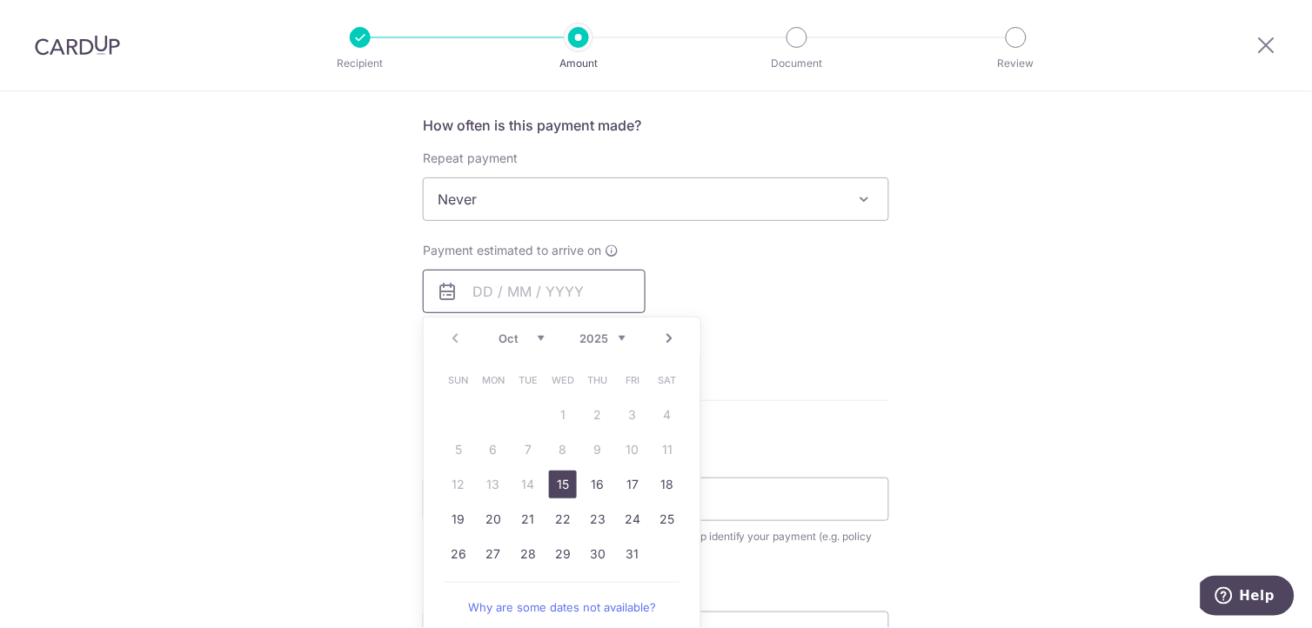
scroll to position [676, 0]
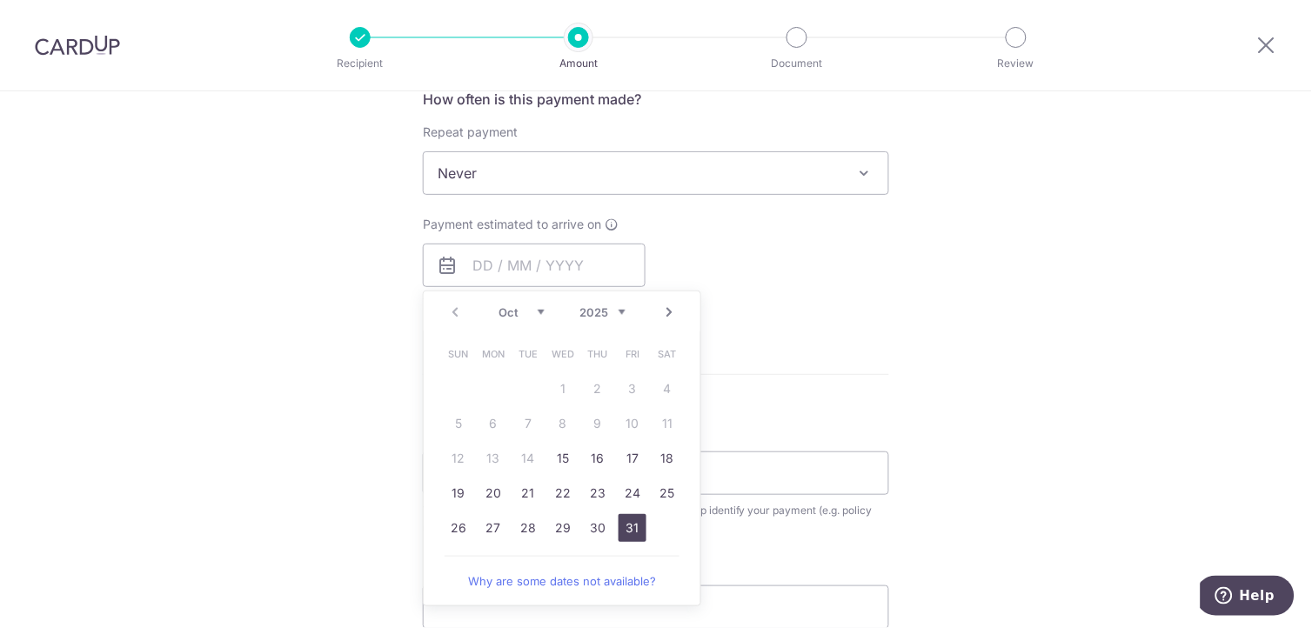
click at [629, 533] on link "31" at bounding box center [633, 528] width 28 height 28
type input "31/10/2025"
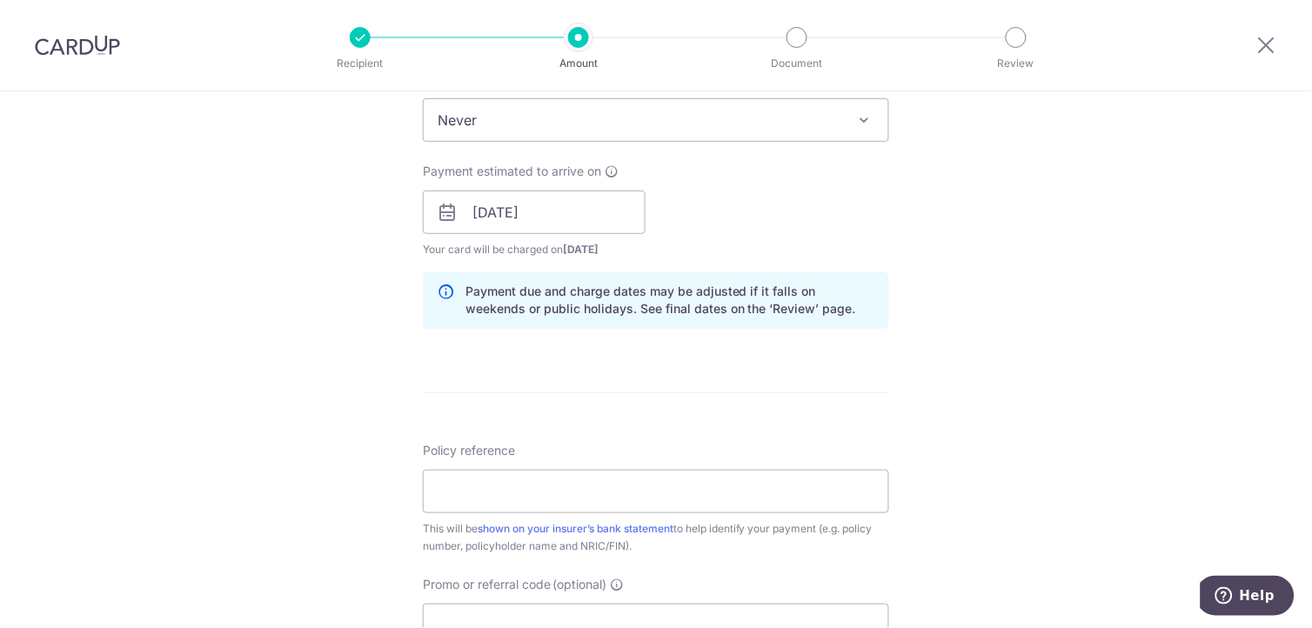
scroll to position [773, 0]
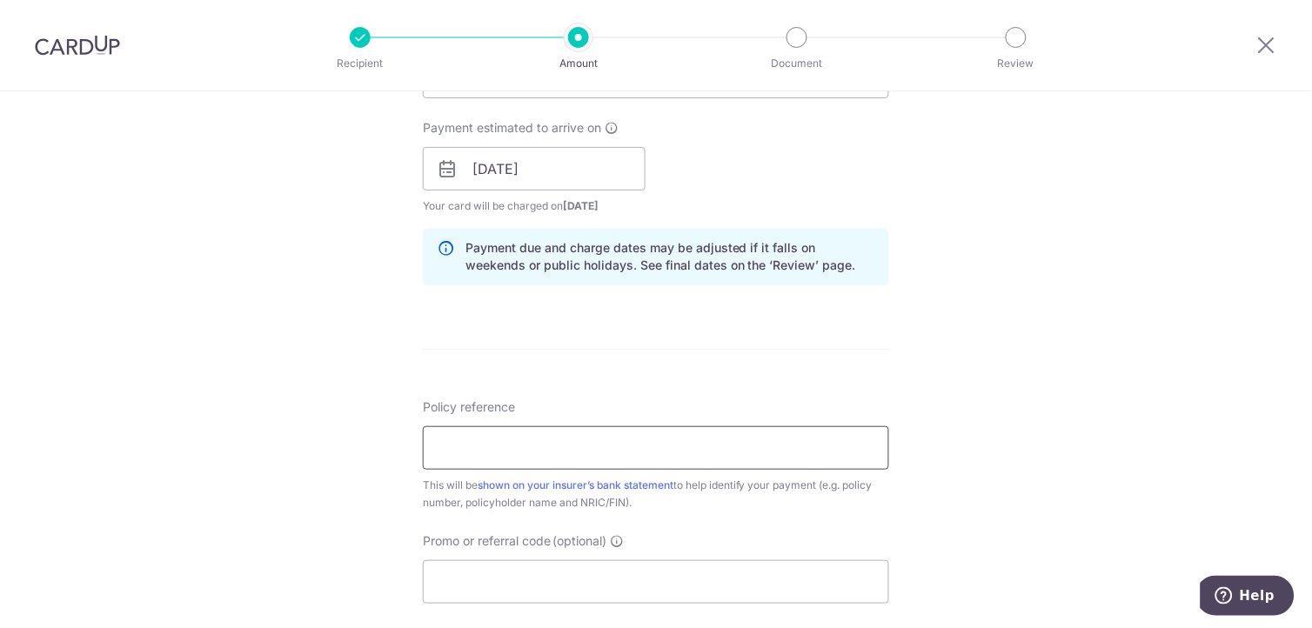
click at [733, 456] on input "Policy reference" at bounding box center [656, 448] width 467 height 44
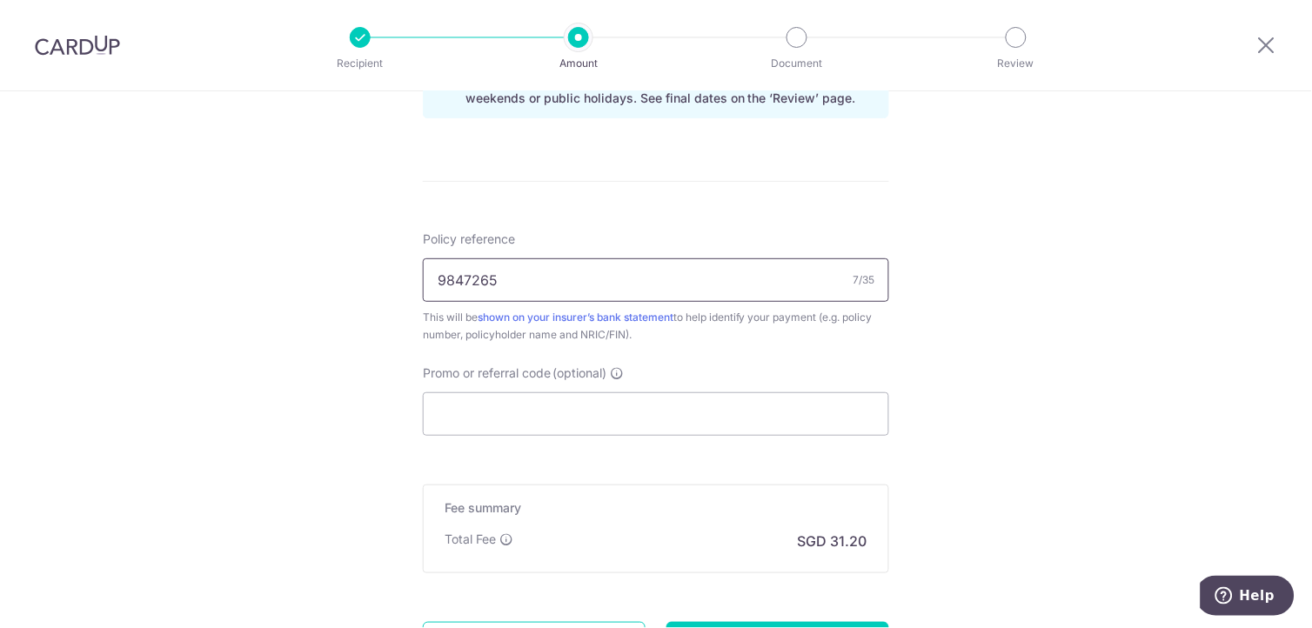
scroll to position [967, 0]
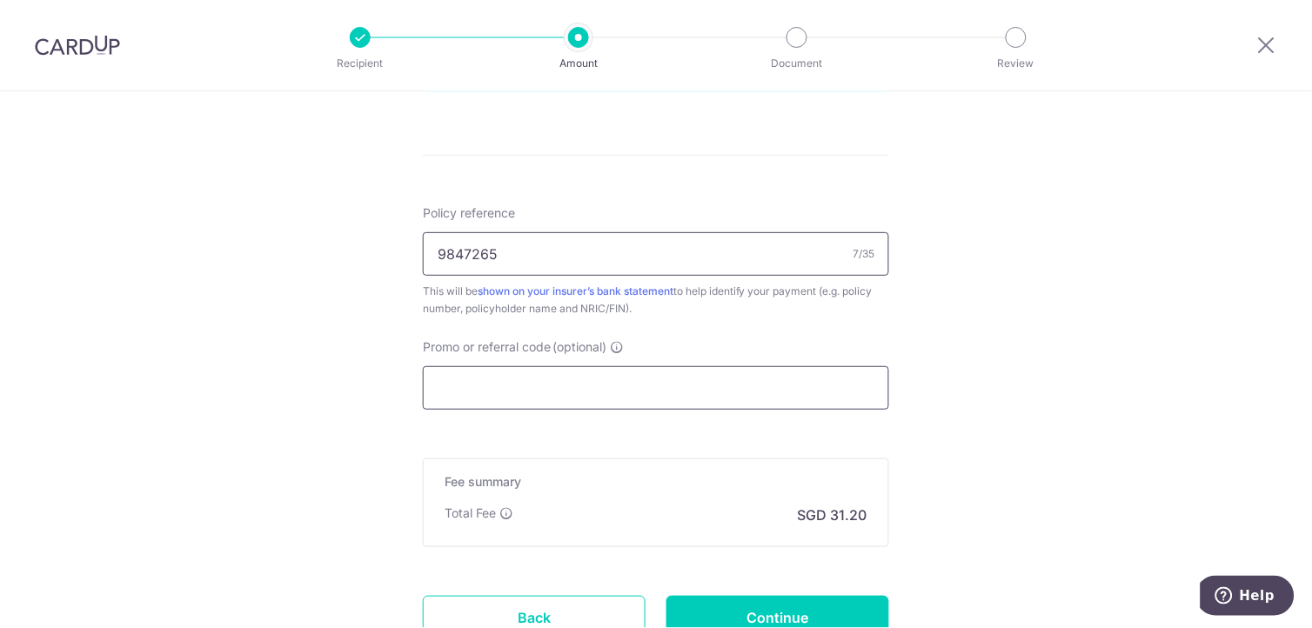
type input "9847265"
click at [759, 396] on input "Promo or referral code (optional)" at bounding box center [656, 388] width 467 height 44
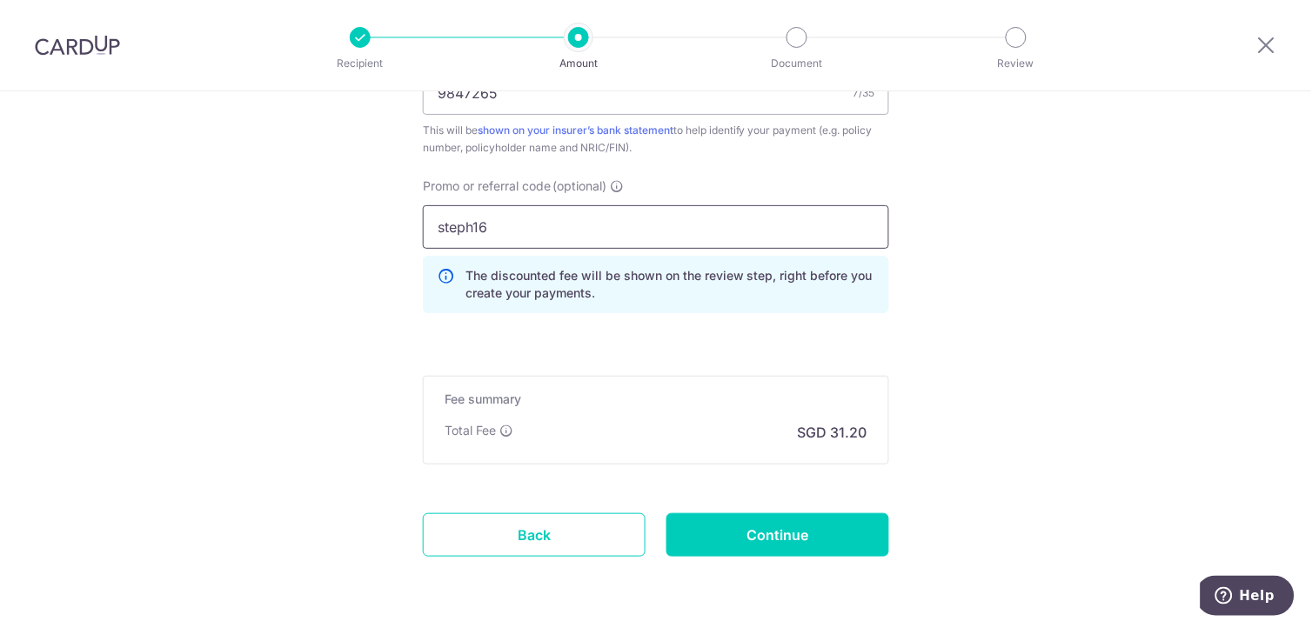
scroll to position [1160, 0]
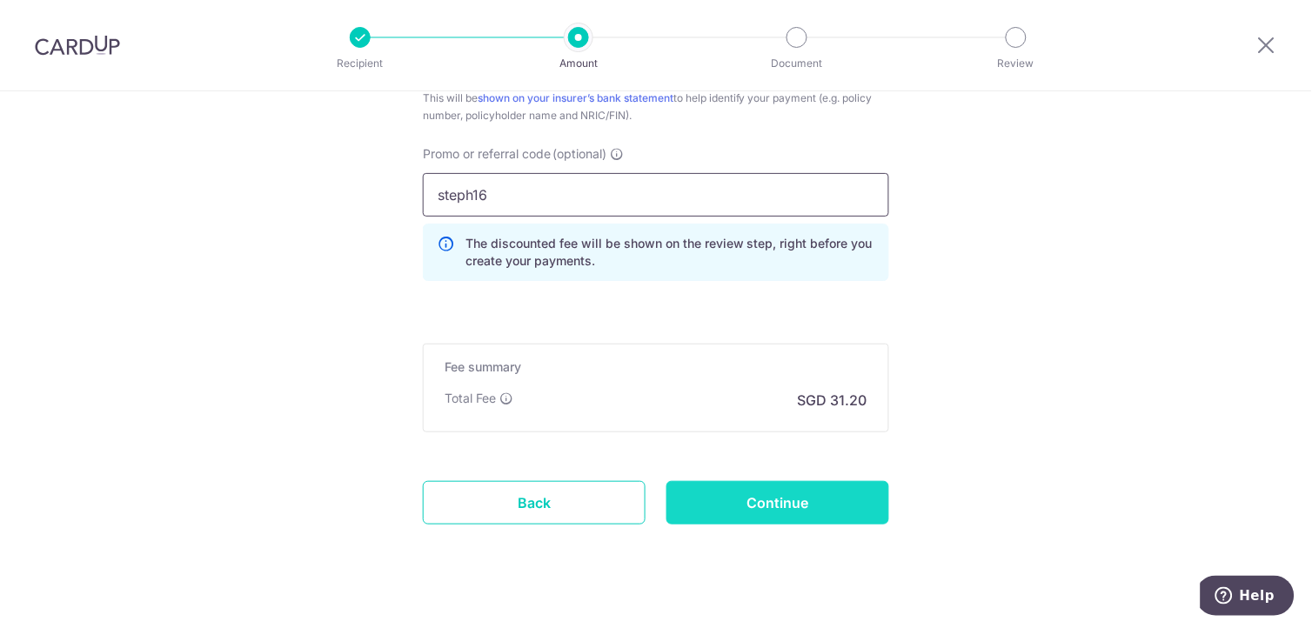
type input "steph16"
click at [751, 492] on input "Continue" at bounding box center [778, 503] width 223 height 44
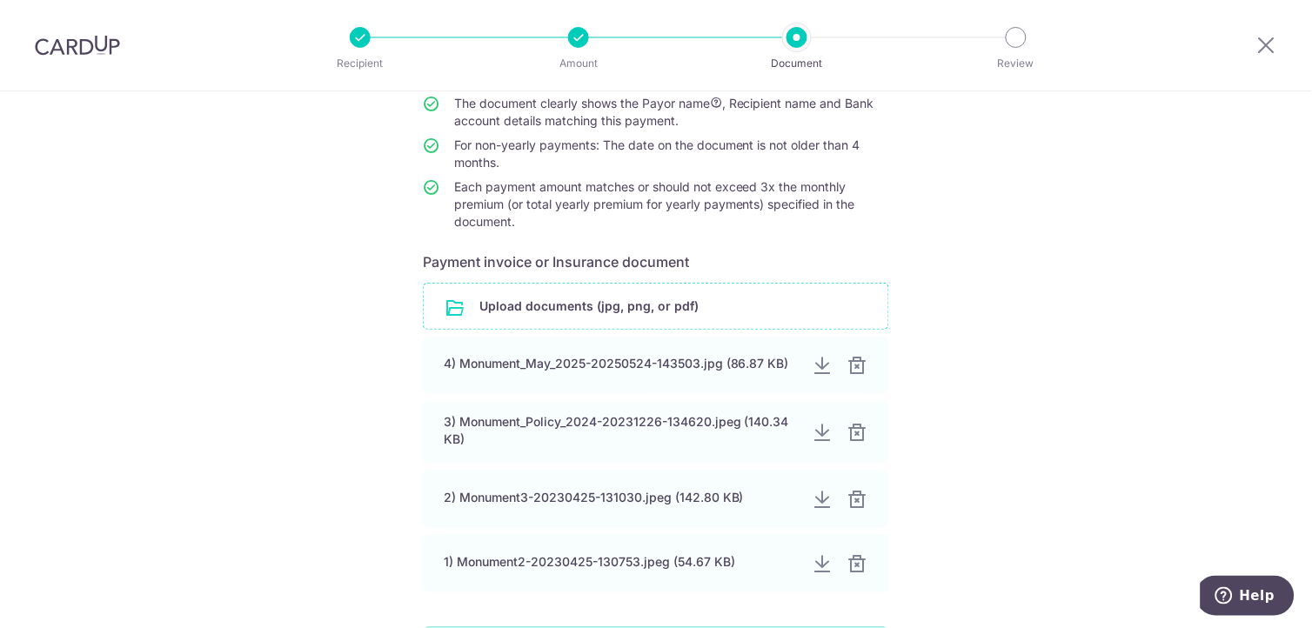
click at [675, 299] on input "file" at bounding box center [656, 306] width 465 height 45
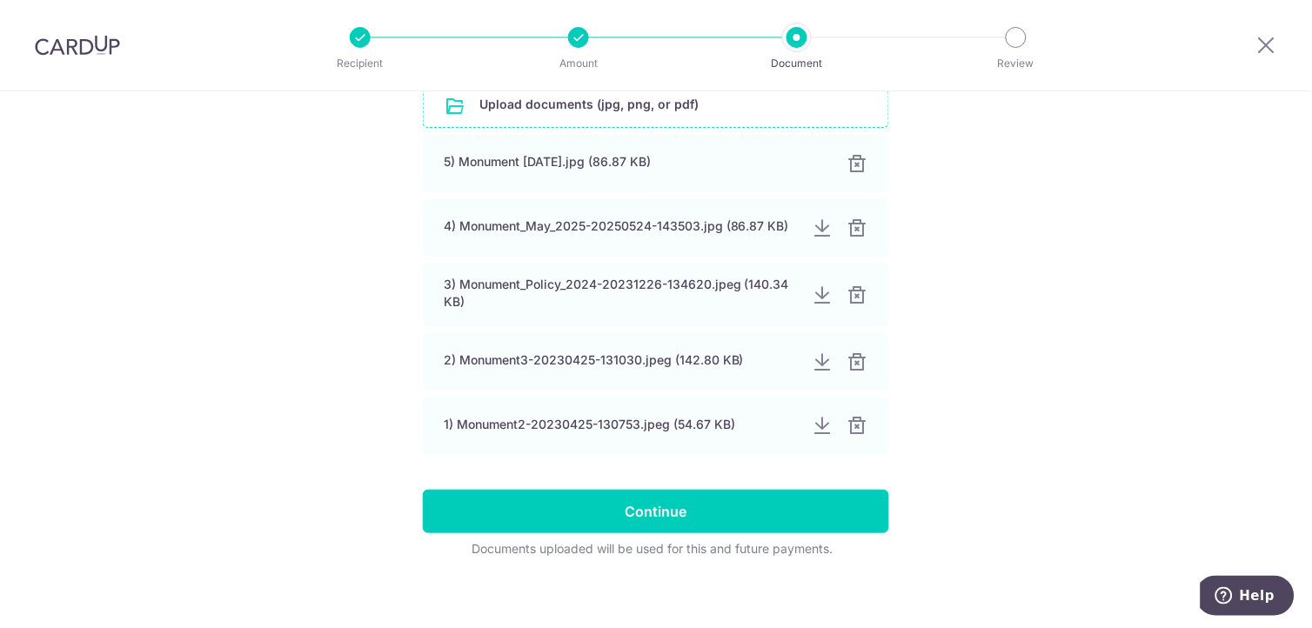
scroll to position [406, 0]
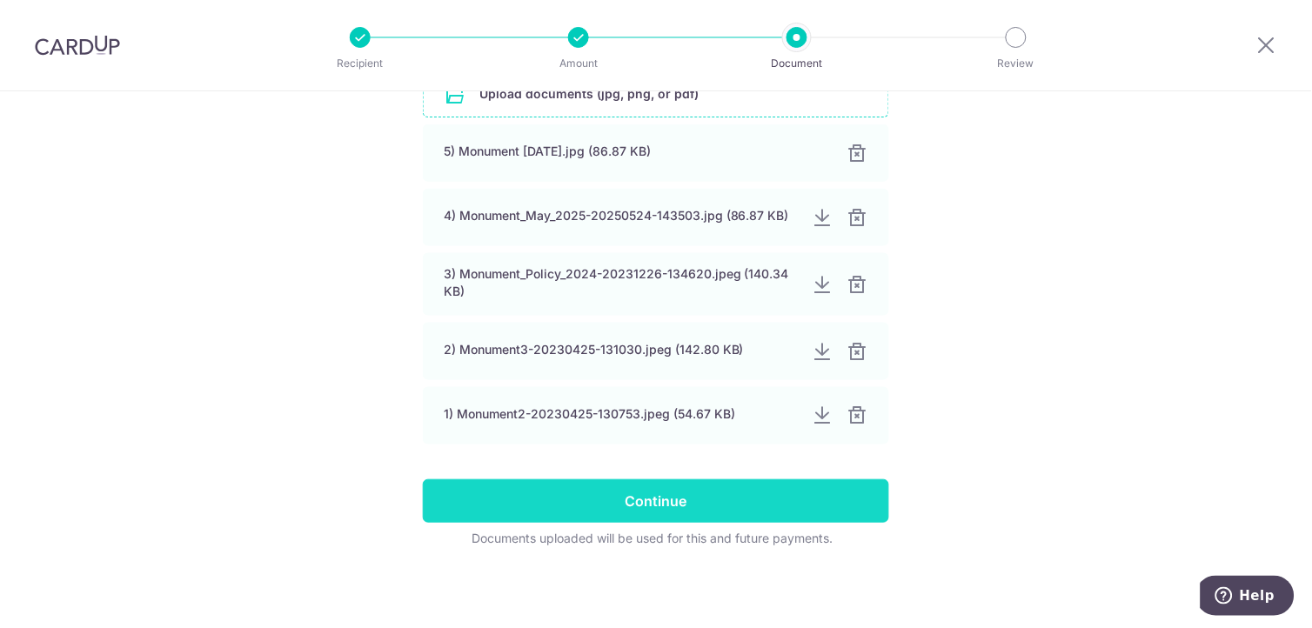
click at [749, 501] on input "Continue" at bounding box center [656, 502] width 467 height 44
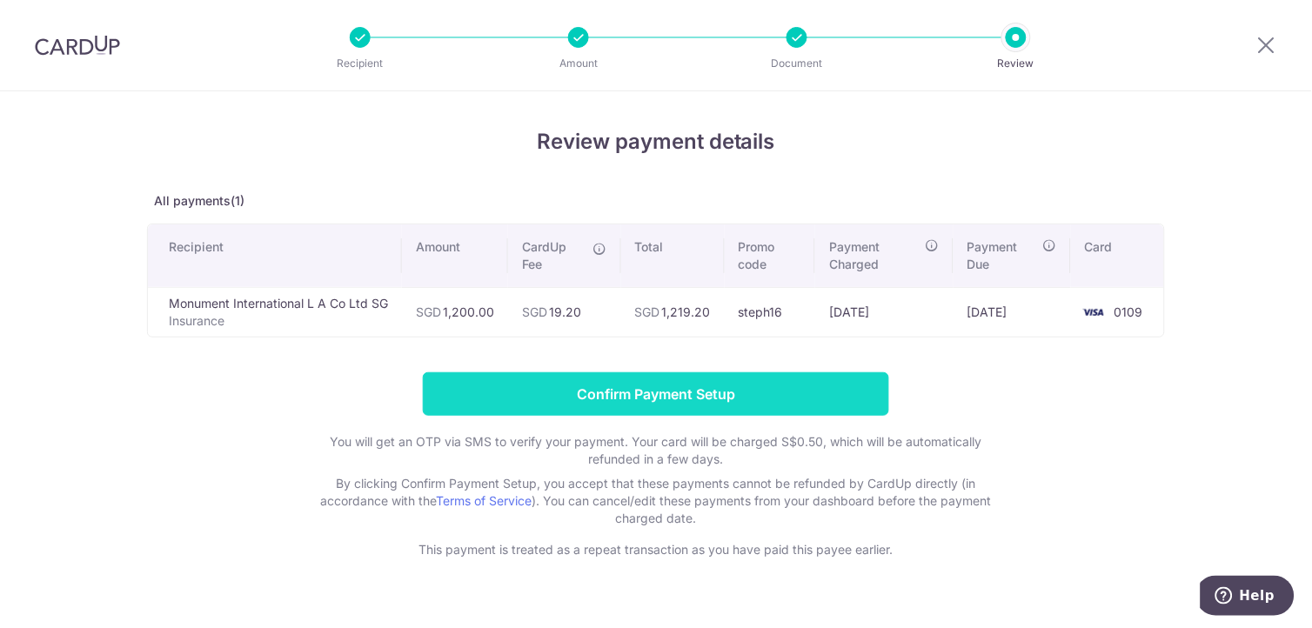
click at [735, 376] on input "Confirm Payment Setup" at bounding box center [656, 395] width 467 height 44
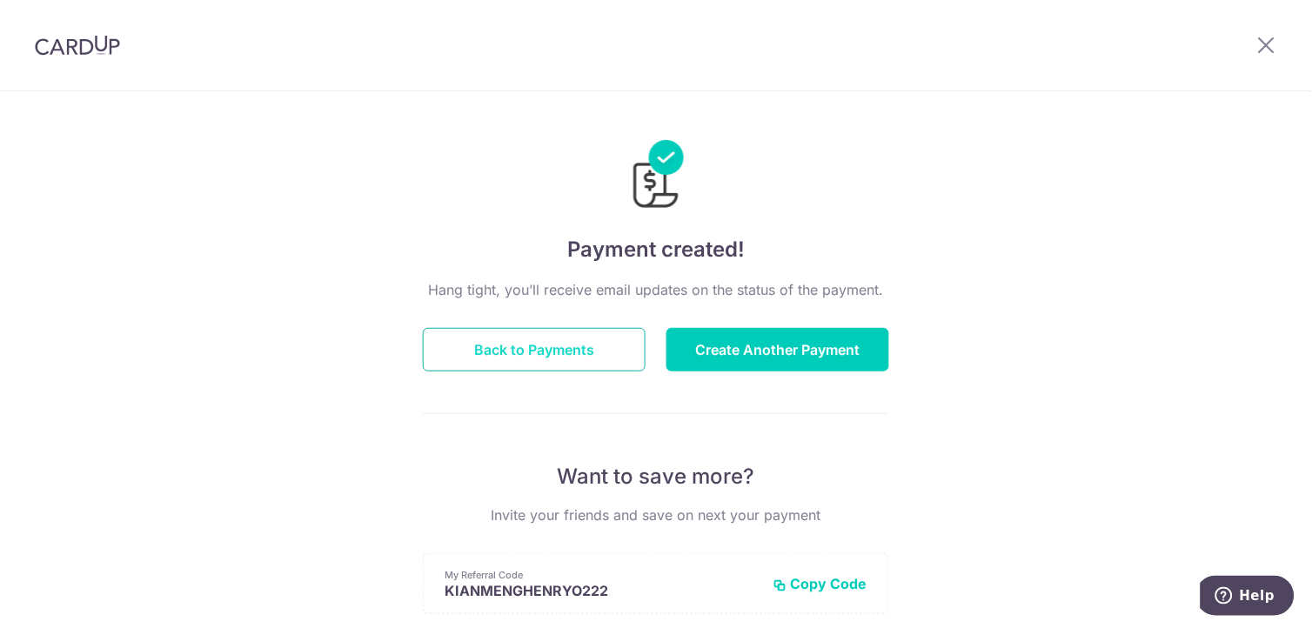
click at [464, 342] on button "Back to Payments" at bounding box center [534, 350] width 223 height 44
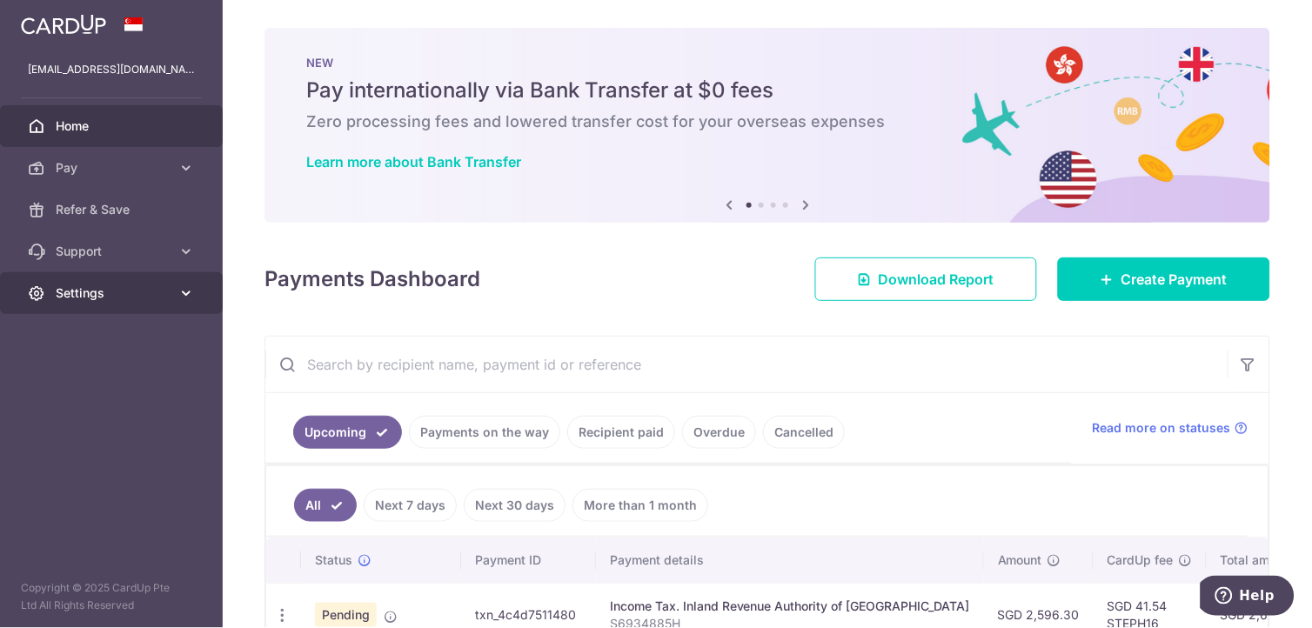
click at [172, 297] on link "Settings" at bounding box center [111, 293] width 223 height 42
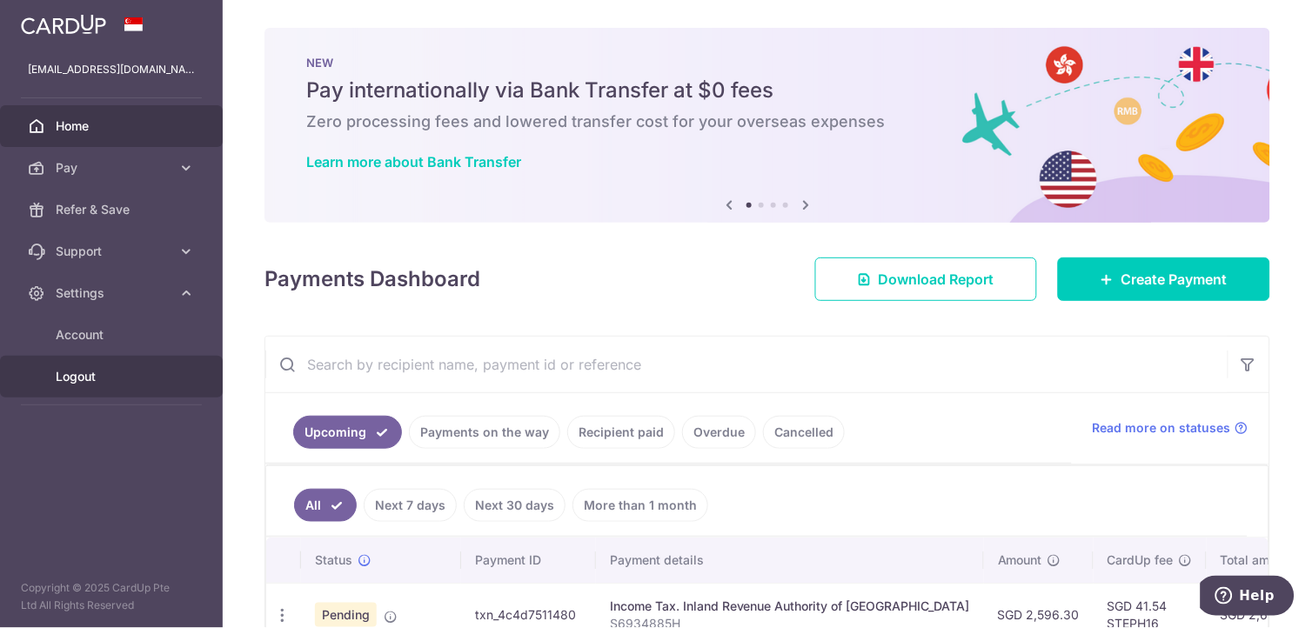
click at [132, 376] on span "Logout" at bounding box center [113, 376] width 115 height 17
